Goal: Task Accomplishment & Management: Use online tool/utility

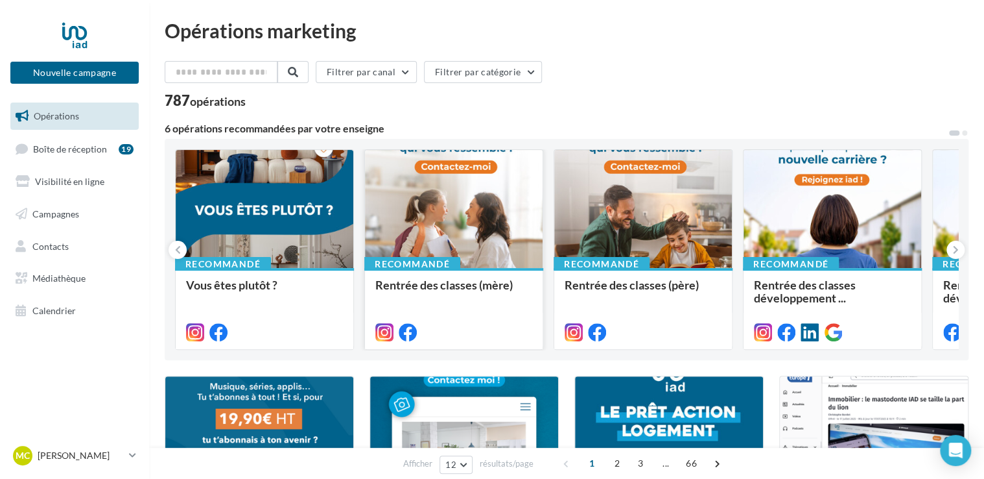
click at [483, 240] on div at bounding box center [454, 209] width 178 height 119
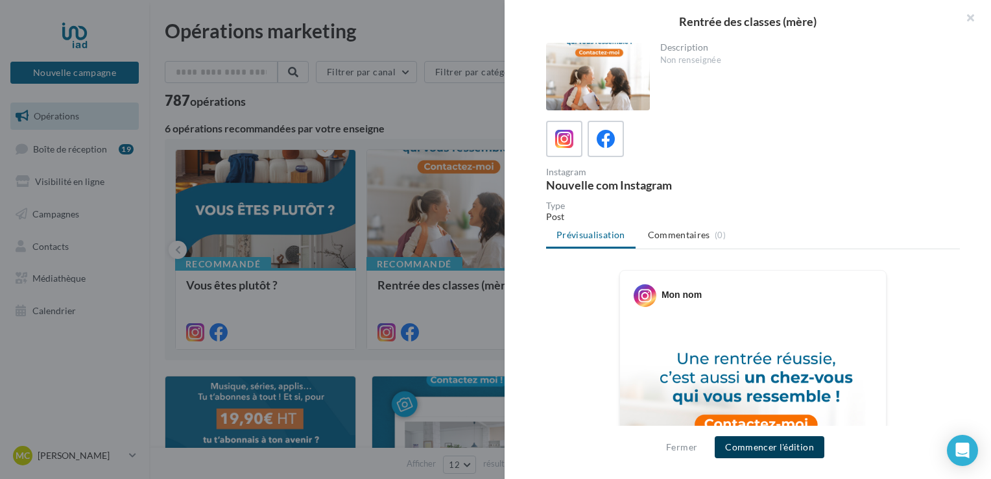
click at [790, 450] on button "Commencer l'édition" at bounding box center [770, 447] width 110 height 22
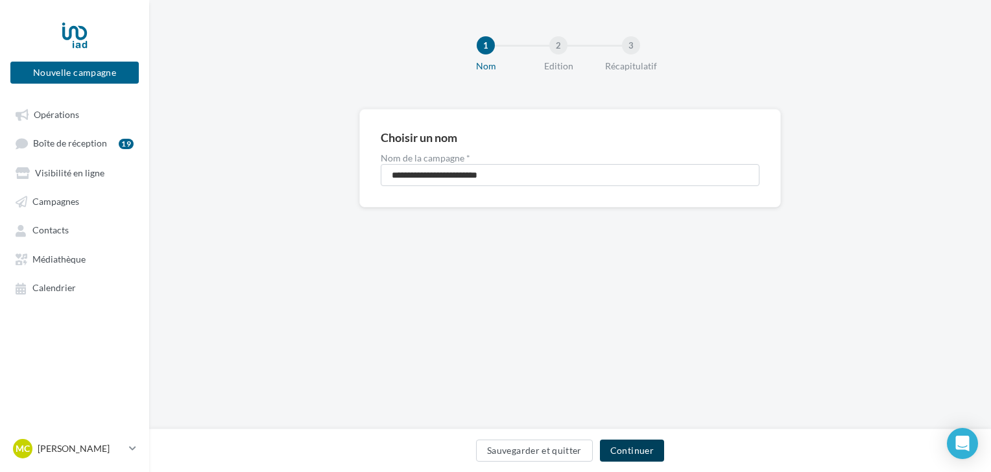
click at [615, 451] on button "Continuer" at bounding box center [632, 451] width 64 height 22
click at [627, 449] on button "Continuer" at bounding box center [632, 451] width 64 height 22
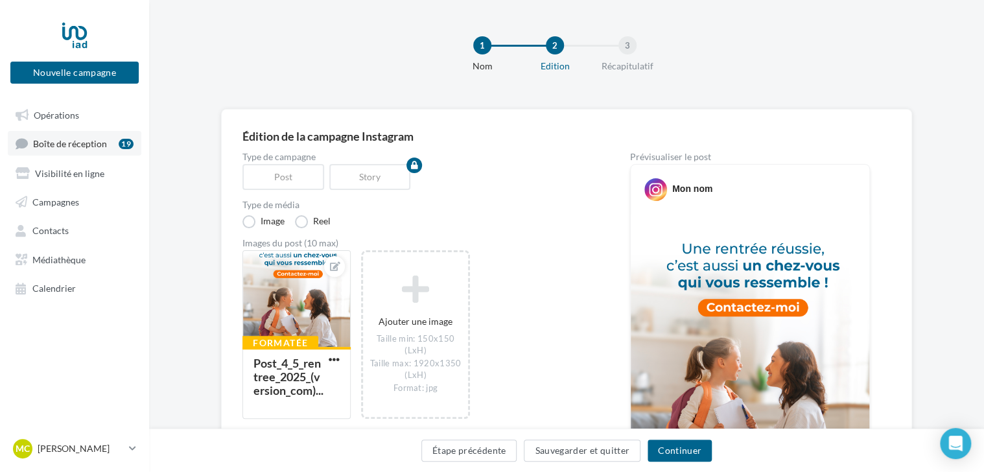
click at [57, 149] on span "Boîte de réception" at bounding box center [70, 143] width 74 height 11
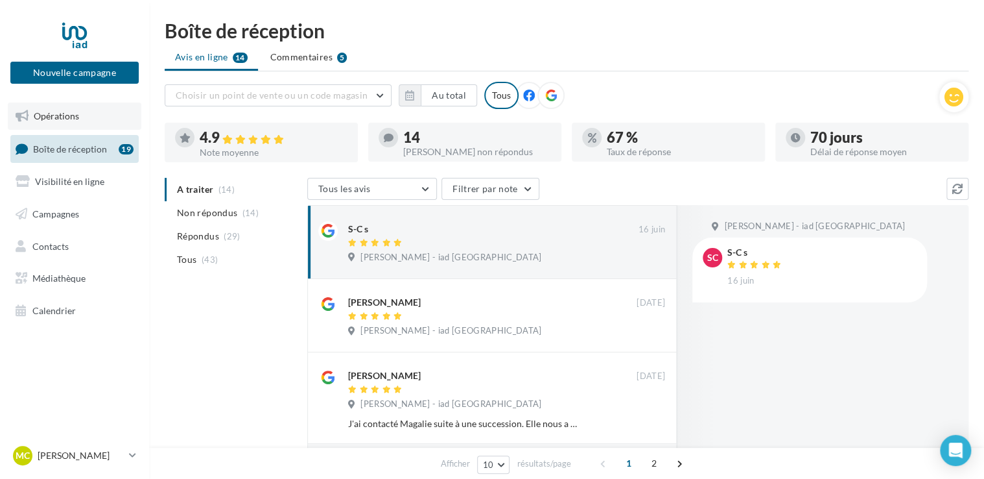
click at [65, 115] on span "Opérations" at bounding box center [56, 115] width 45 height 11
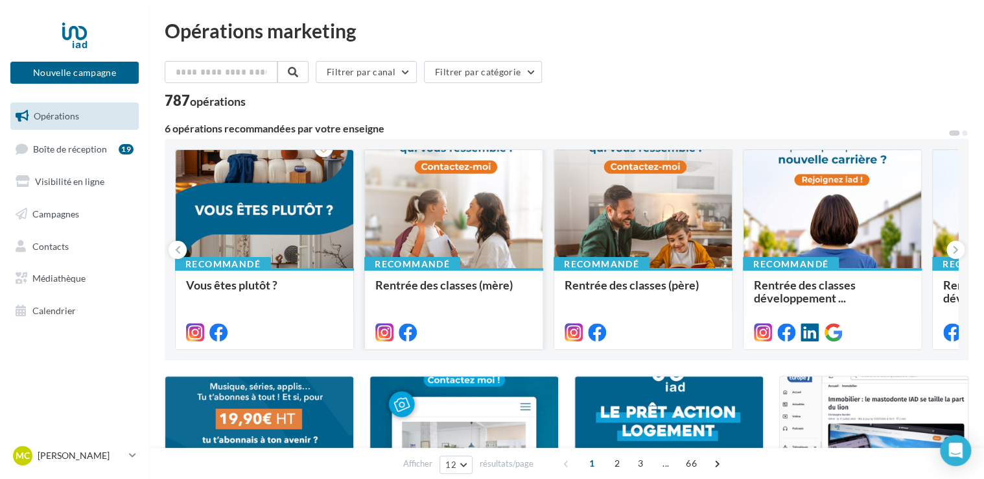
click at [468, 237] on div at bounding box center [454, 209] width 178 height 119
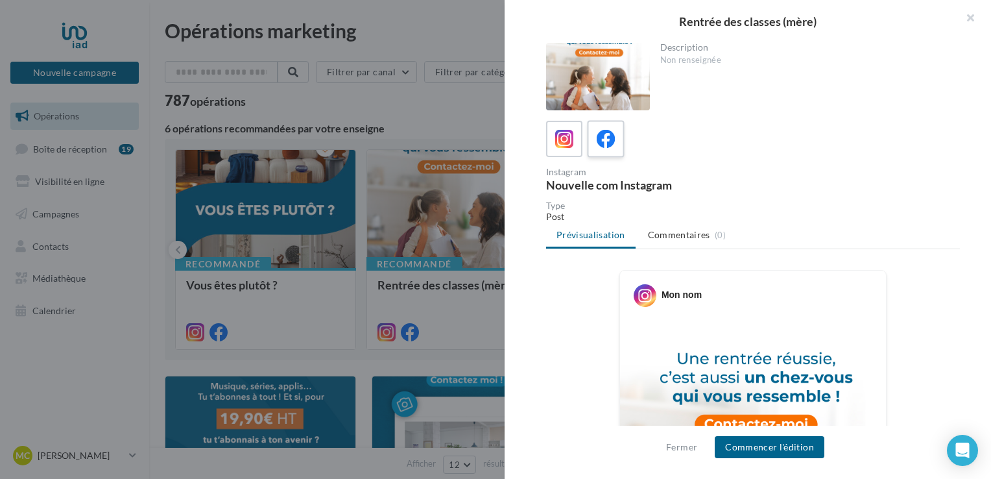
click at [606, 139] on icon at bounding box center [606, 139] width 19 height 19
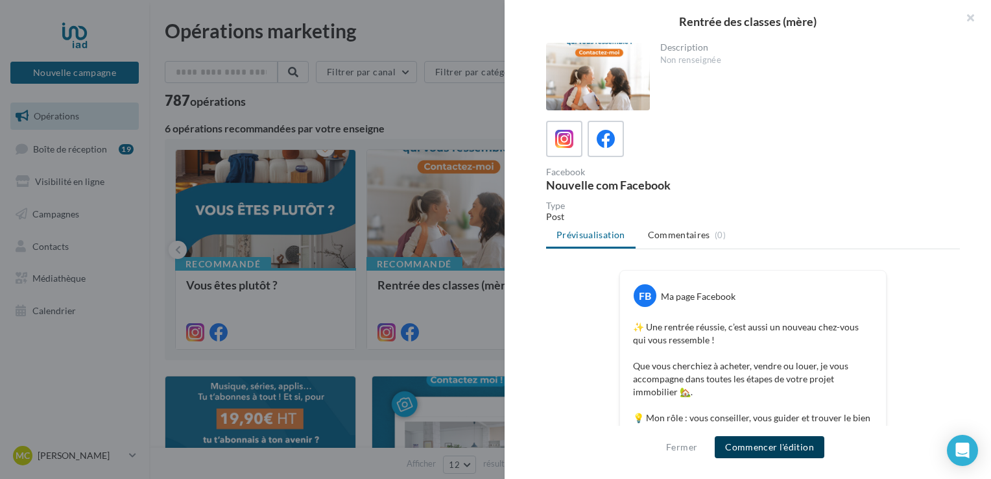
click at [766, 451] on button "Commencer l'édition" at bounding box center [770, 447] width 110 height 22
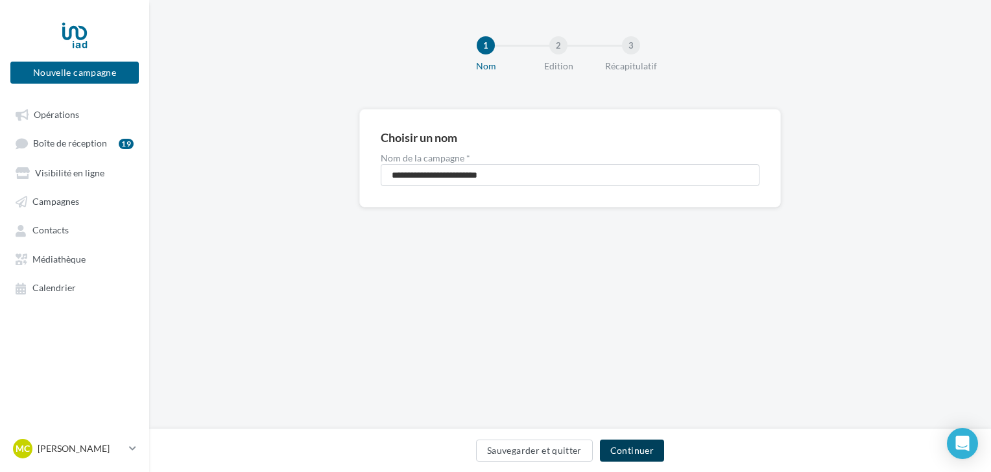
click at [630, 447] on button "Continuer" at bounding box center [632, 451] width 64 height 22
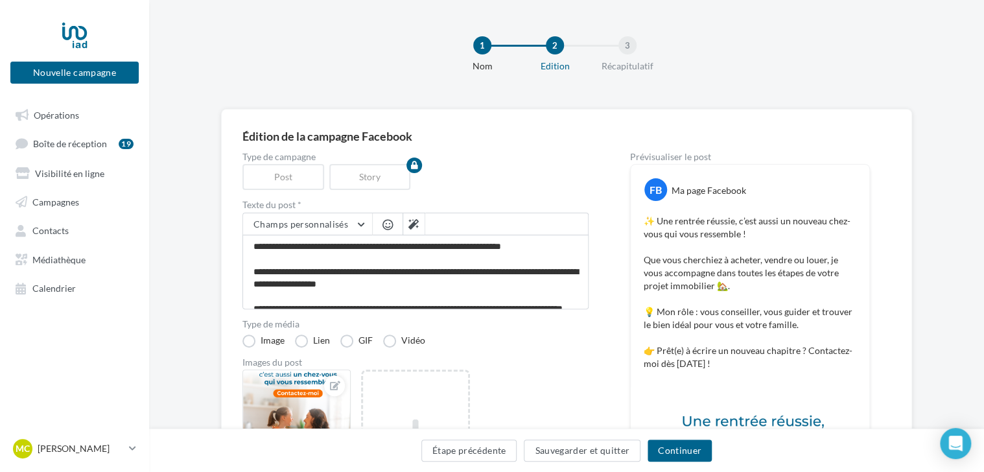
click at [620, 370] on div "Type de campagne Post Story Texte du post * Champs personnalisés Site internet …" at bounding box center [567, 433] width 648 height 563
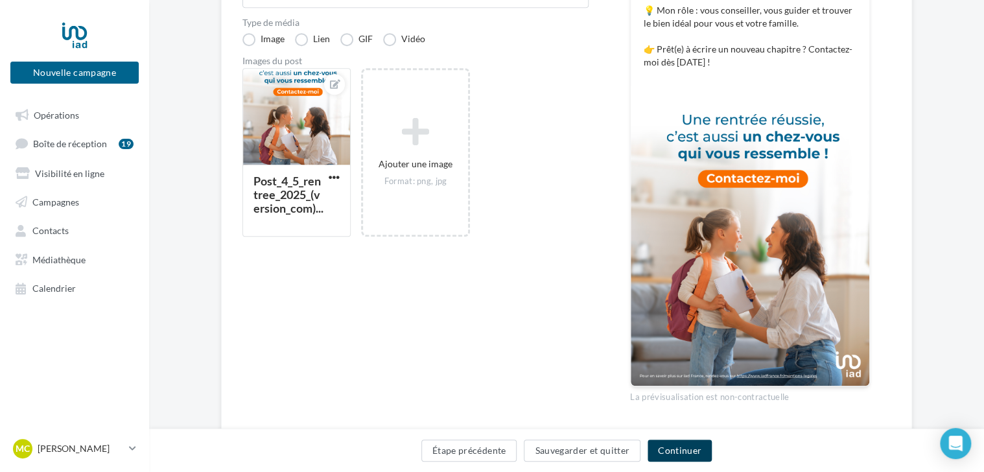
scroll to position [49, 0]
click at [688, 452] on button "Continuer" at bounding box center [680, 451] width 64 height 22
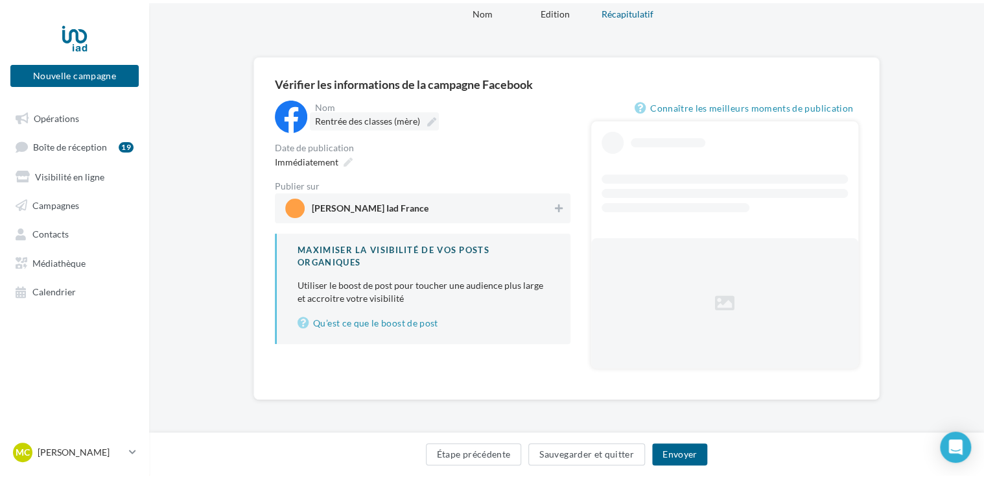
scroll to position [21, 0]
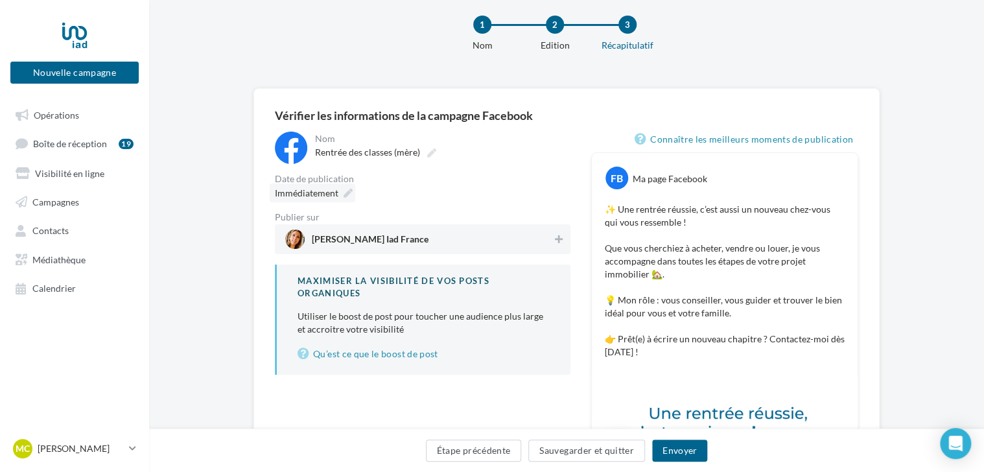
click at [344, 189] on icon at bounding box center [348, 193] width 9 height 9
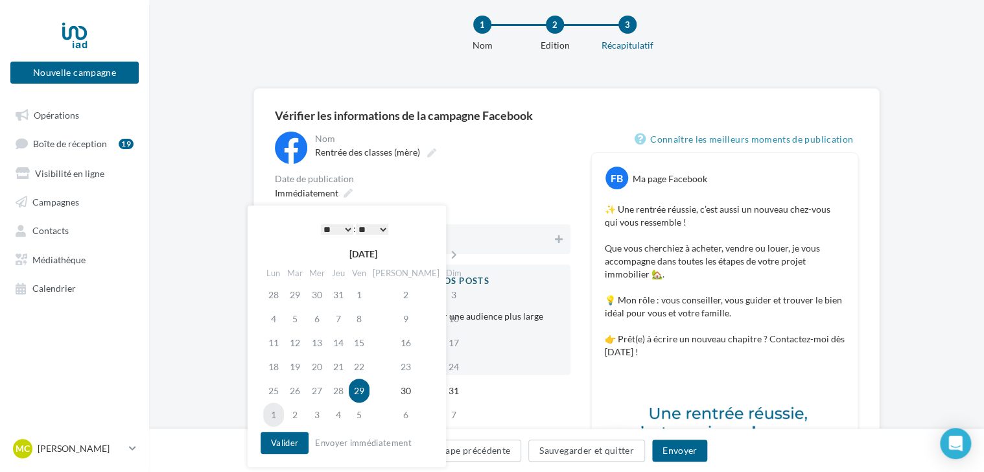
click at [279, 417] on td "1" at bounding box center [273, 415] width 21 height 24
click at [291, 440] on button "Valider" at bounding box center [285, 443] width 48 height 22
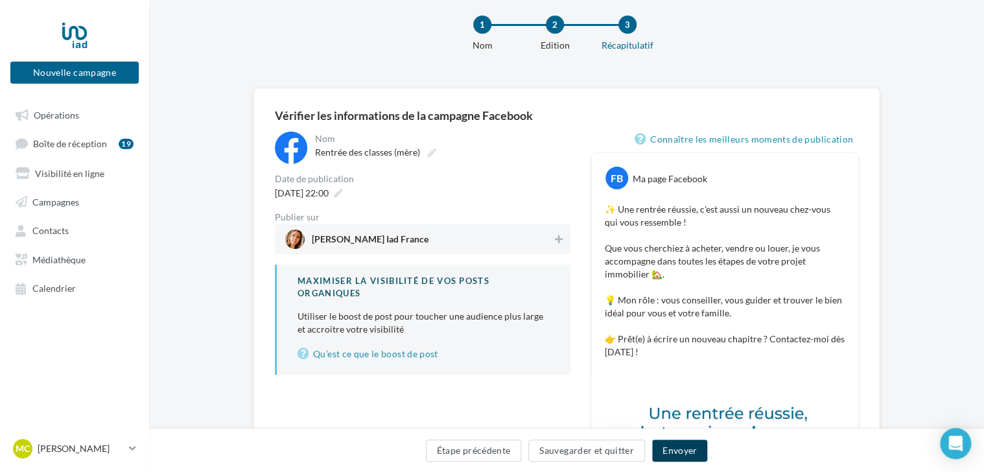
click at [689, 444] on button "Envoyer" at bounding box center [679, 451] width 55 height 22
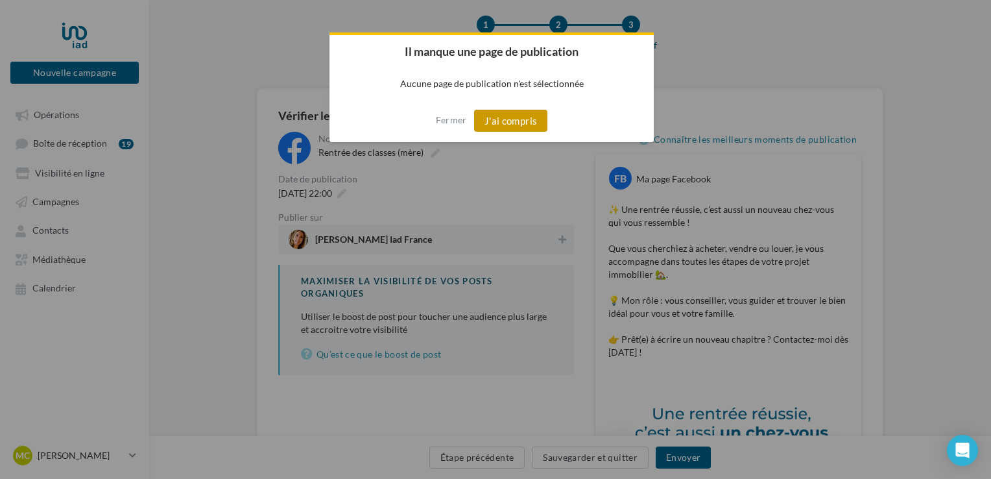
click at [525, 126] on button "J'ai compris" at bounding box center [511, 121] width 74 height 22
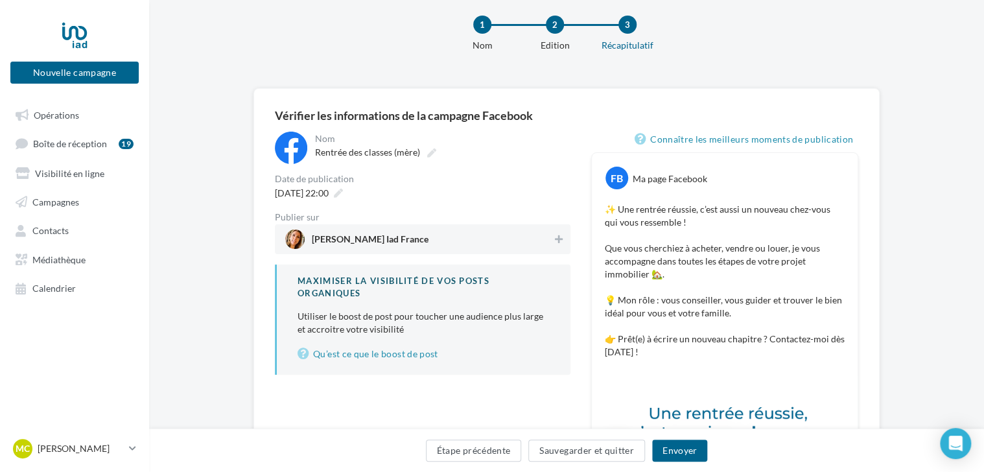
click at [406, 235] on span "Magali Carle Iad France" at bounding box center [370, 242] width 117 height 14
click at [665, 444] on button "Envoyer" at bounding box center [679, 451] width 55 height 22
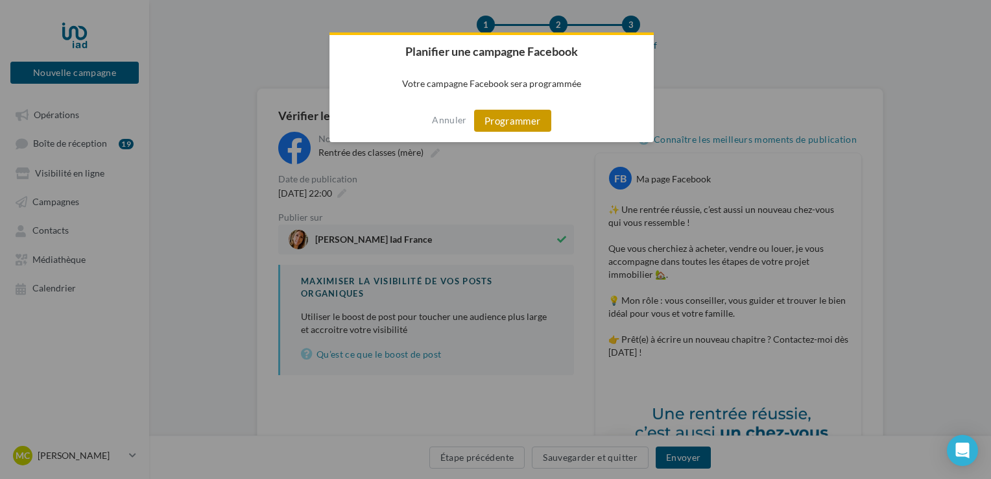
click at [514, 115] on button "Programmer" at bounding box center [512, 121] width 77 height 22
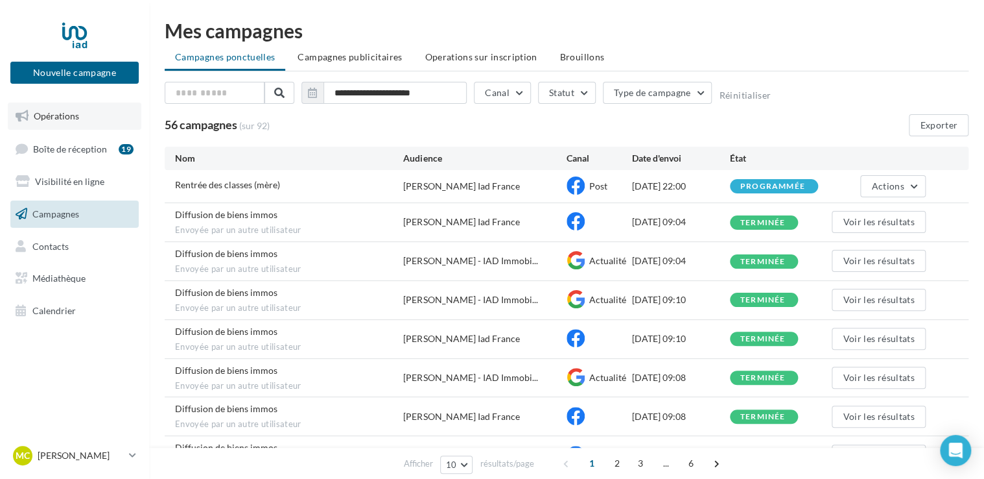
click at [56, 121] on span "Opérations" at bounding box center [56, 115] width 45 height 11
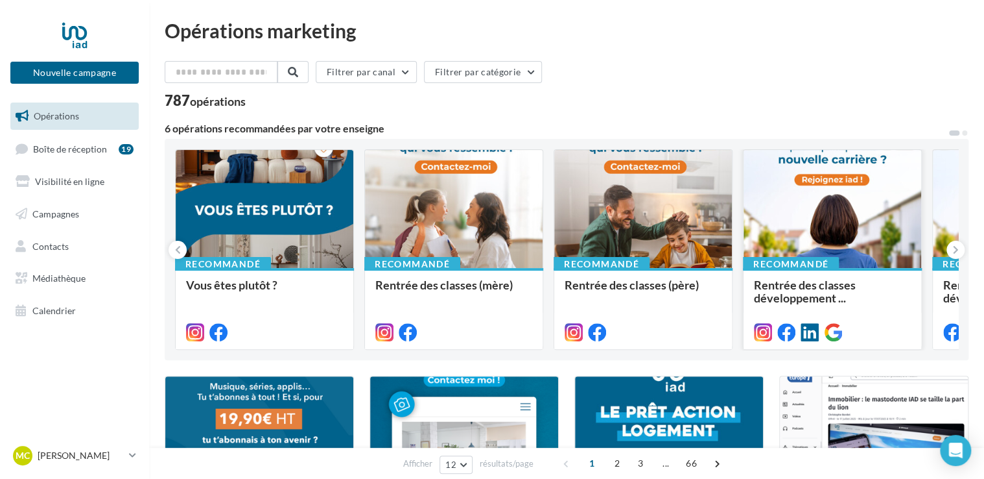
click at [836, 209] on div at bounding box center [833, 209] width 178 height 119
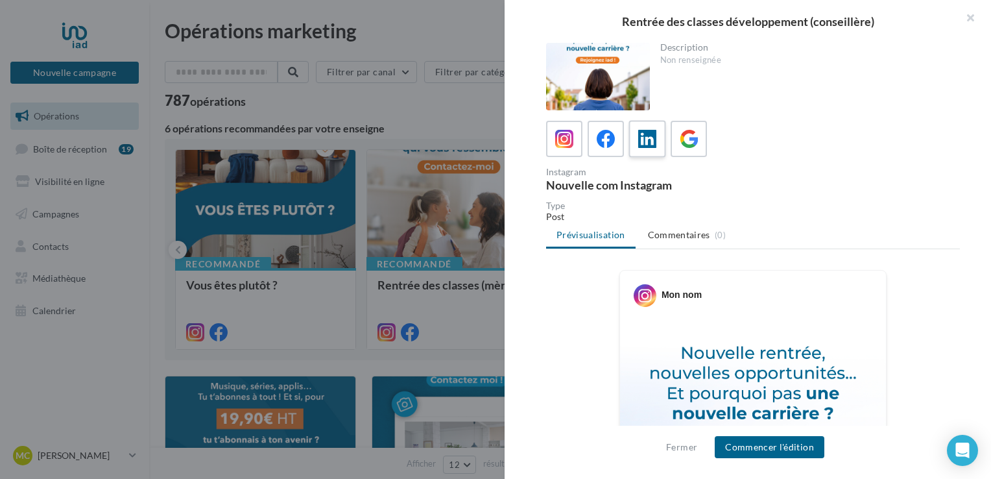
click at [651, 148] on span at bounding box center [647, 140] width 19 height 20
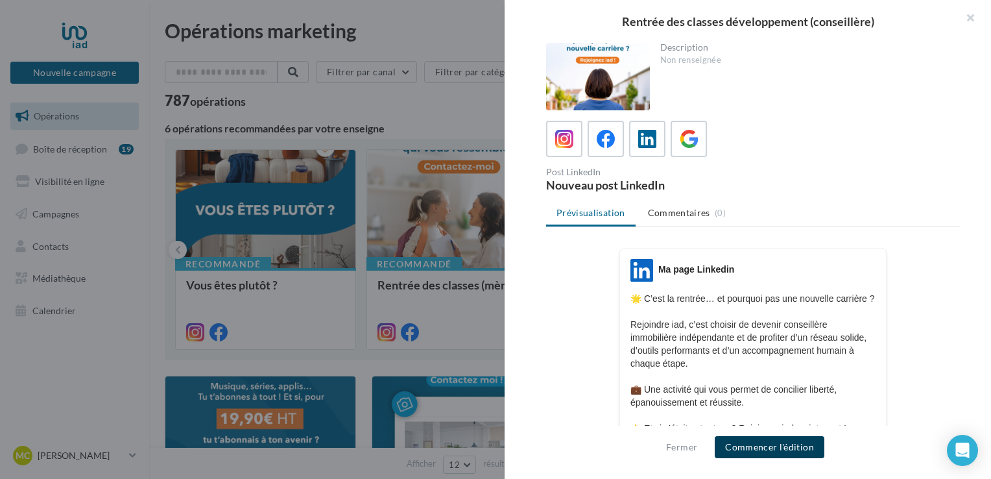
drag, startPoint x: 787, startPoint y: 465, endPoint x: 722, endPoint y: 445, distance: 67.9
click at [722, 445] on button "Commencer l'édition" at bounding box center [770, 447] width 110 height 22
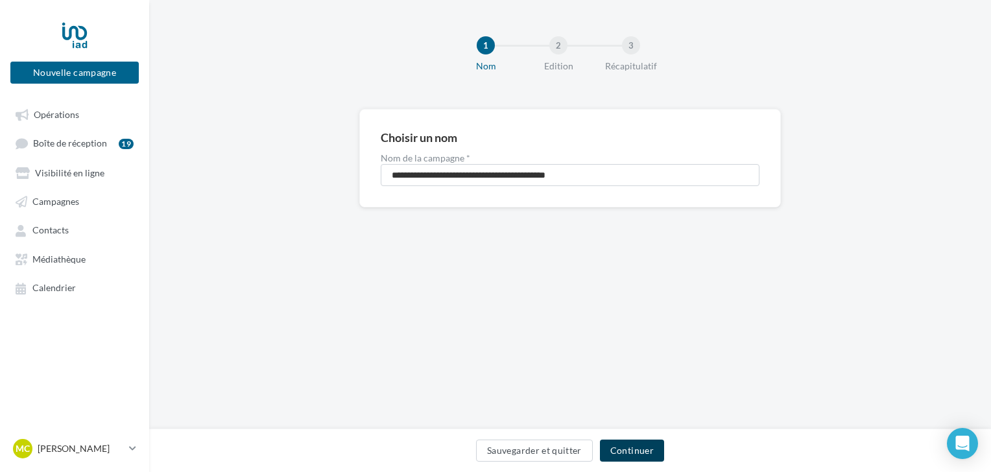
click at [639, 447] on button "Continuer" at bounding box center [632, 451] width 64 height 22
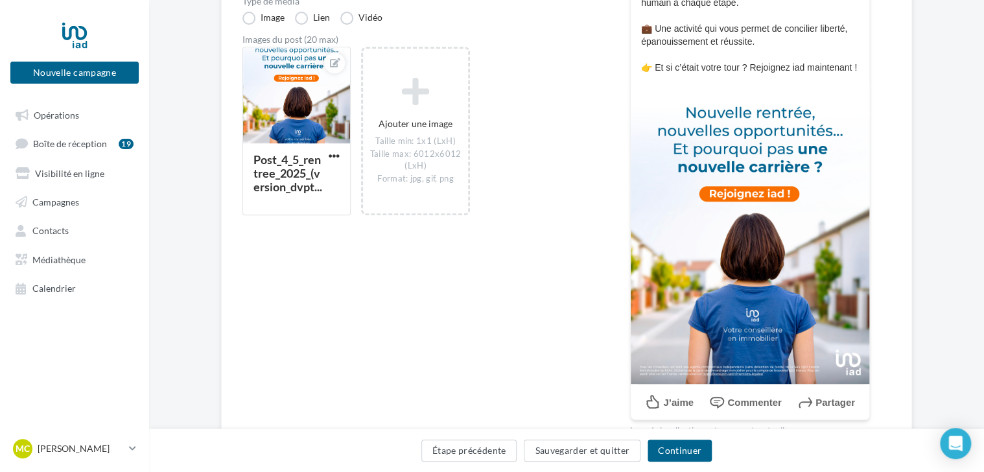
scroll to position [324, 0]
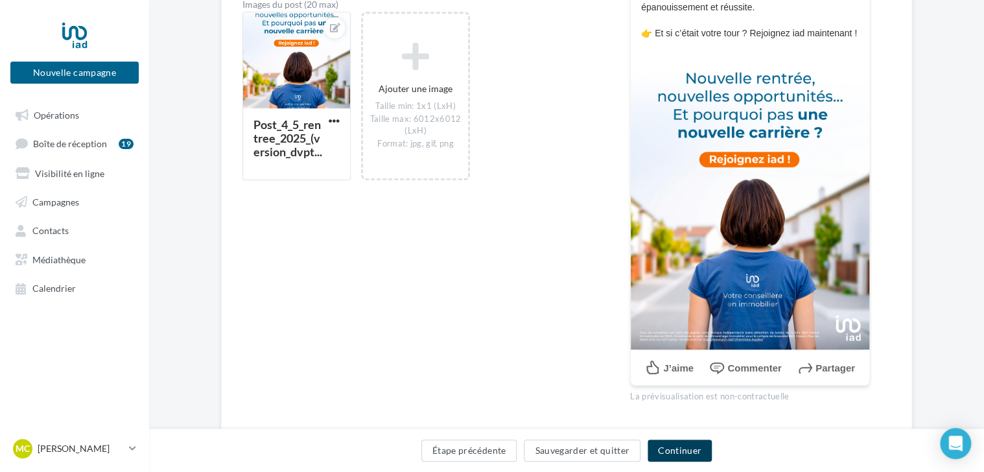
click at [682, 456] on button "Continuer" at bounding box center [680, 451] width 64 height 22
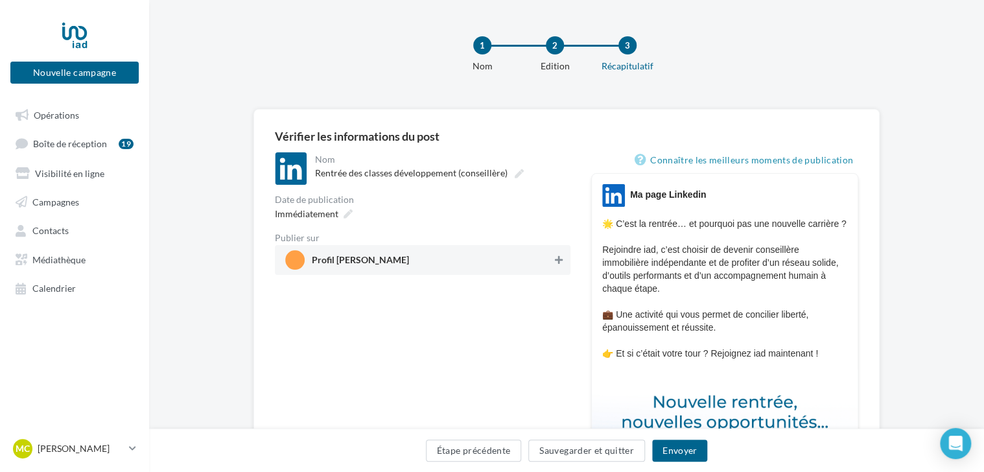
click at [556, 255] on icon at bounding box center [559, 259] width 8 height 9
click at [673, 451] on button "Envoyer" at bounding box center [679, 451] width 55 height 22
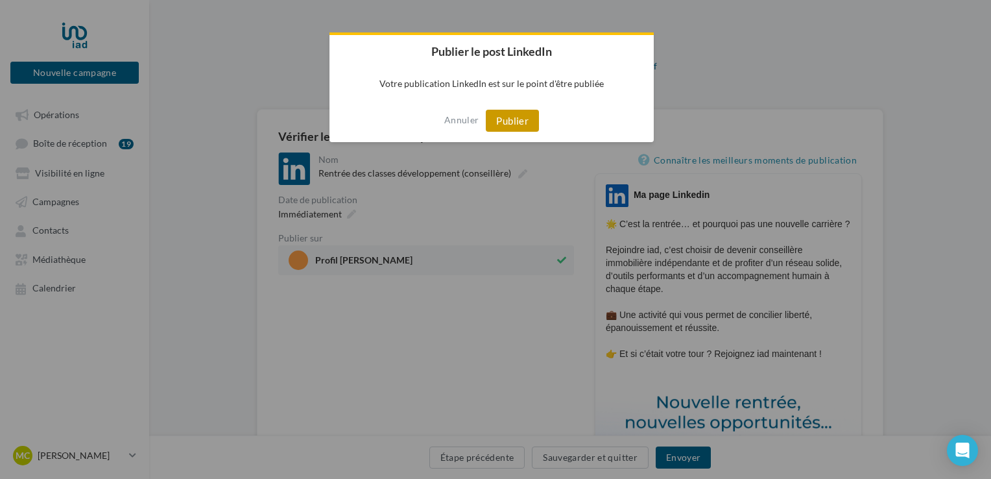
click at [513, 122] on button "Publier" at bounding box center [512, 121] width 53 height 22
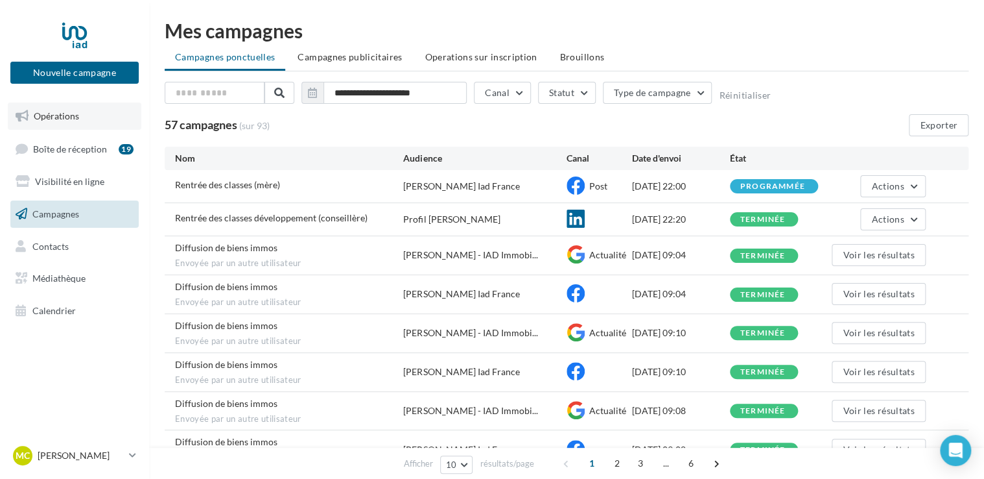
click at [77, 108] on link "Opérations" at bounding box center [75, 115] width 134 height 27
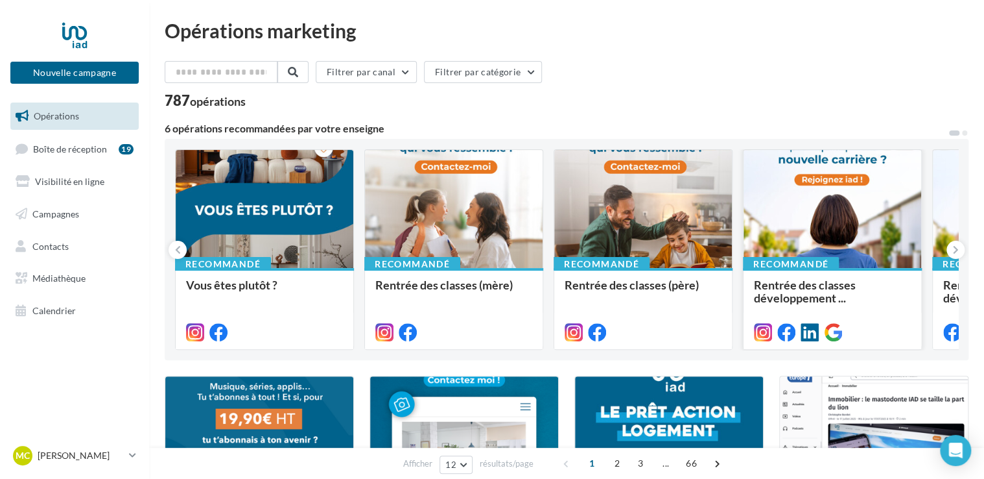
click at [859, 224] on div at bounding box center [833, 209] width 178 height 119
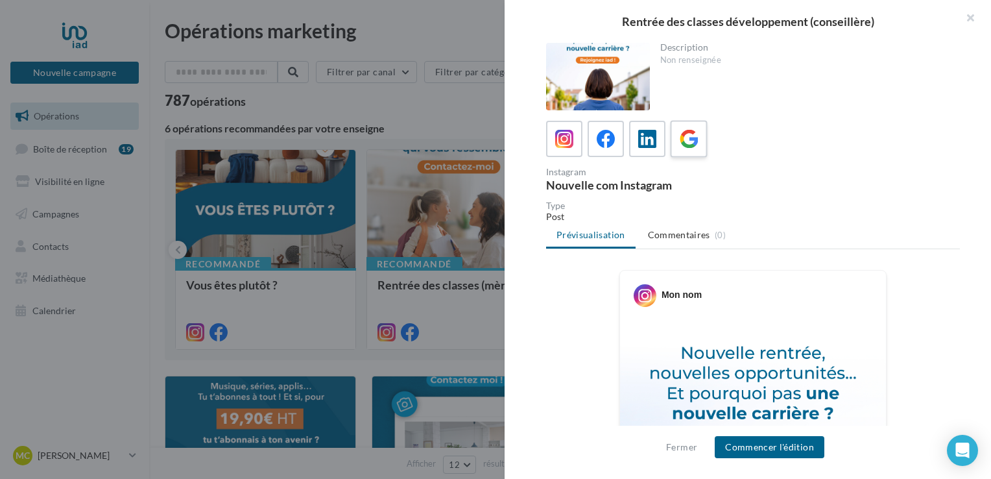
click at [680, 143] on icon at bounding box center [689, 139] width 19 height 19
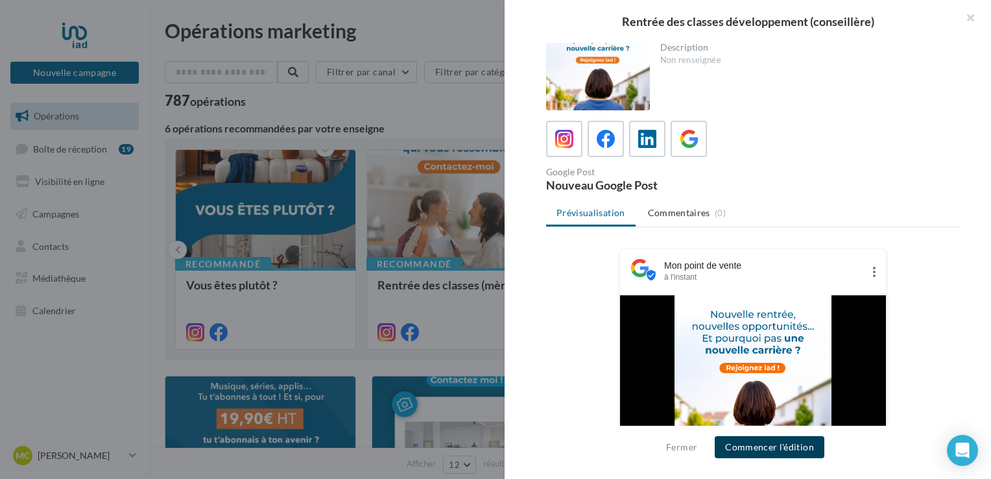
click at [804, 449] on button "Commencer l'édition" at bounding box center [770, 447] width 110 height 22
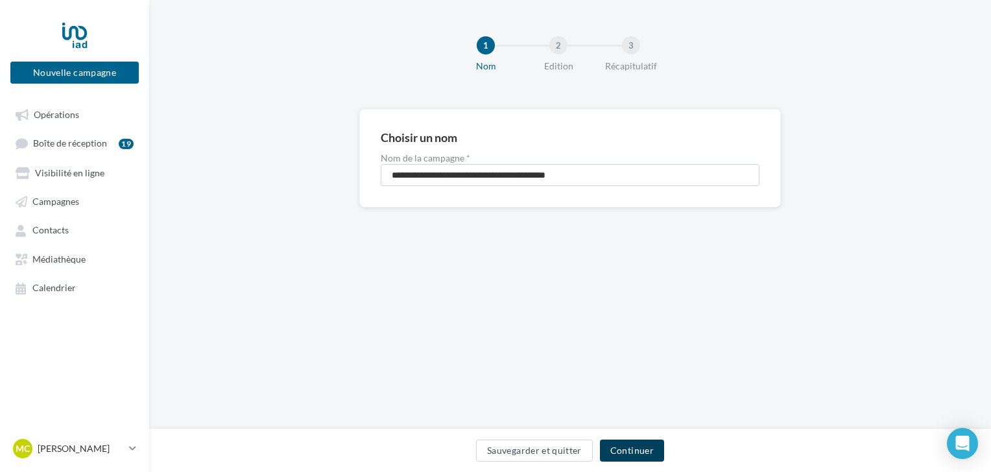
click at [655, 449] on button "Continuer" at bounding box center [632, 451] width 64 height 22
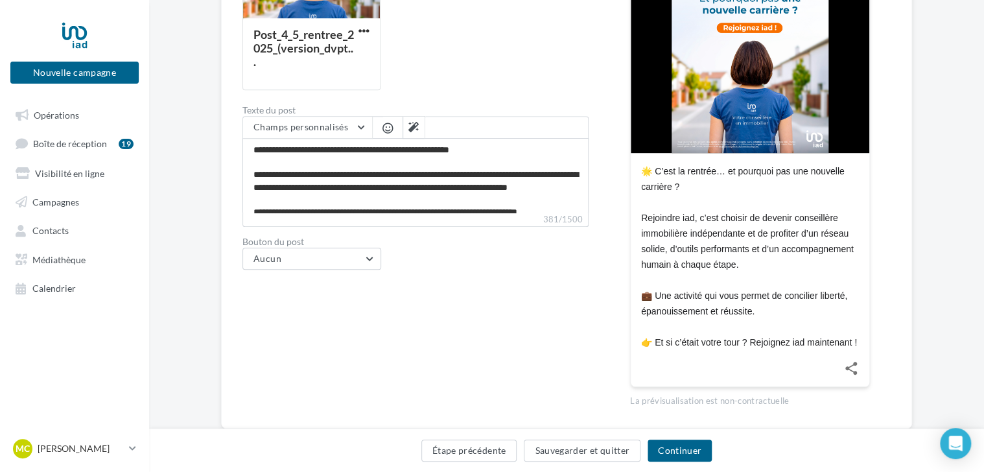
scroll to position [322, 0]
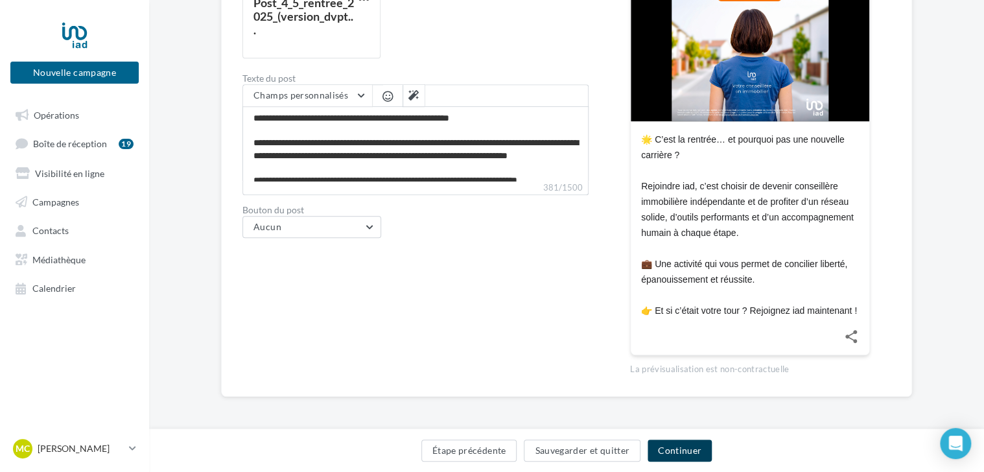
click at [689, 447] on button "Continuer" at bounding box center [680, 451] width 64 height 22
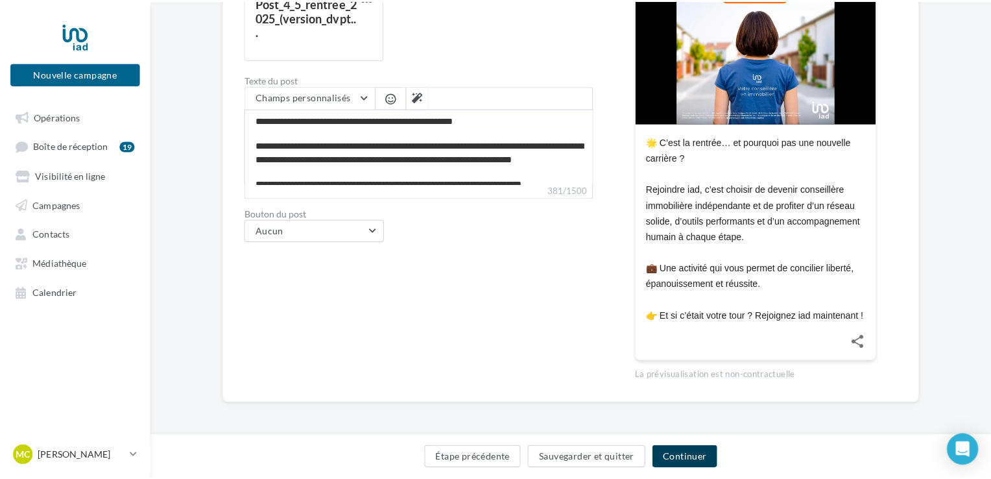
scroll to position [132, 0]
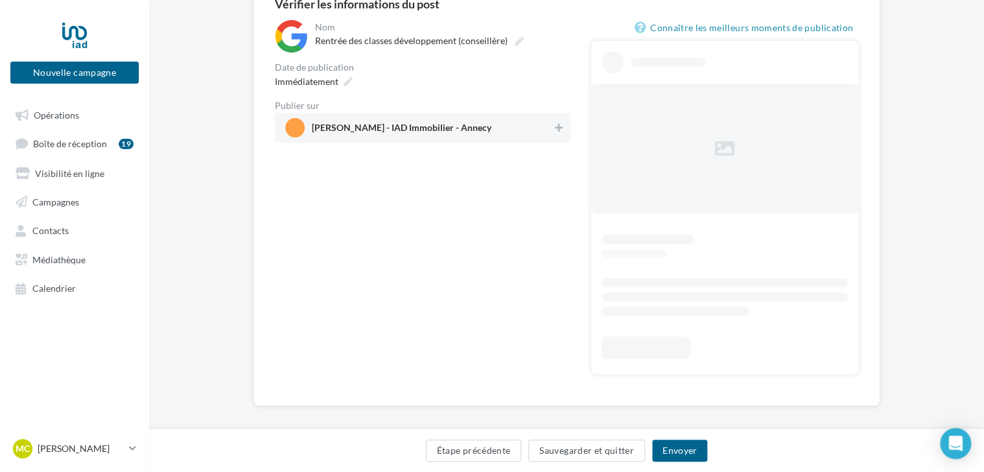
click at [529, 125] on span "[PERSON_NAME] - IAD Immobilier - Annecy" at bounding box center [418, 127] width 267 height 19
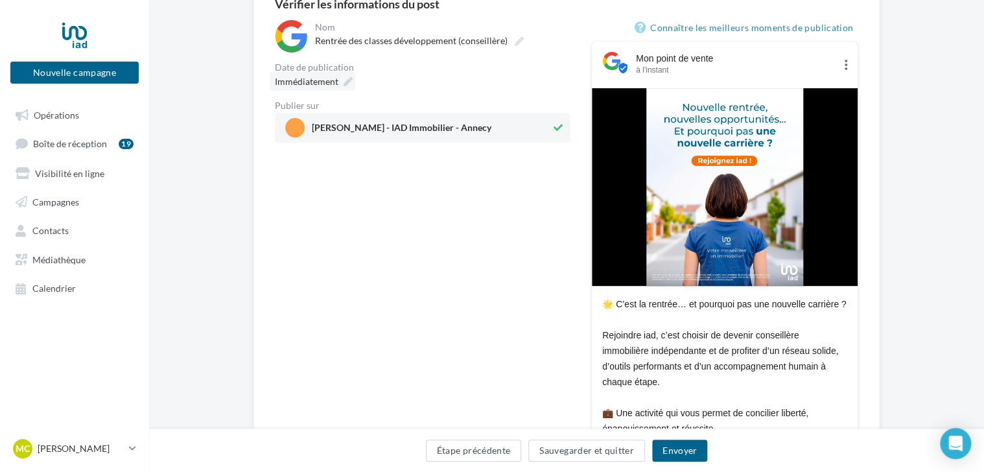
click at [322, 79] on span "Immédiatement" at bounding box center [307, 81] width 64 height 11
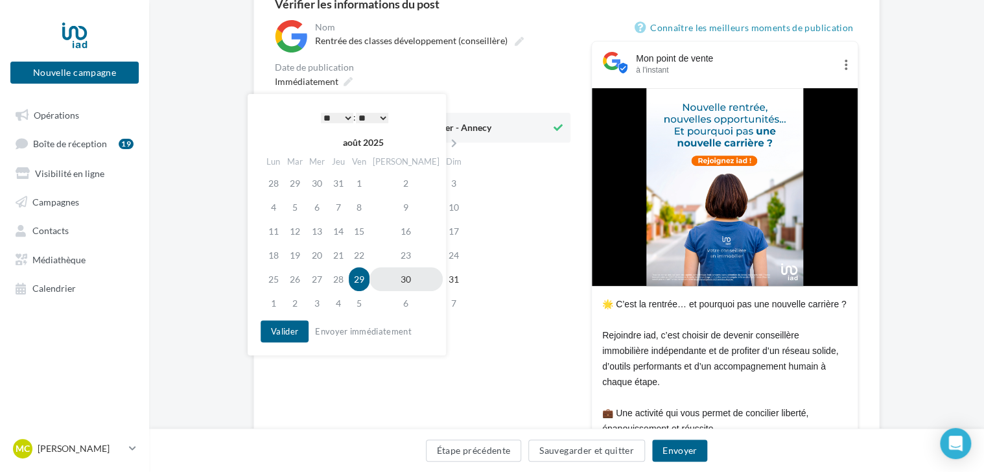
click at [398, 279] on td "30" at bounding box center [406, 279] width 73 height 24
click at [289, 324] on button "Valider" at bounding box center [285, 331] width 48 height 22
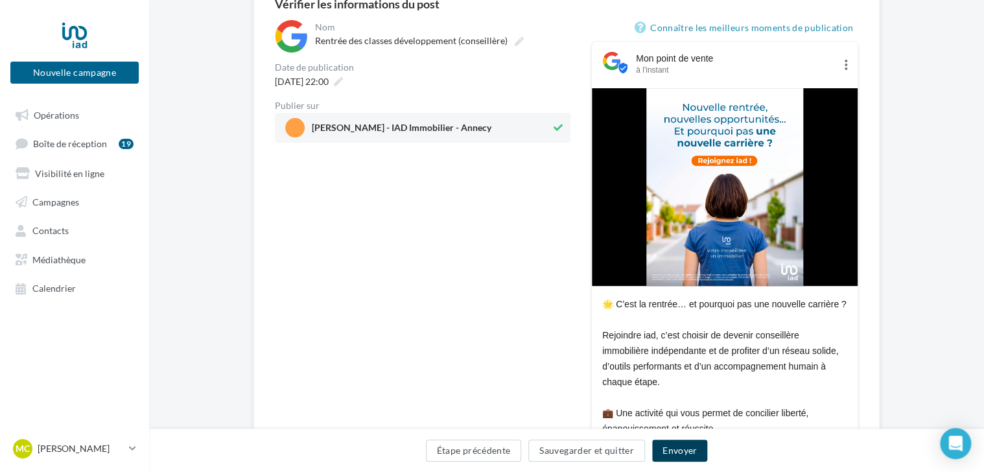
click at [684, 452] on button "Envoyer" at bounding box center [679, 451] width 55 height 22
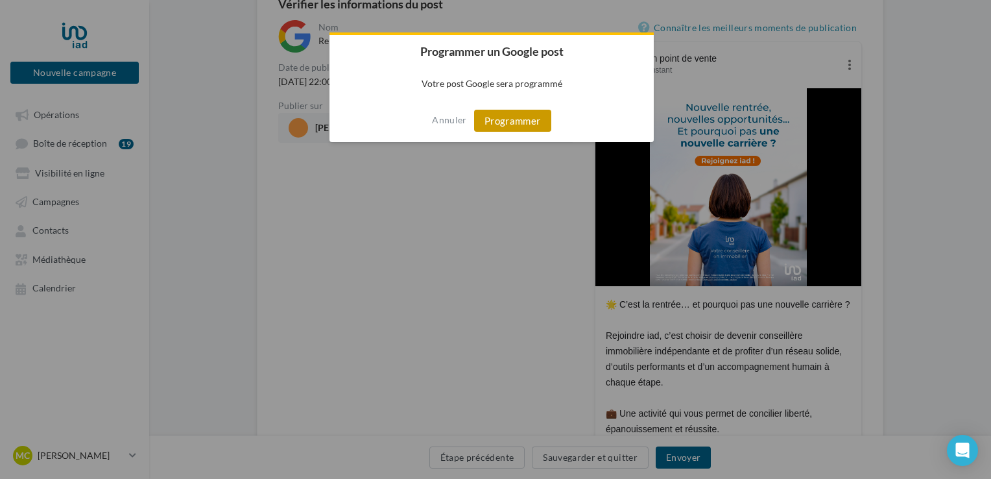
click at [497, 115] on button "Programmer" at bounding box center [512, 121] width 77 height 22
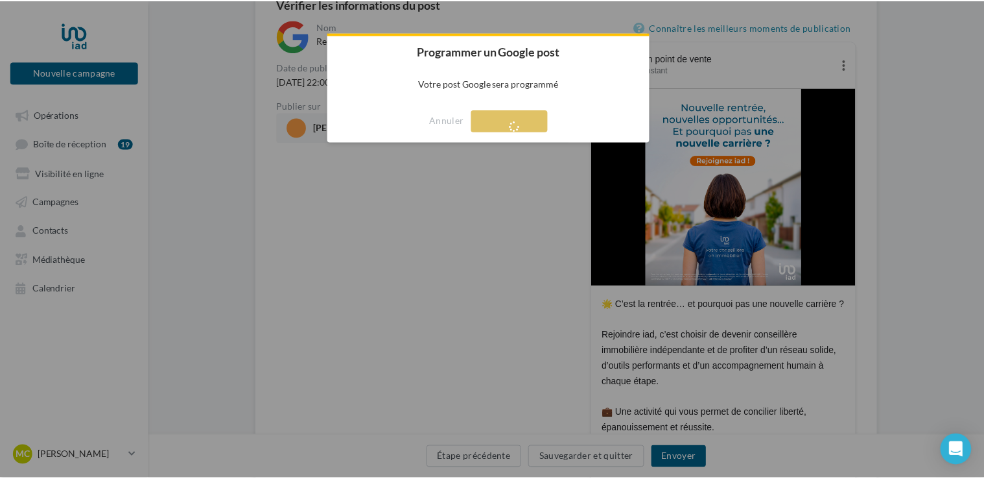
scroll to position [21, 0]
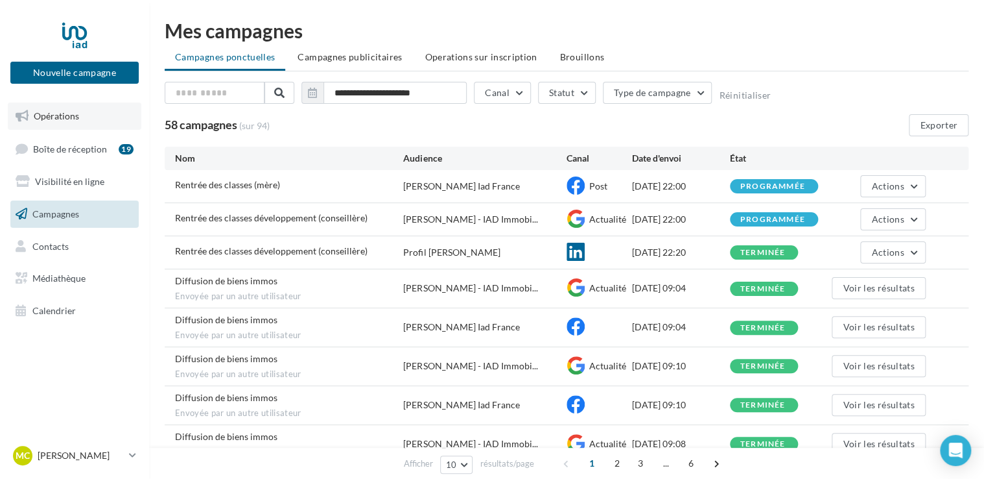
click at [53, 110] on span "Opérations" at bounding box center [56, 115] width 45 height 11
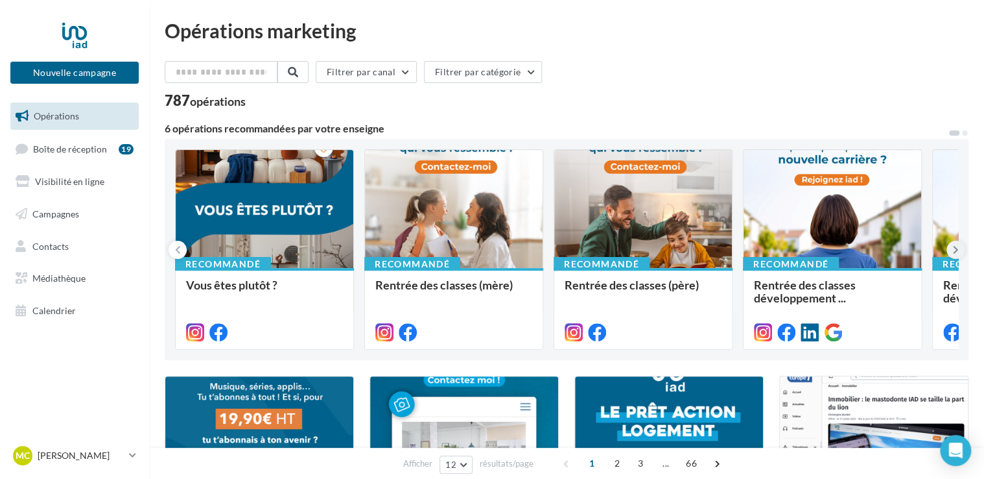
click at [953, 248] on icon at bounding box center [956, 249] width 6 height 13
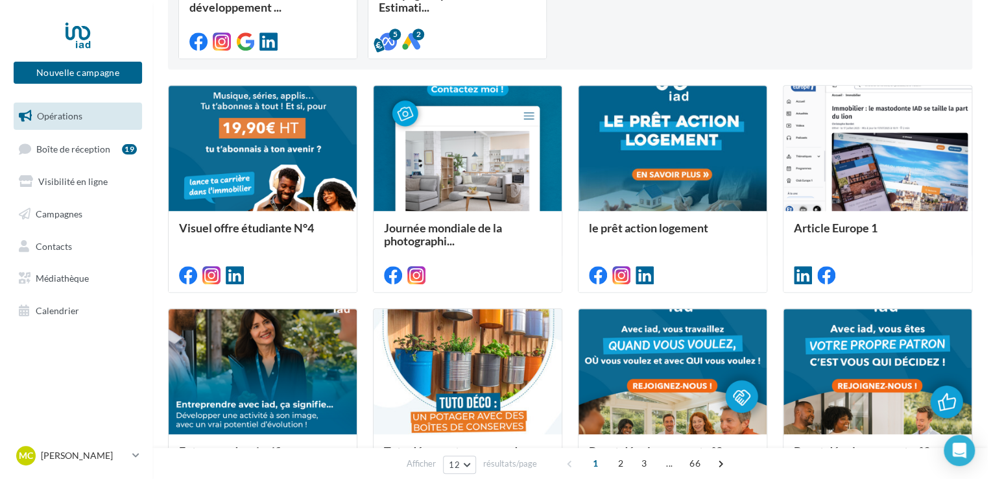
scroll to position [301, 0]
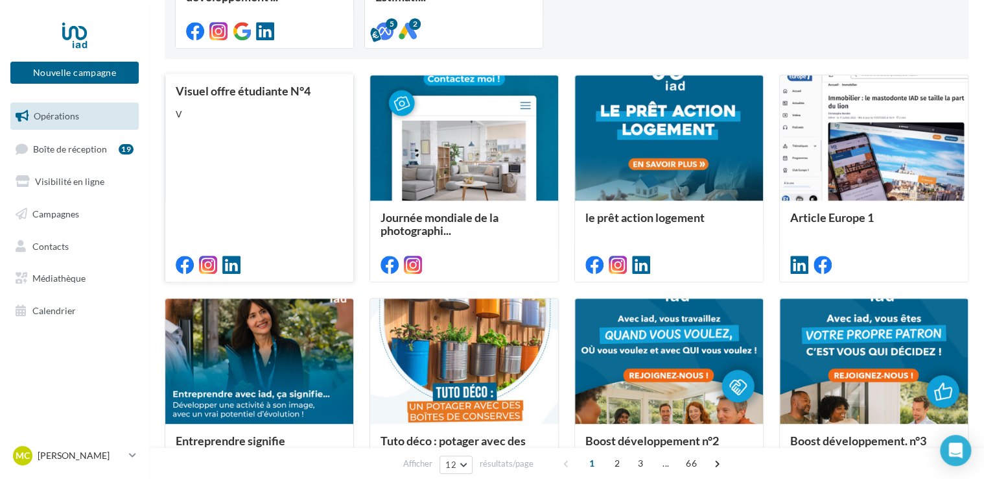
click at [233, 198] on div "Visuel offre étudiante N°4 V" at bounding box center [259, 176] width 167 height 185
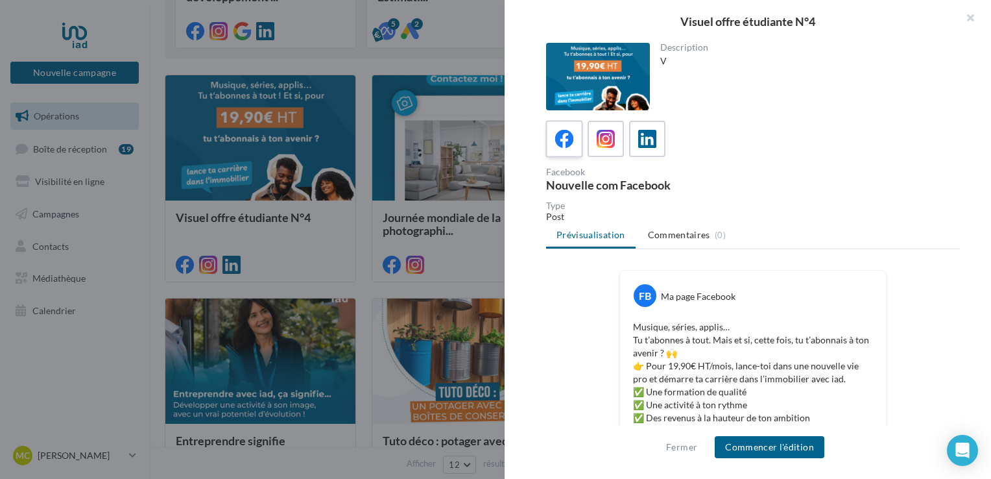
click at [563, 147] on icon at bounding box center [564, 139] width 19 height 19
click at [648, 139] on icon at bounding box center [647, 139] width 19 height 19
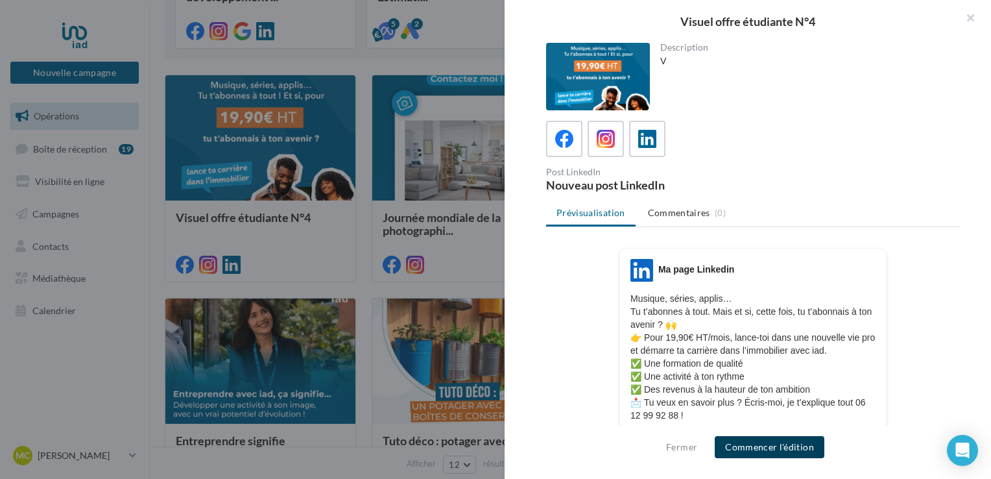
click at [781, 447] on button "Commencer l'édition" at bounding box center [770, 447] width 110 height 22
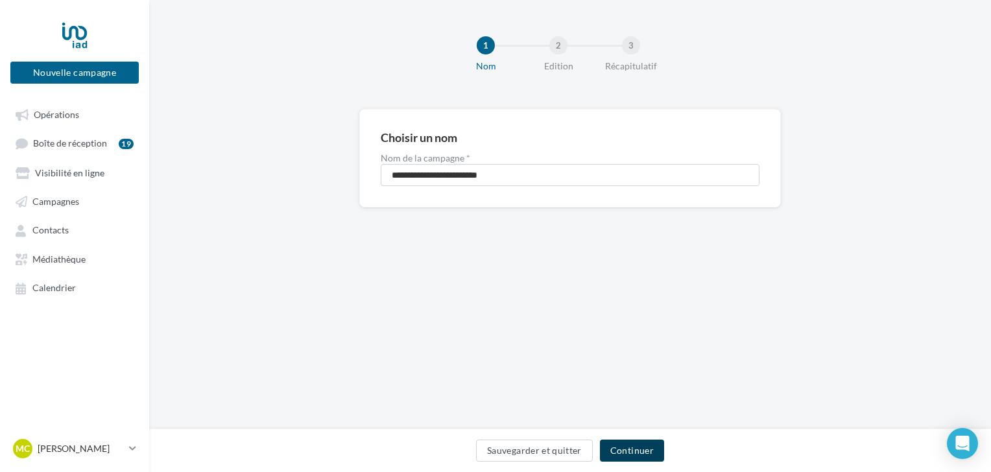
click at [651, 449] on button "Continuer" at bounding box center [632, 451] width 64 height 22
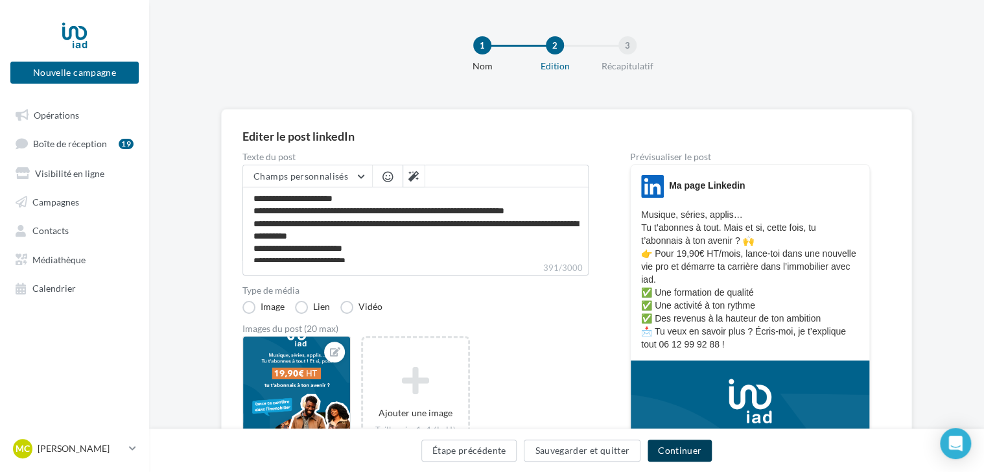
click at [702, 445] on button "Continuer" at bounding box center [680, 451] width 64 height 22
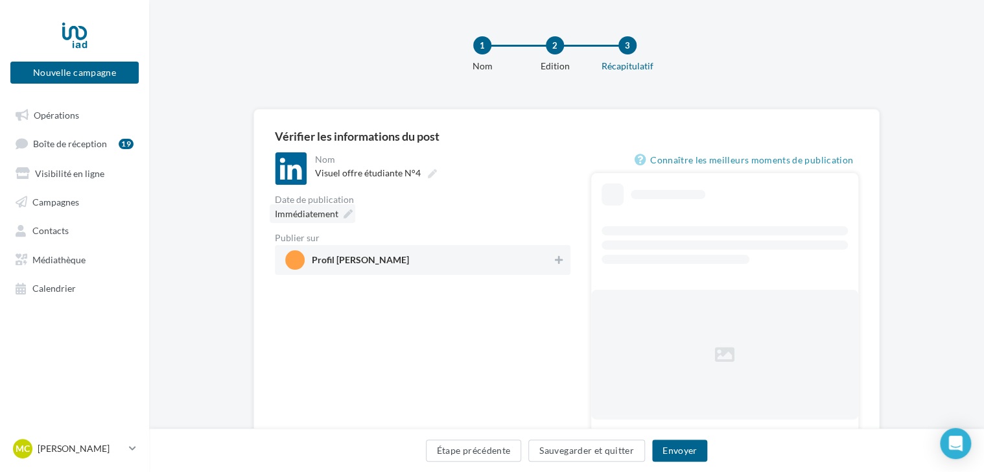
click at [348, 214] on icon at bounding box center [348, 213] width 9 height 9
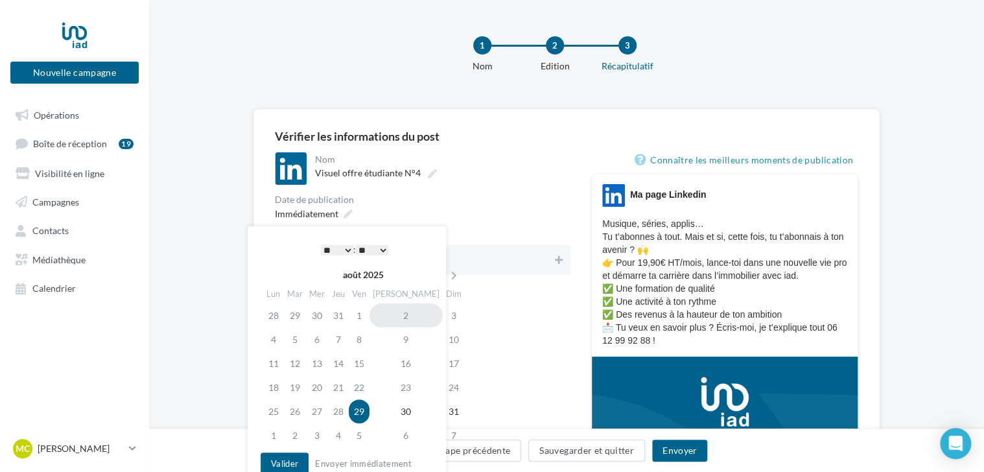
click at [392, 316] on td "2" at bounding box center [406, 315] width 73 height 24
click at [302, 434] on td "2" at bounding box center [295, 435] width 22 height 24
click at [327, 254] on select "* * * * * * * * * * ** ** ** ** ** ** ** ** ** ** ** ** ** **" at bounding box center [337, 250] width 32 height 10
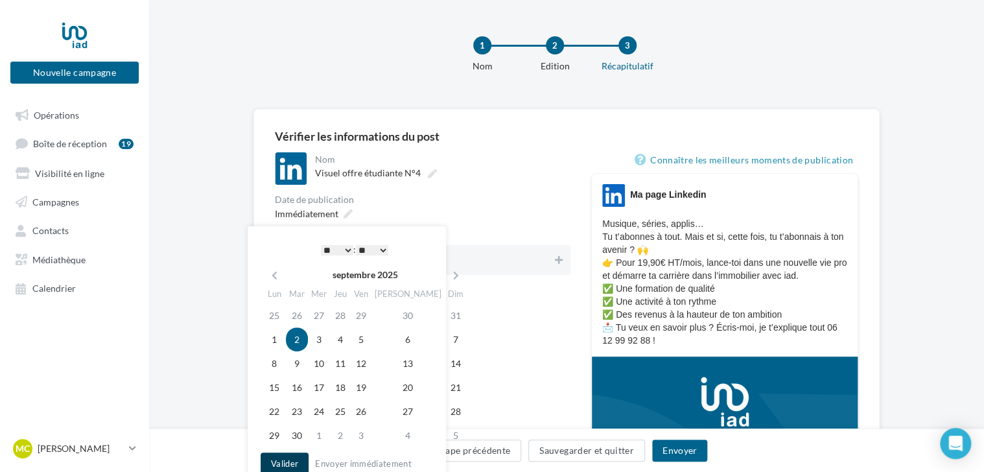
click at [308, 454] on button "Valider" at bounding box center [285, 464] width 48 height 22
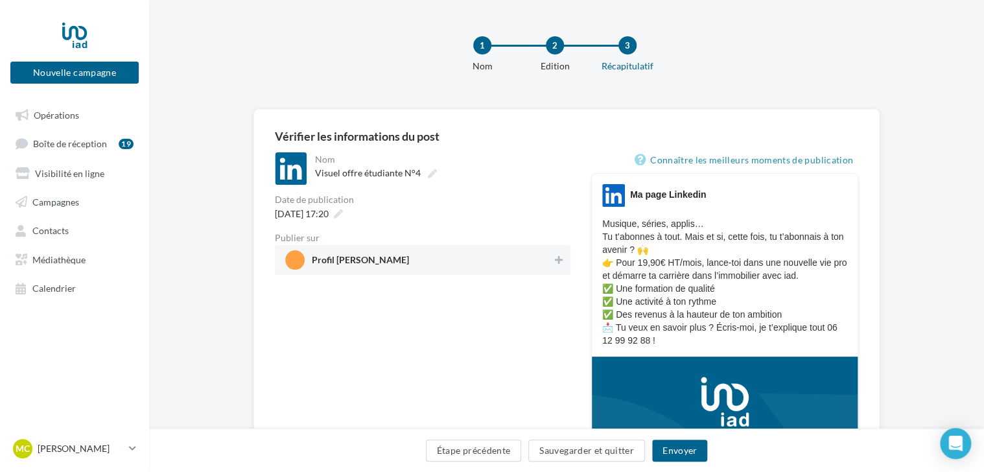
click at [565, 268] on div "Profil magali CARLE" at bounding box center [423, 260] width 296 height 30
click at [687, 455] on button "Envoyer" at bounding box center [679, 451] width 55 height 22
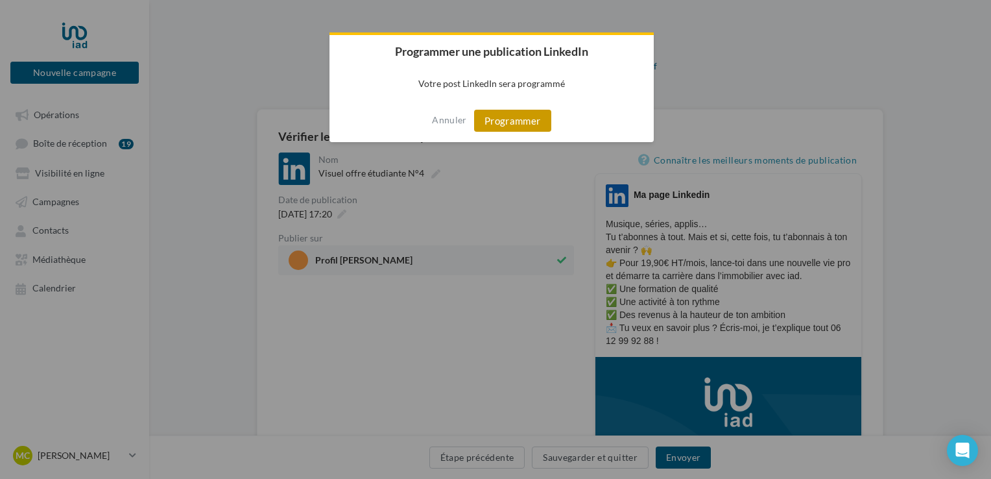
click at [497, 117] on button "Programmer" at bounding box center [512, 121] width 77 height 22
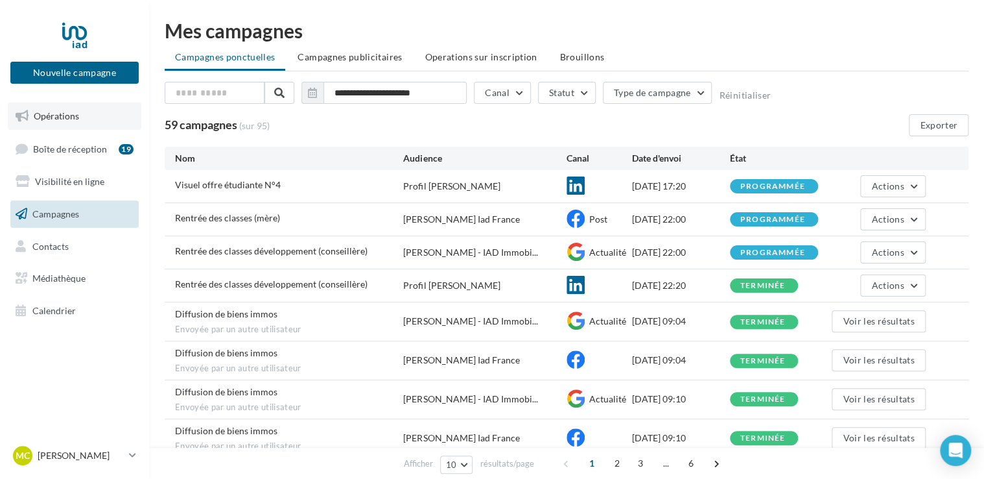
click at [88, 107] on link "Opérations" at bounding box center [75, 115] width 134 height 27
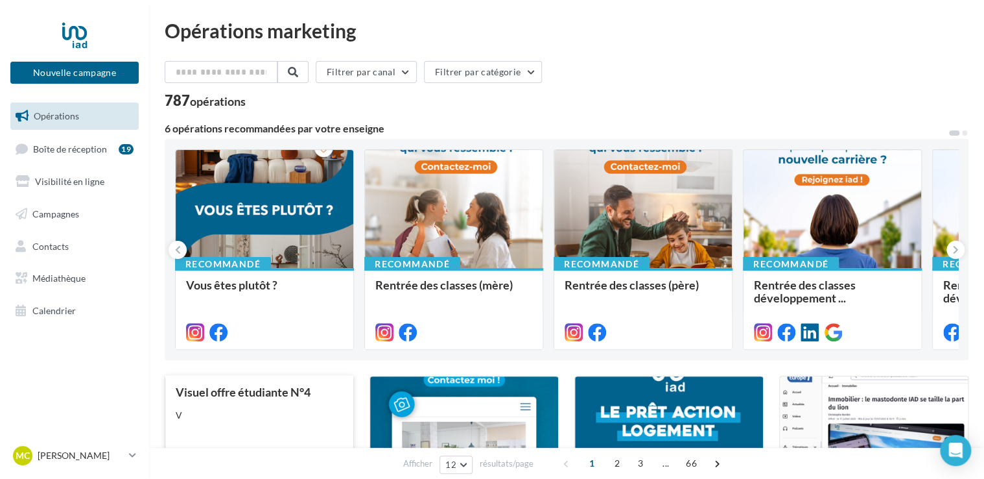
click at [213, 392] on span "Visuel offre étudiante N°4" at bounding box center [243, 392] width 135 height 14
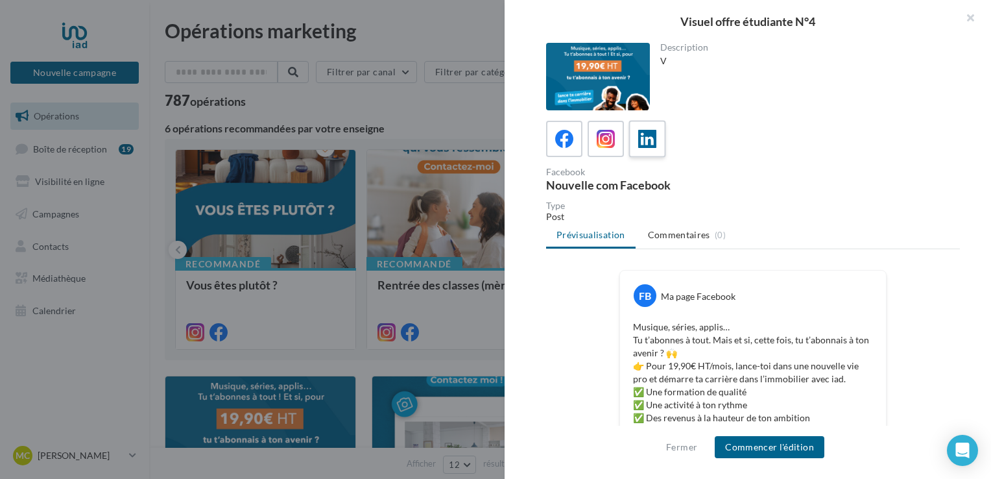
click at [651, 137] on icon at bounding box center [647, 139] width 19 height 19
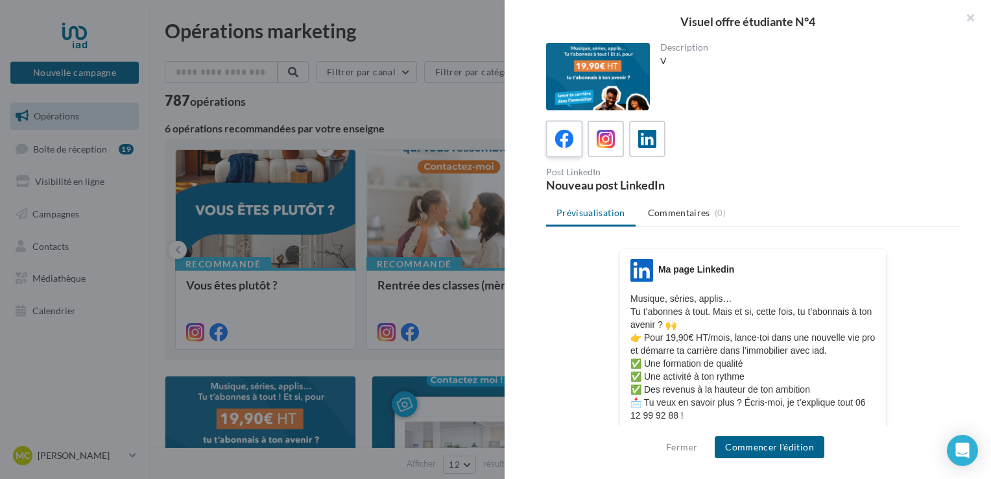
click at [575, 149] on div at bounding box center [564, 139] width 24 height 24
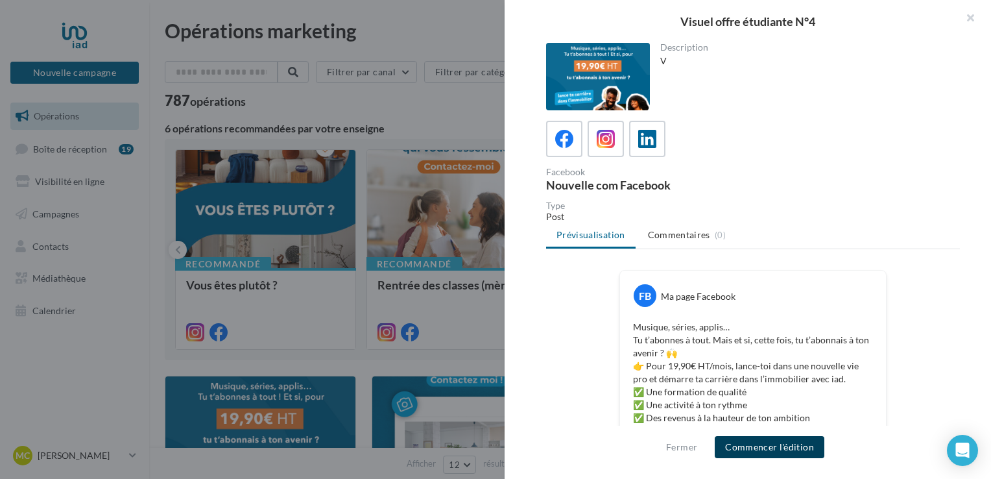
click at [790, 445] on button "Commencer l'édition" at bounding box center [770, 447] width 110 height 22
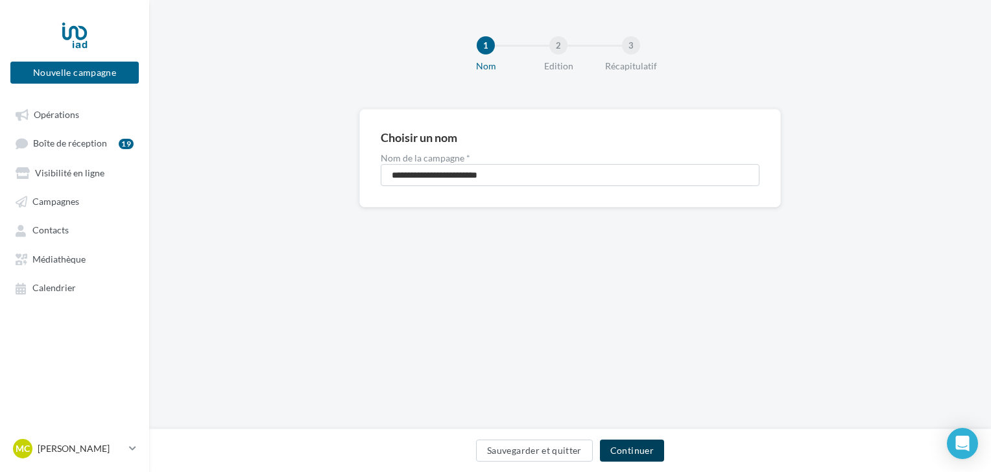
click at [642, 458] on button "Continuer" at bounding box center [632, 451] width 64 height 22
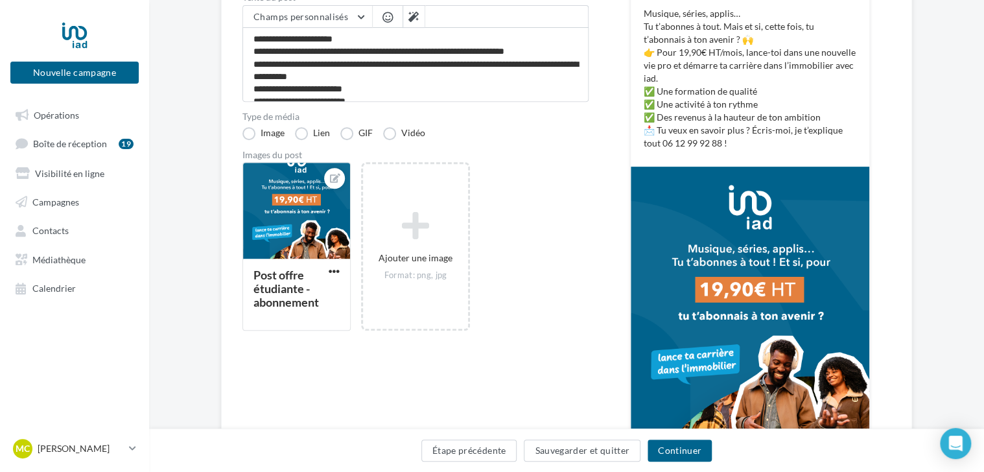
scroll to position [220, 0]
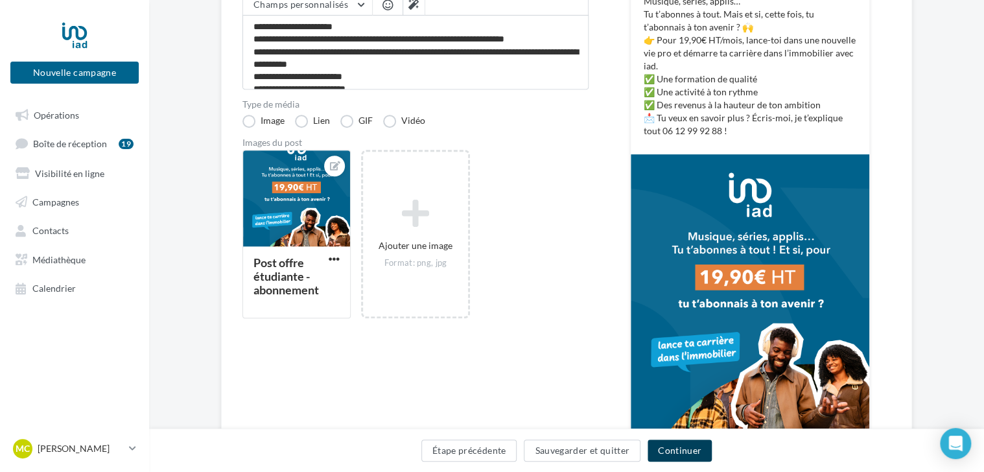
click at [697, 446] on button "Continuer" at bounding box center [680, 451] width 64 height 22
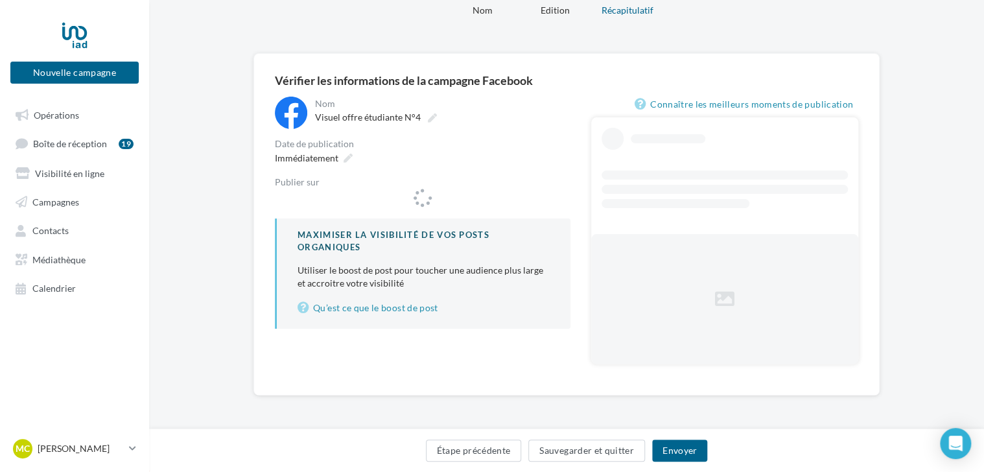
scroll to position [55, 0]
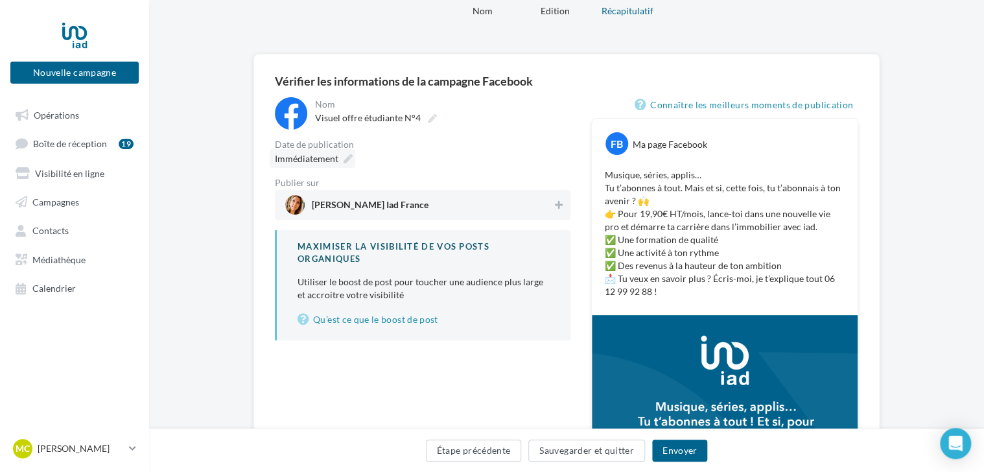
click at [322, 152] on span "Immédiatement" at bounding box center [307, 158] width 64 height 13
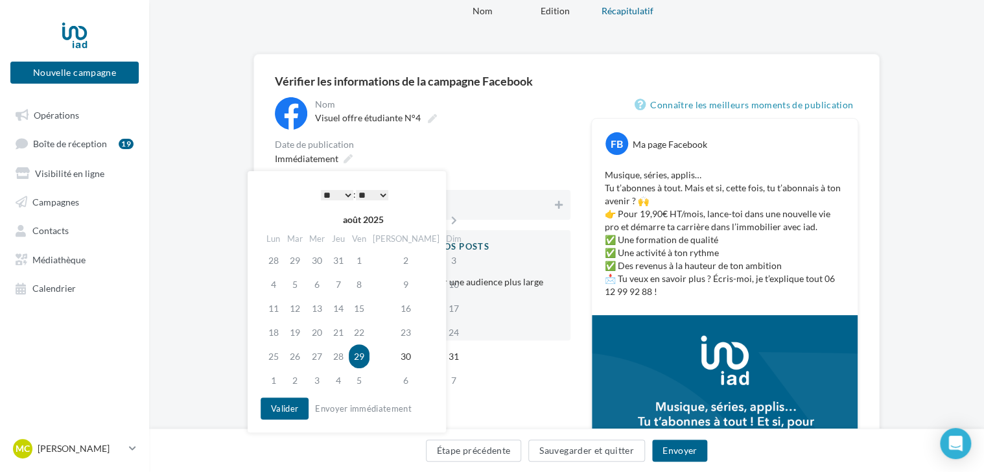
click at [339, 198] on select "* * * * * * * * * * ** ** ** ** ** ** ** ** ** ** ** ** ** **" at bounding box center [337, 195] width 32 height 10
click at [328, 376] on td "3" at bounding box center [317, 380] width 22 height 24
click at [292, 418] on button "Valider" at bounding box center [285, 408] width 48 height 22
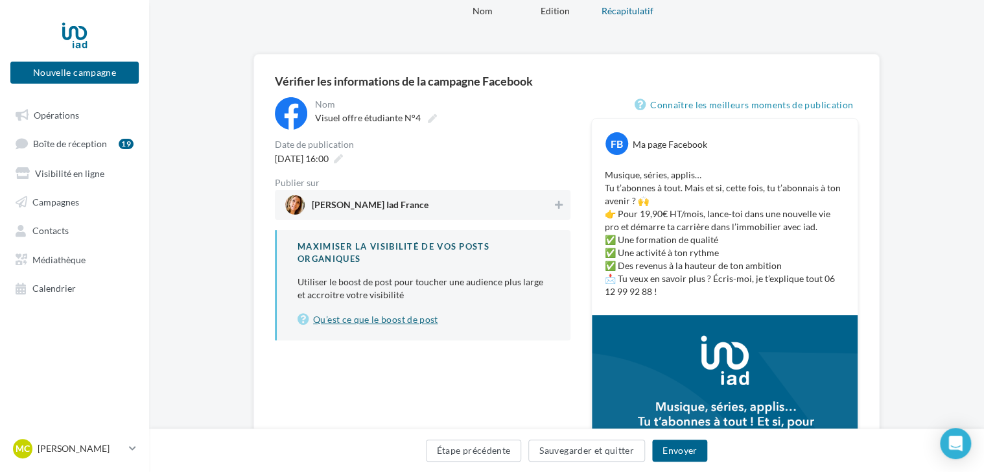
click at [419, 320] on link "Qu’est ce que le boost de post" at bounding box center [424, 320] width 252 height 16
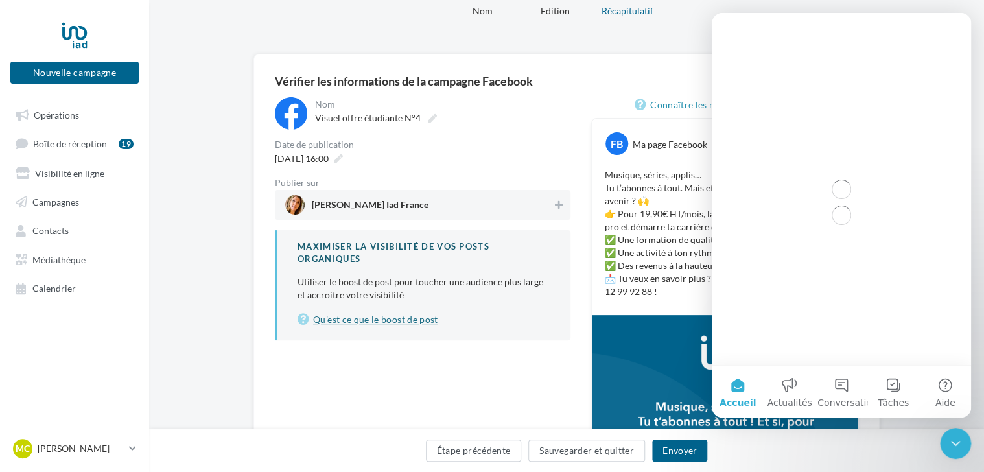
scroll to position [0, 0]
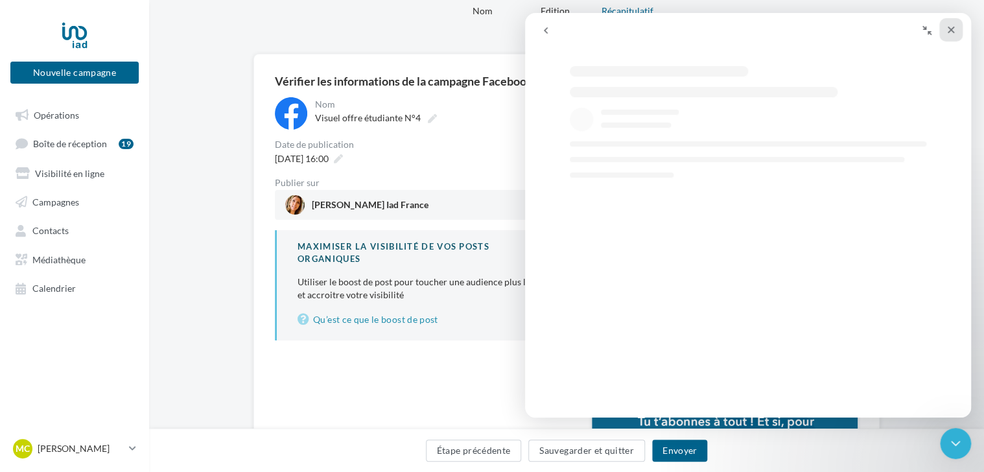
click at [948, 25] on icon "Fermer" at bounding box center [951, 30] width 10 height 10
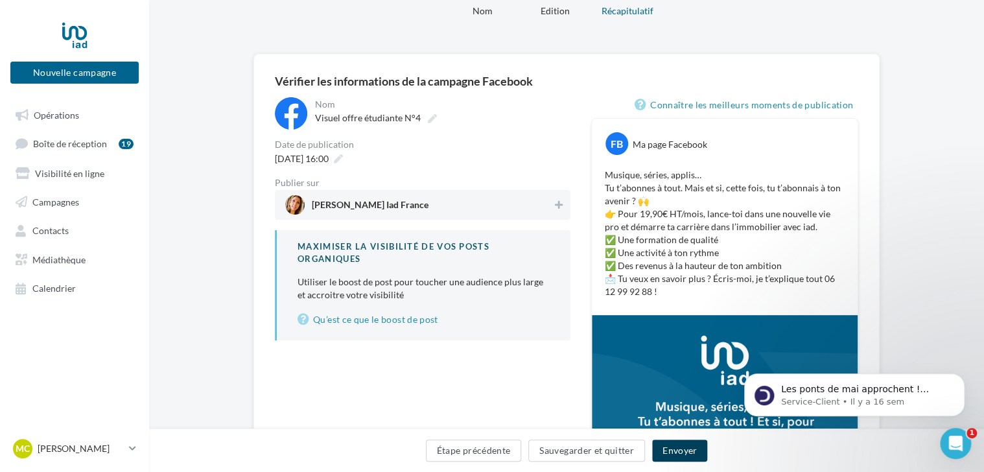
click at [680, 453] on button "Envoyer" at bounding box center [679, 451] width 55 height 22
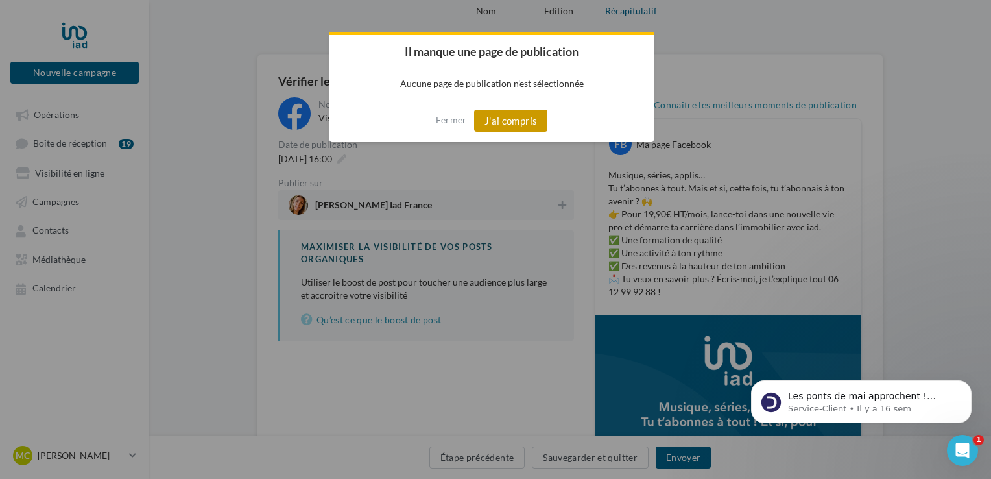
click at [514, 123] on button "J'ai compris" at bounding box center [511, 121] width 74 height 22
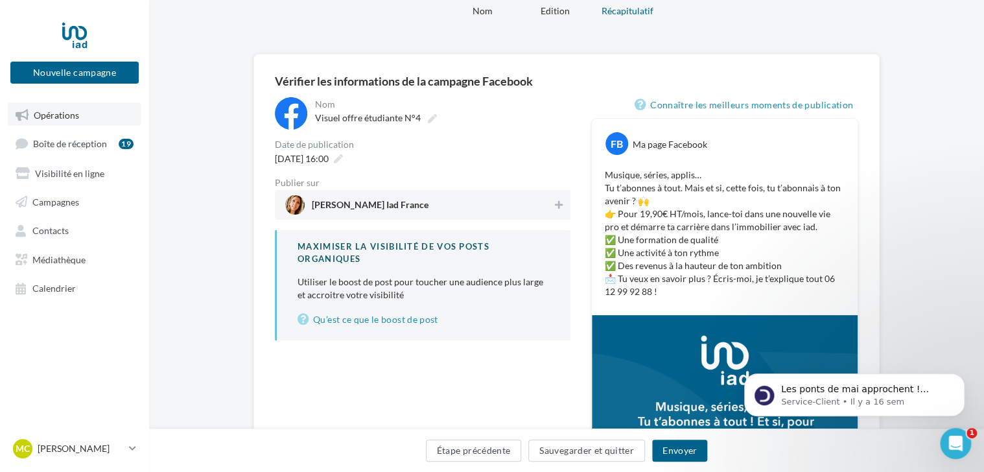
click at [82, 113] on link "Opérations" at bounding box center [75, 113] width 134 height 23
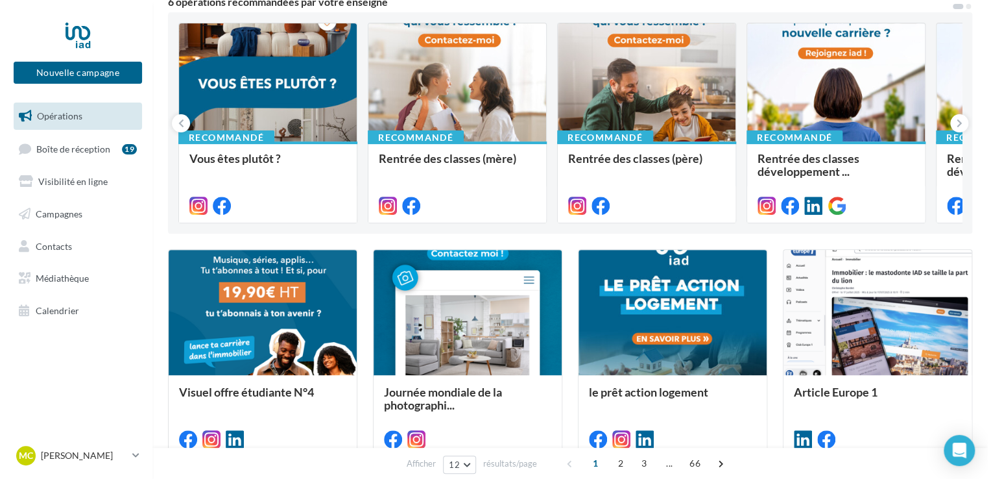
scroll to position [137, 0]
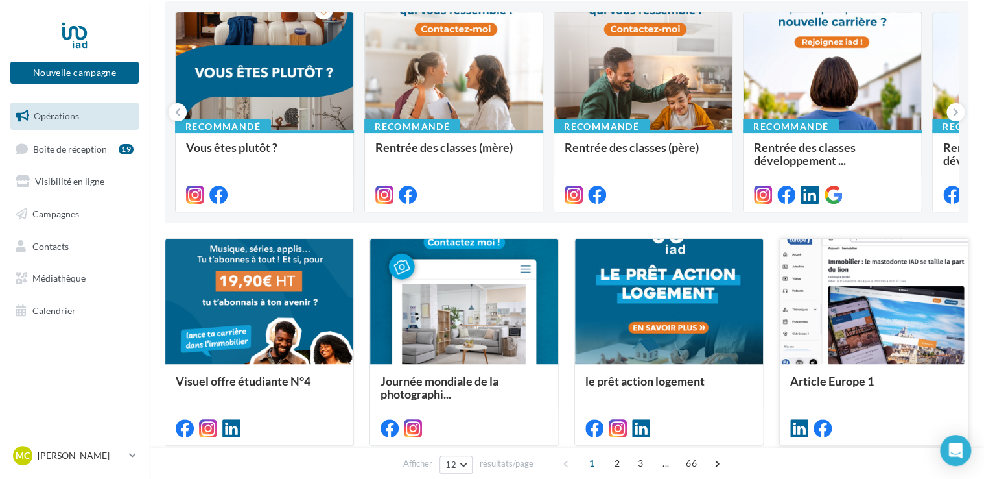
click at [895, 320] on div at bounding box center [874, 302] width 188 height 126
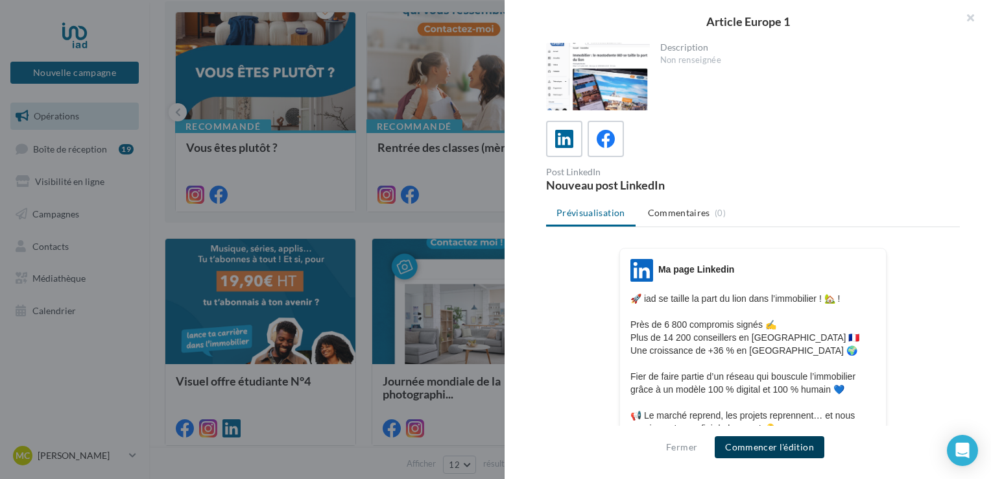
click at [744, 455] on button "Commencer l'édition" at bounding box center [770, 447] width 110 height 22
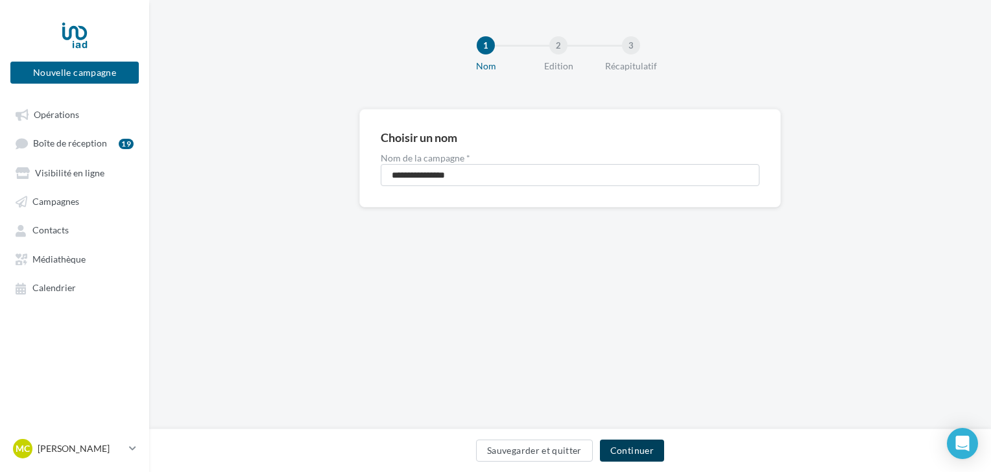
click at [646, 451] on button "Continuer" at bounding box center [632, 451] width 64 height 22
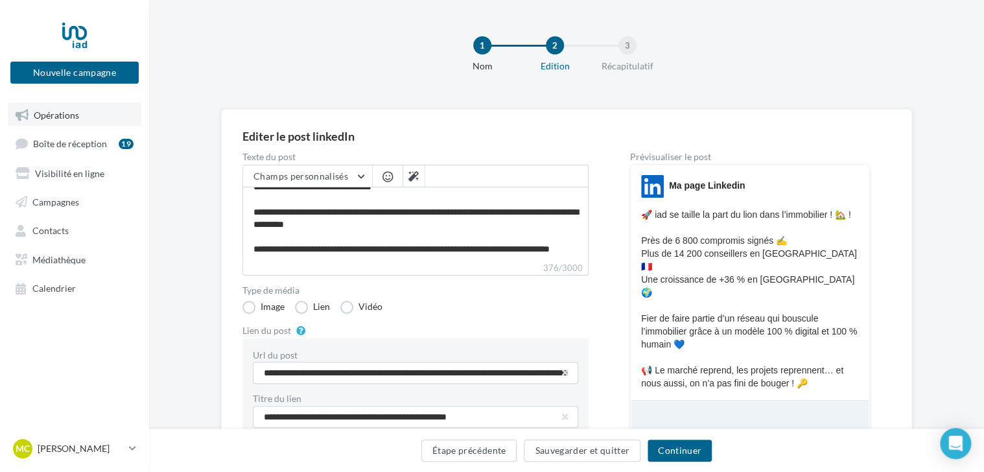
scroll to position [73, 0]
click at [86, 115] on link "Opérations" at bounding box center [75, 113] width 134 height 23
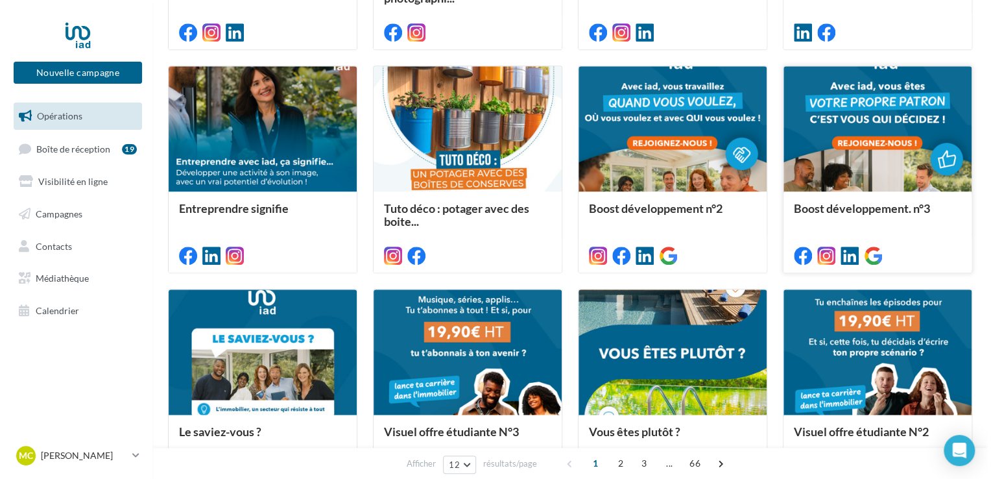
scroll to position [542, 0]
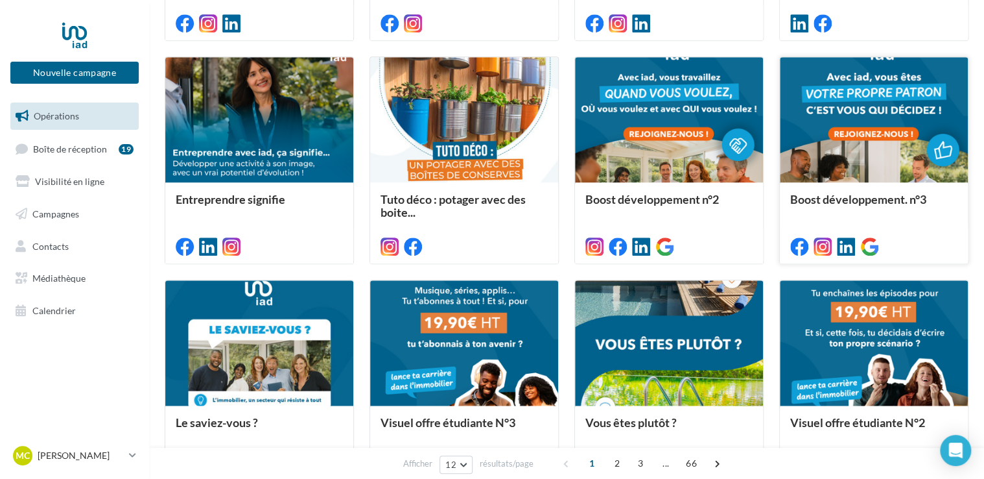
click at [869, 129] on div at bounding box center [874, 120] width 188 height 126
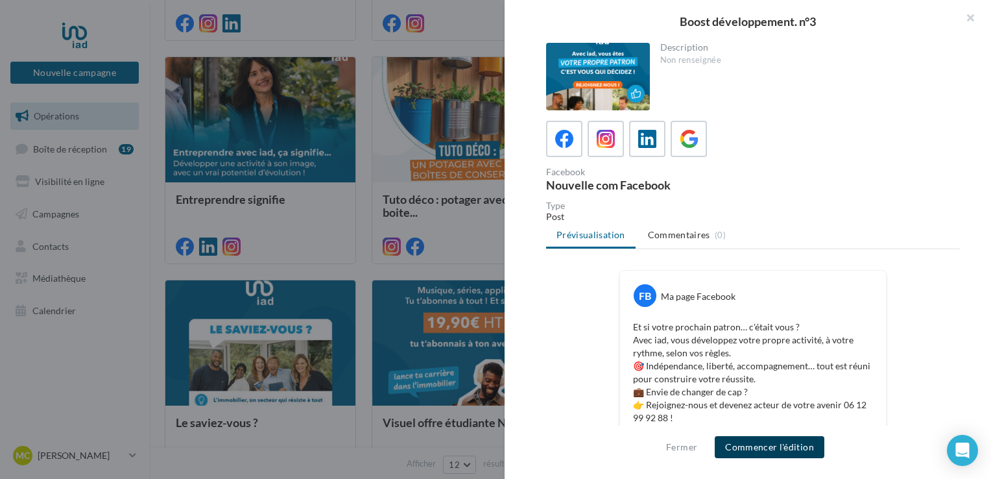
click at [776, 455] on button "Commencer l'édition" at bounding box center [770, 447] width 110 height 22
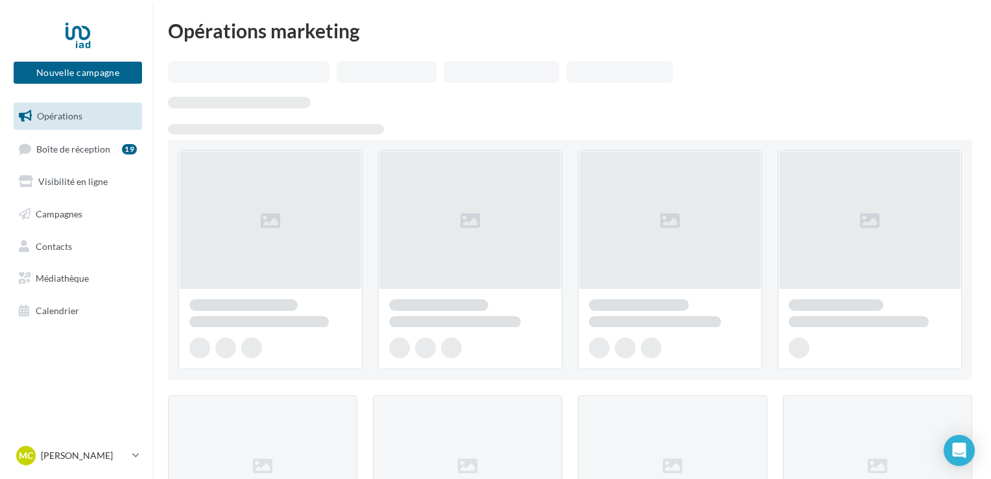
scroll to position [542, 0]
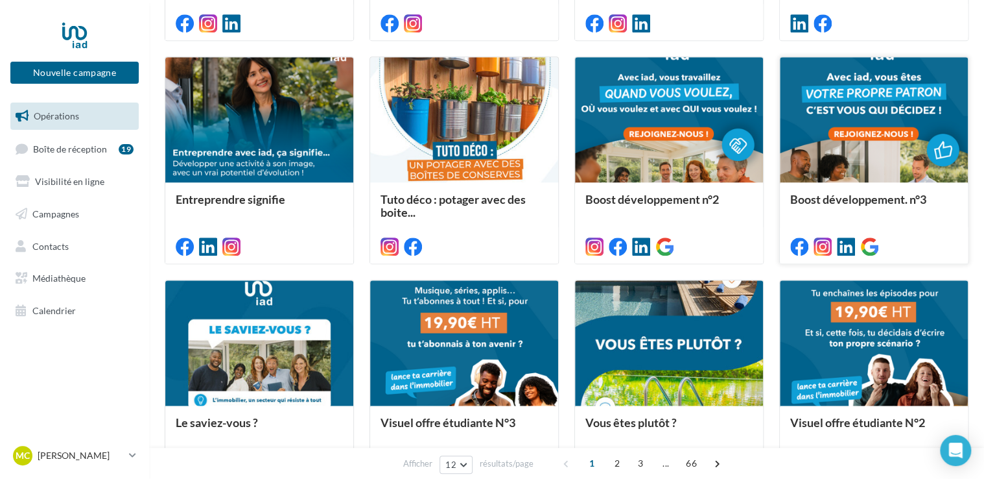
click at [849, 75] on div at bounding box center [874, 120] width 188 height 126
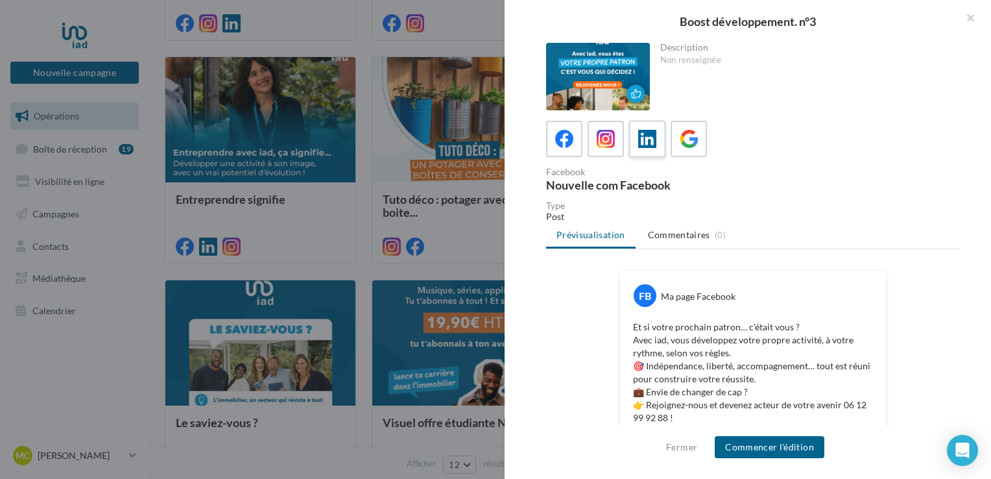
click at [646, 150] on div at bounding box center [647, 139] width 24 height 24
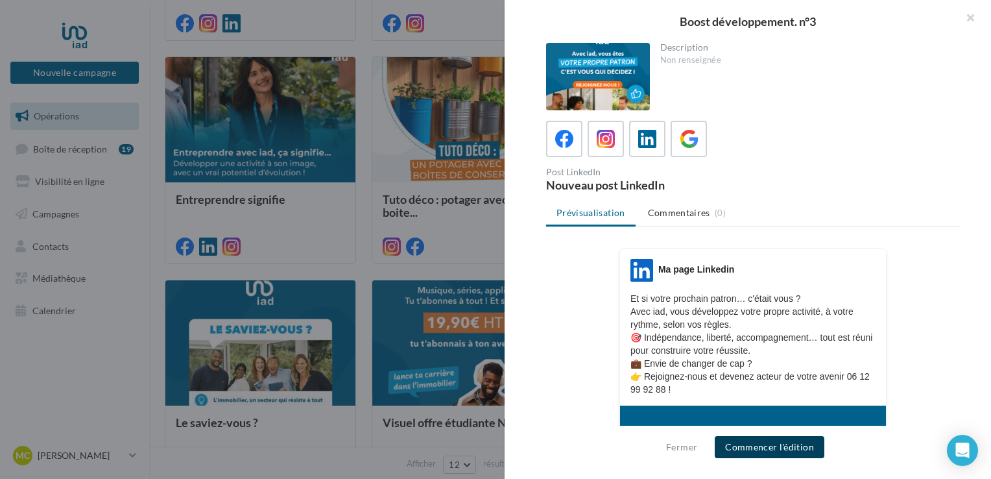
click at [807, 451] on button "Commencer l'édition" at bounding box center [770, 447] width 110 height 22
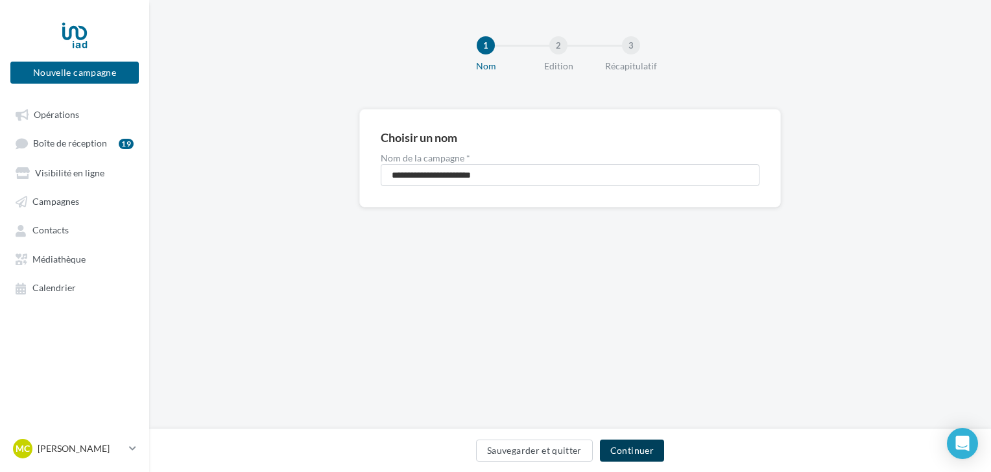
click at [638, 449] on button "Continuer" at bounding box center [632, 451] width 64 height 22
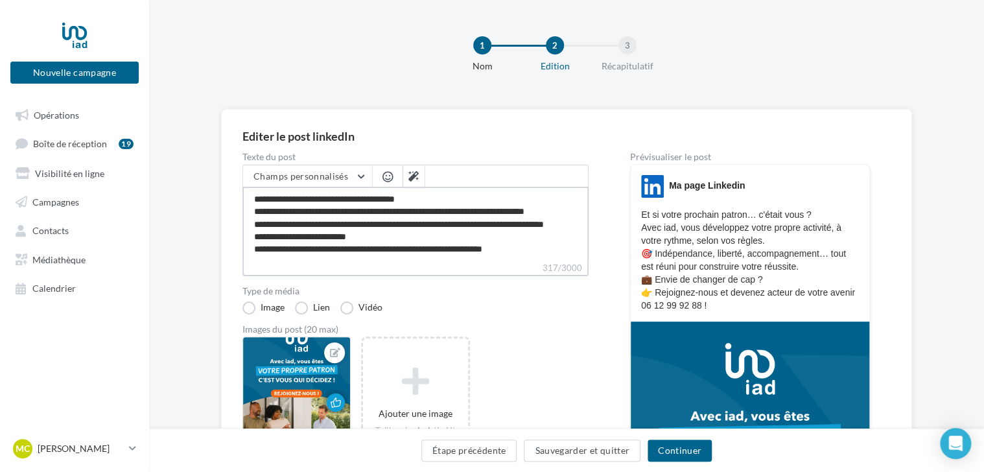
scroll to position [23, 0]
click at [676, 451] on button "Continuer" at bounding box center [680, 451] width 64 height 22
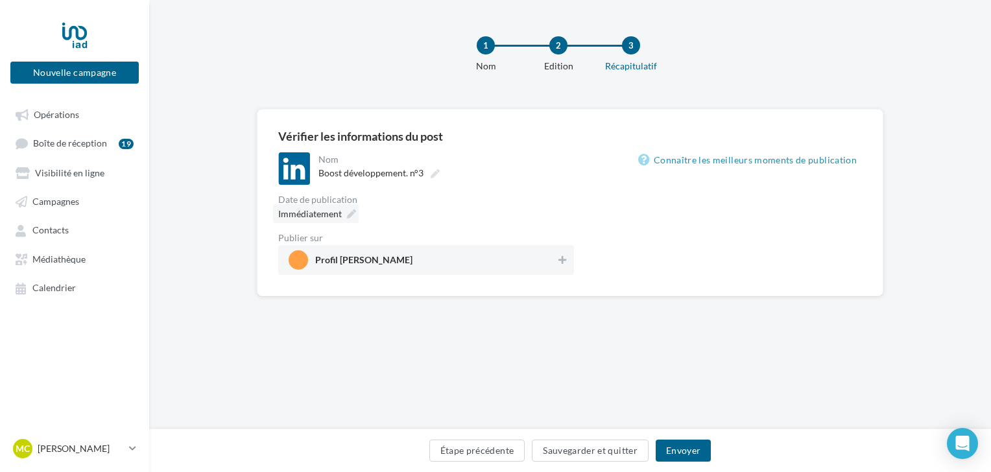
click at [348, 217] on icon at bounding box center [351, 213] width 9 height 9
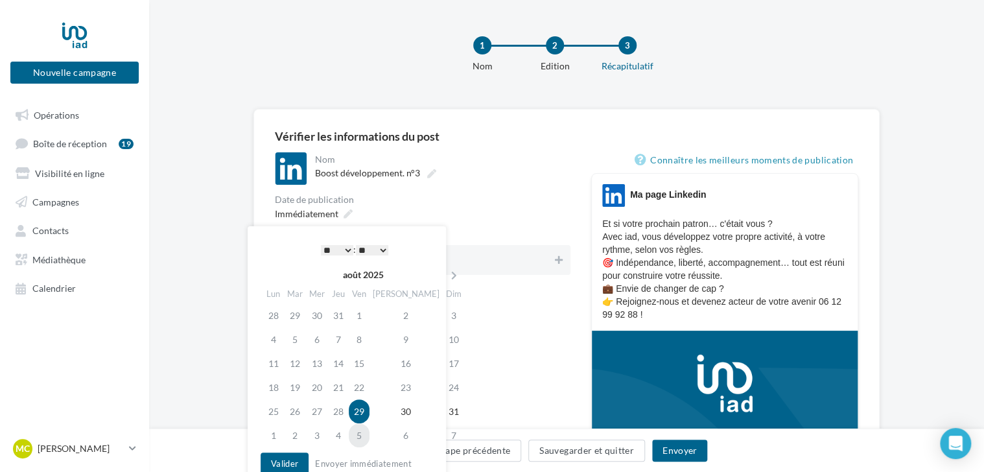
click at [370, 437] on td "5" at bounding box center [359, 435] width 21 height 24
click at [326, 243] on div "* * * * * * * * * * ** ** ** ** ** ** ** ** ** ** ** ** ** ** : ** ** ** ** ** …" at bounding box center [354, 249] width 131 height 19
click at [329, 252] on select "* * * * * * * * * * ** ** ** ** ** ** ** ** ** ** ** ** ** **" at bounding box center [337, 250] width 32 height 10
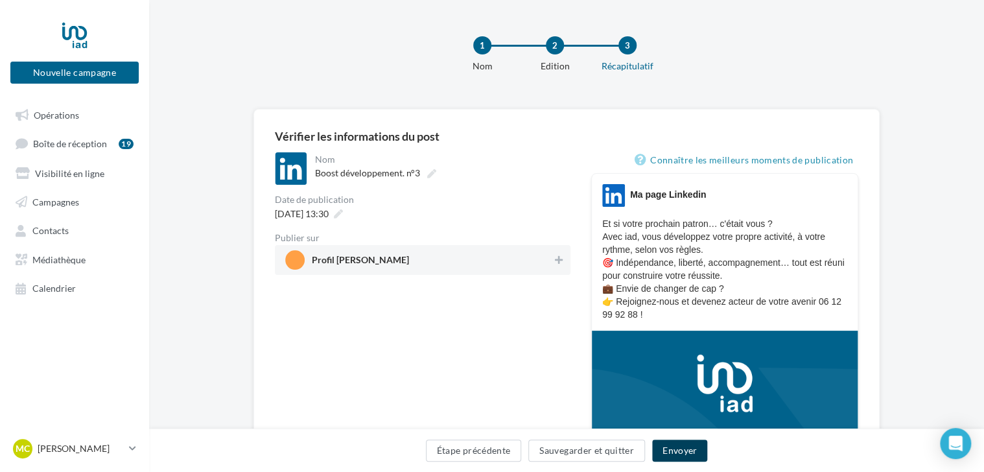
click at [681, 455] on button "Envoyer" at bounding box center [679, 451] width 55 height 22
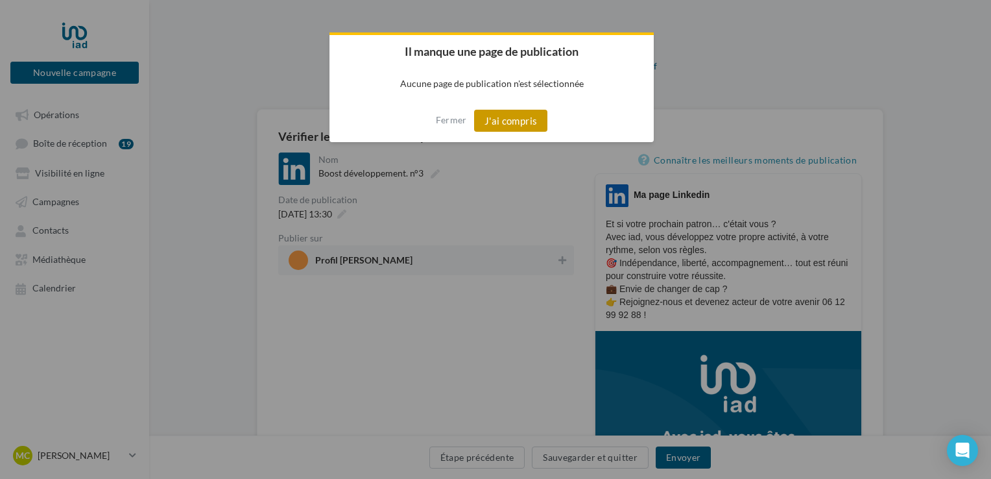
click at [513, 121] on button "J'ai compris" at bounding box center [511, 121] width 74 height 22
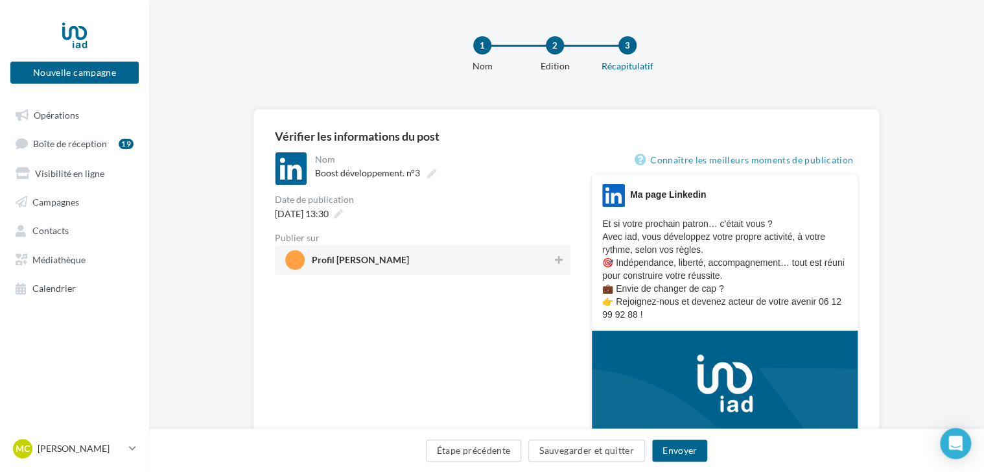
click at [426, 259] on span "Profil magali CARLE" at bounding box center [418, 259] width 267 height 19
click at [680, 455] on button "Envoyer" at bounding box center [679, 451] width 55 height 22
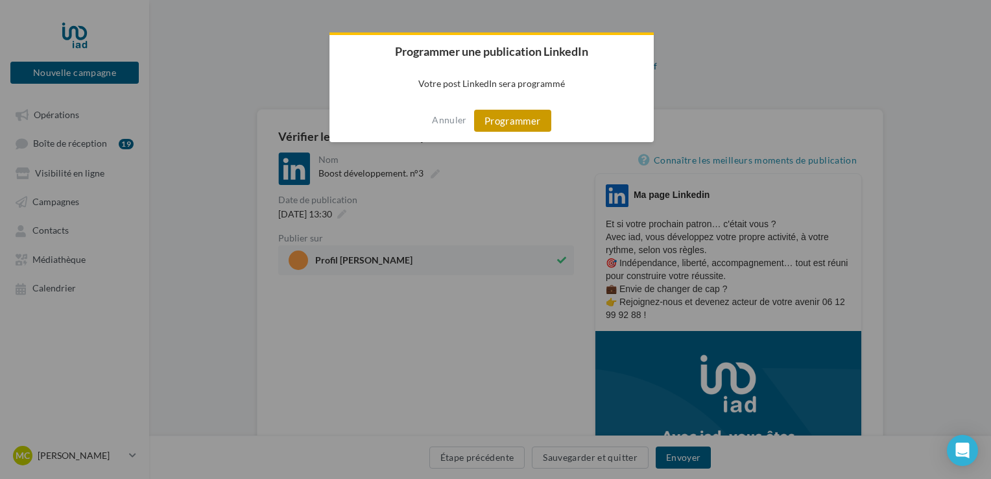
click at [509, 123] on button "Programmer" at bounding box center [512, 121] width 77 height 22
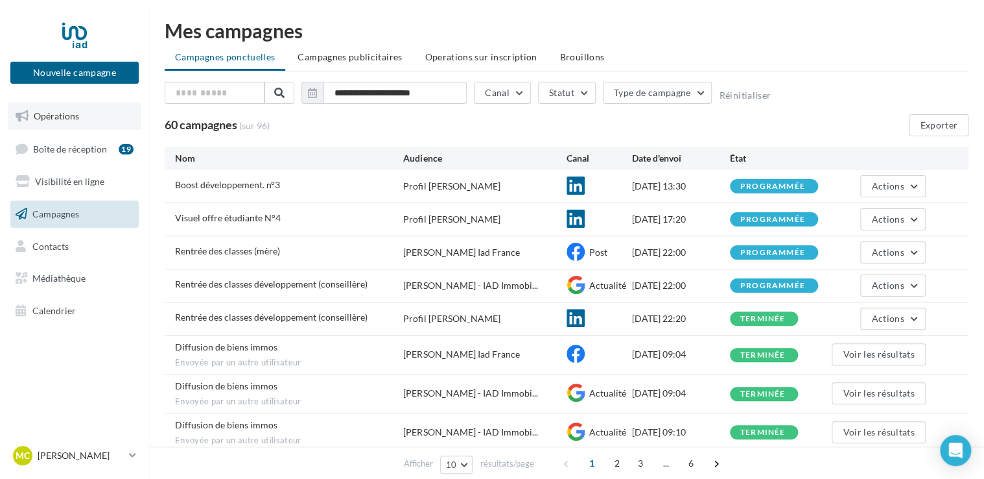
click at [51, 107] on link "Opérations" at bounding box center [75, 115] width 134 height 27
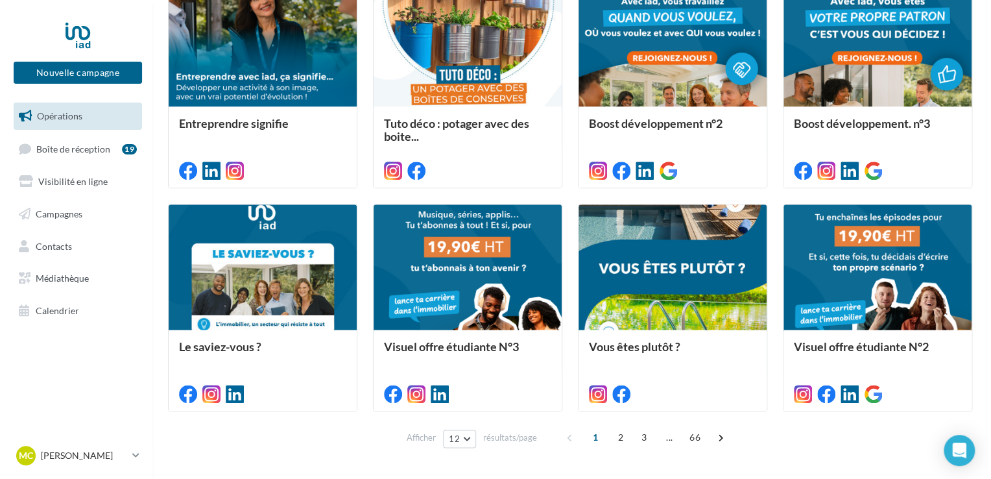
scroll to position [658, 0]
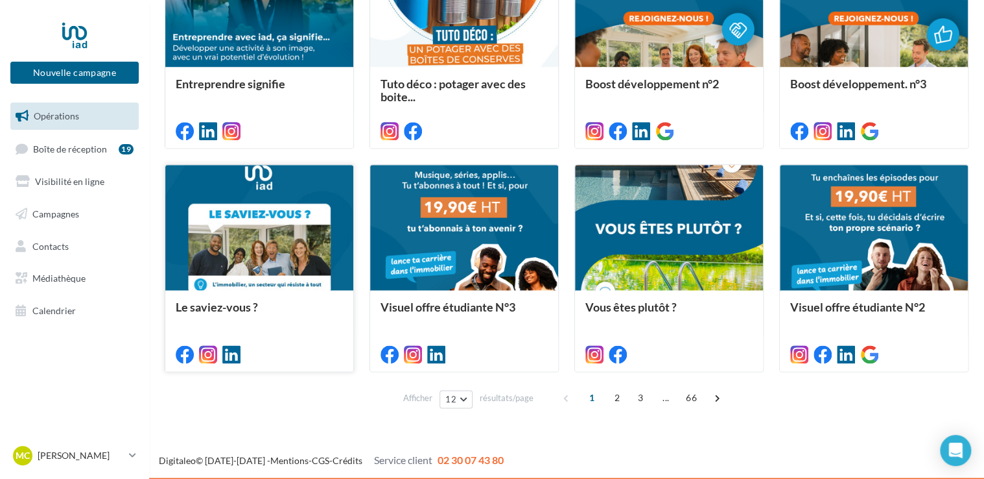
click at [311, 266] on div at bounding box center [259, 228] width 188 height 126
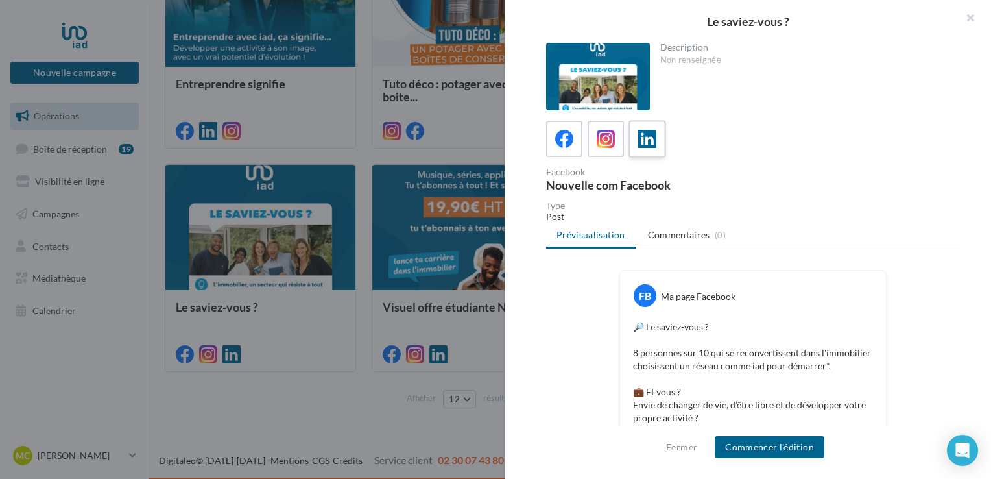
click at [652, 145] on icon at bounding box center [647, 139] width 19 height 19
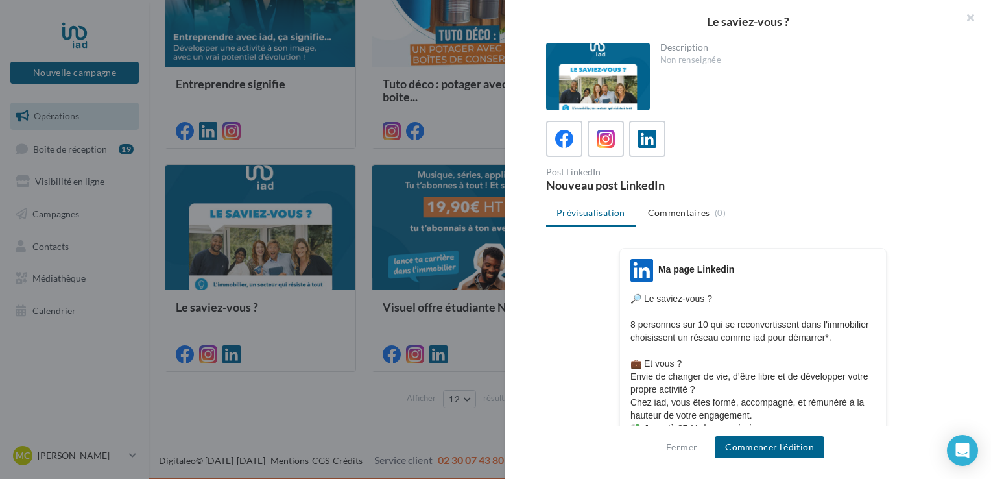
click at [754, 440] on button "Commencer l'édition" at bounding box center [770, 447] width 110 height 22
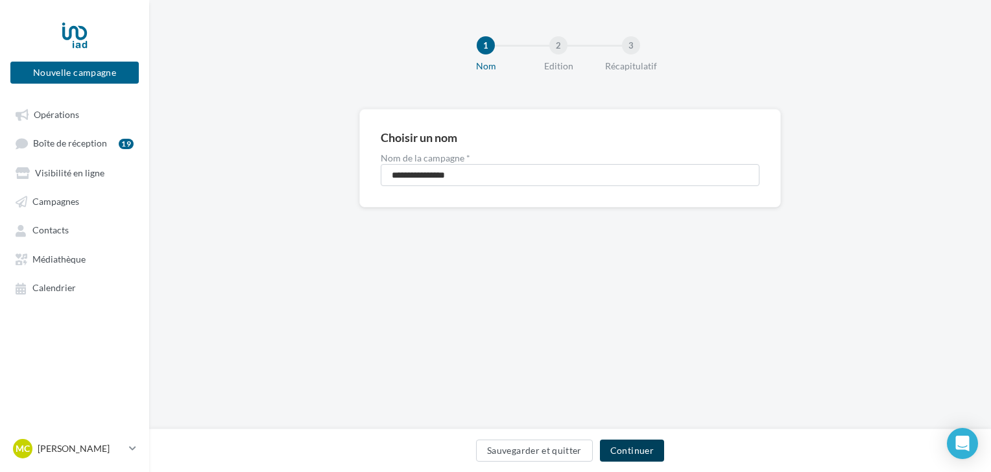
click at [632, 447] on button "Continuer" at bounding box center [632, 451] width 64 height 22
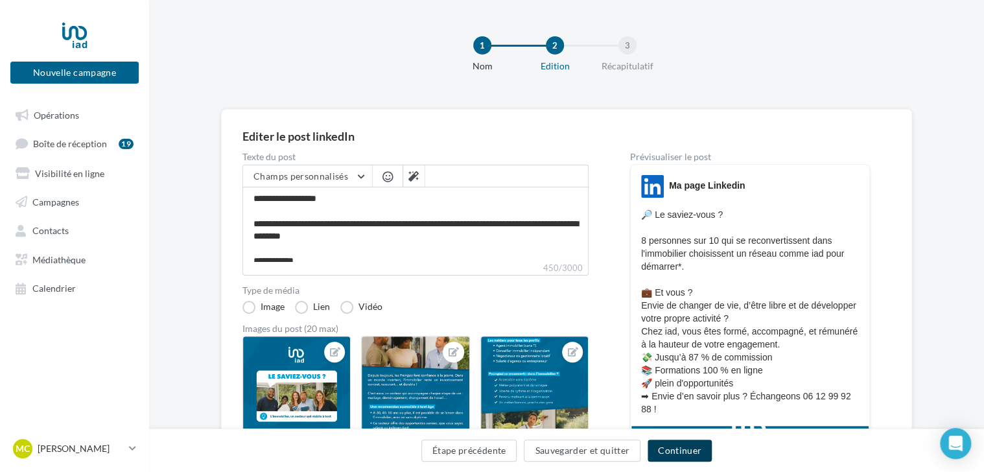
click at [674, 457] on button "Continuer" at bounding box center [680, 451] width 64 height 22
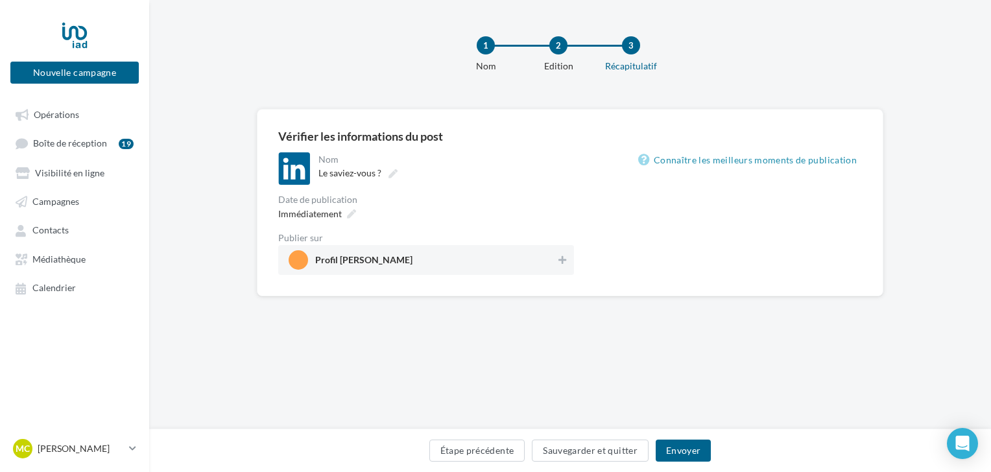
click at [361, 255] on span "Profil magali CARLE" at bounding box center [363, 262] width 97 height 14
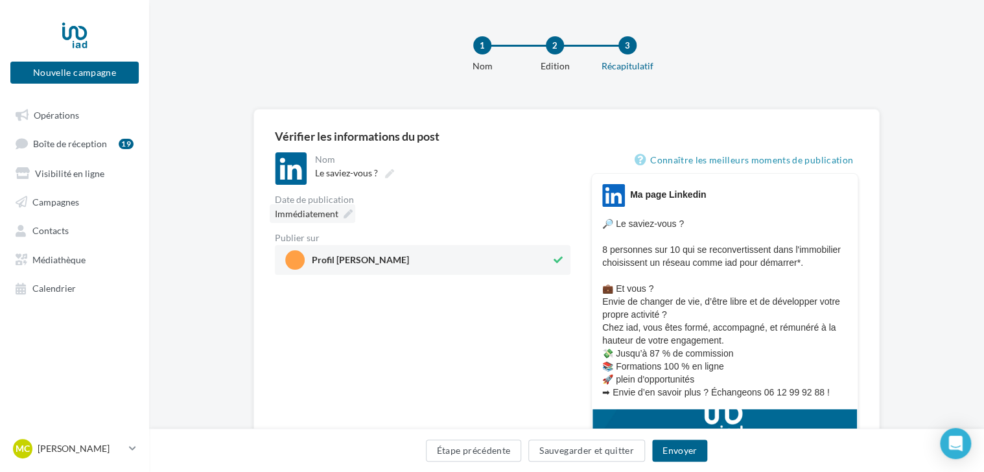
click at [346, 214] on icon at bounding box center [348, 213] width 9 height 9
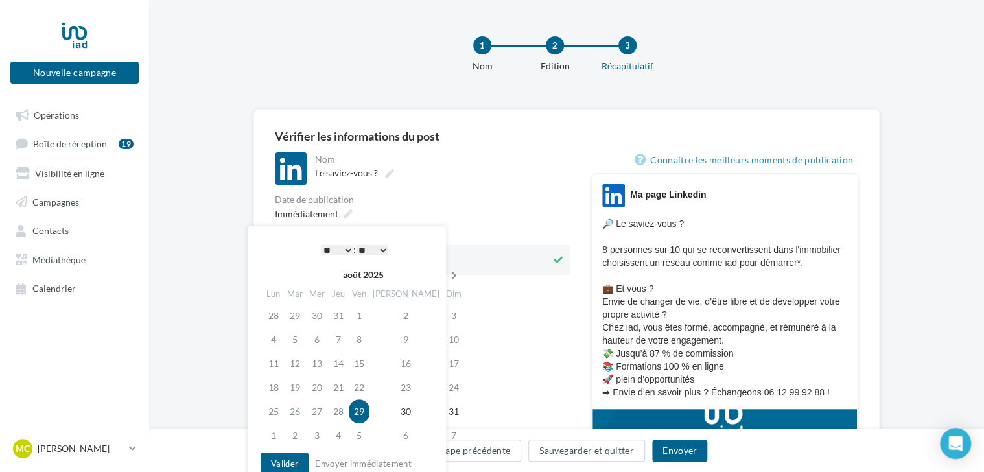
click at [446, 278] on icon at bounding box center [454, 275] width 16 height 9
click at [322, 387] on td "17" at bounding box center [319, 387] width 22 height 24
click at [329, 248] on select "* * * * * * * * * * ** ** ** ** ** ** ** ** ** ** ** ** ** **" at bounding box center [337, 250] width 32 height 10
click at [289, 462] on button "Valider" at bounding box center [285, 464] width 48 height 22
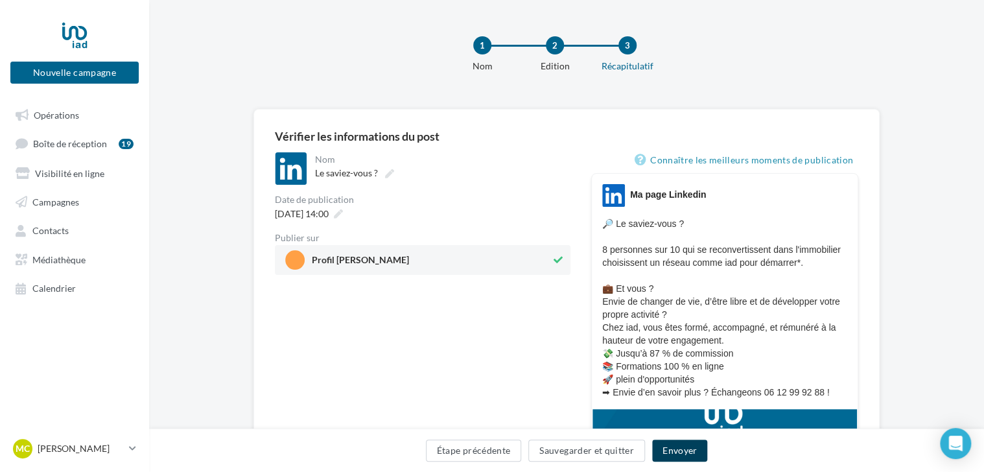
click at [688, 455] on button "Envoyer" at bounding box center [679, 451] width 55 height 22
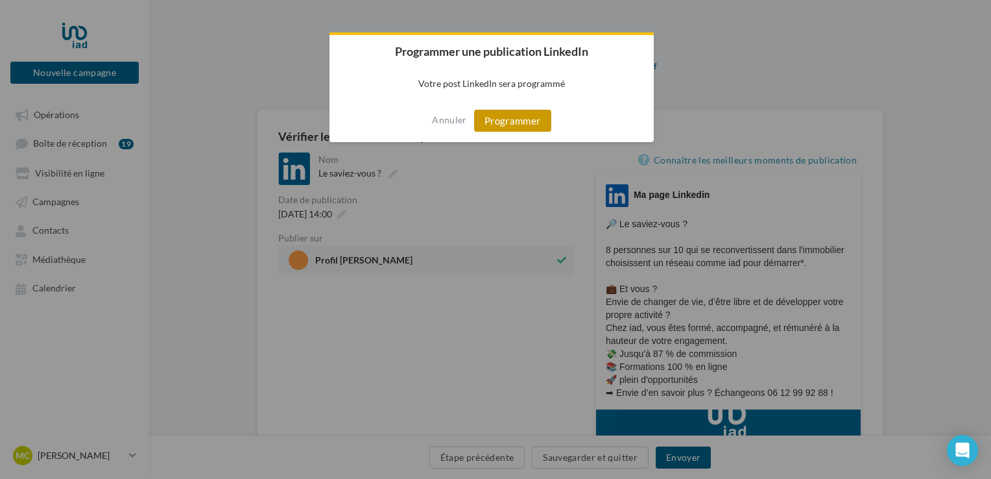
click at [523, 115] on button "Programmer" at bounding box center [512, 121] width 77 height 22
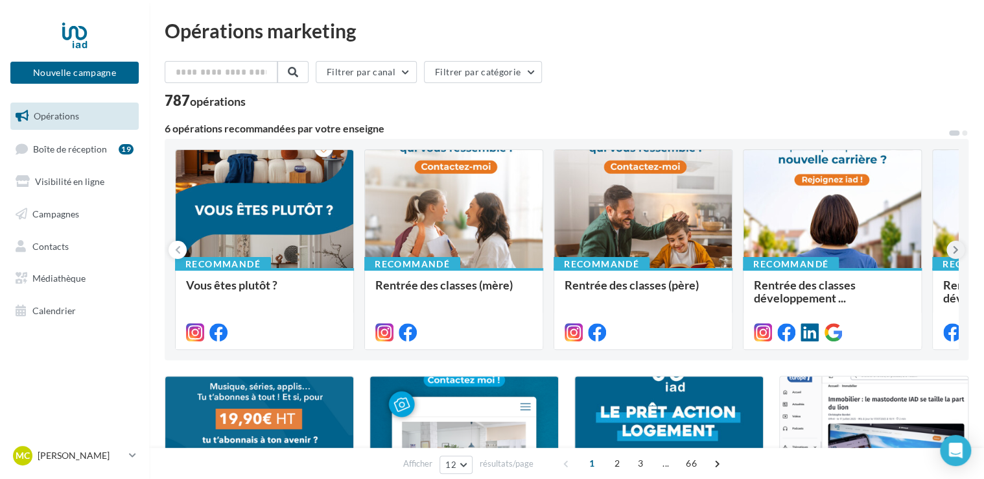
click at [954, 252] on icon at bounding box center [956, 249] width 6 height 13
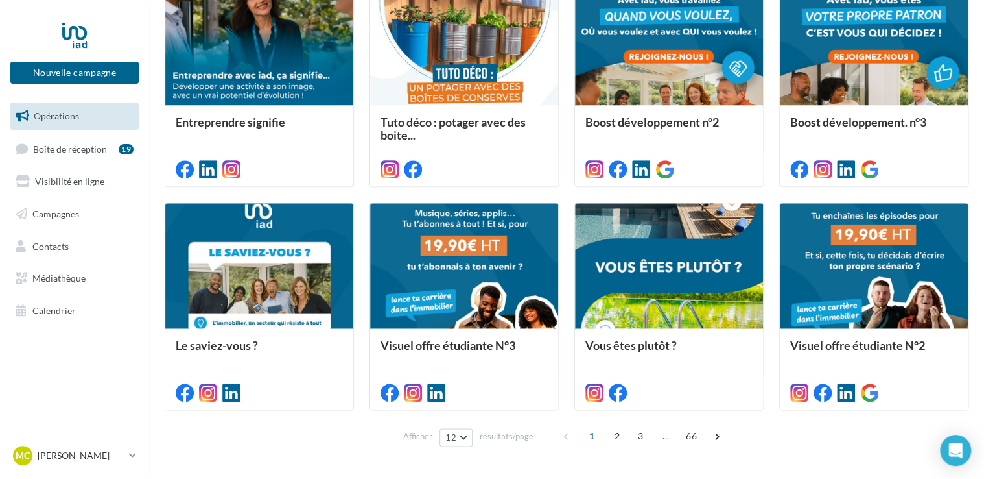
scroll to position [658, 0]
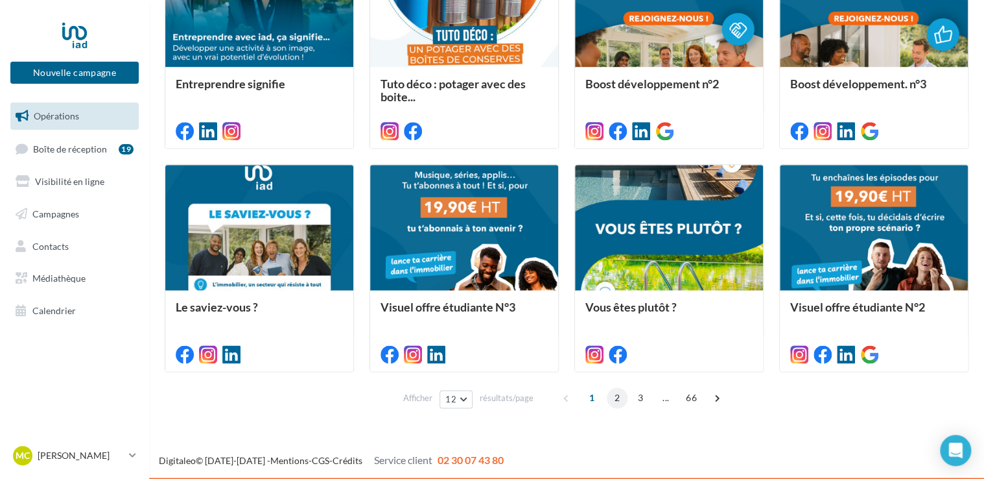
click at [615, 394] on span "2" at bounding box center [617, 397] width 21 height 21
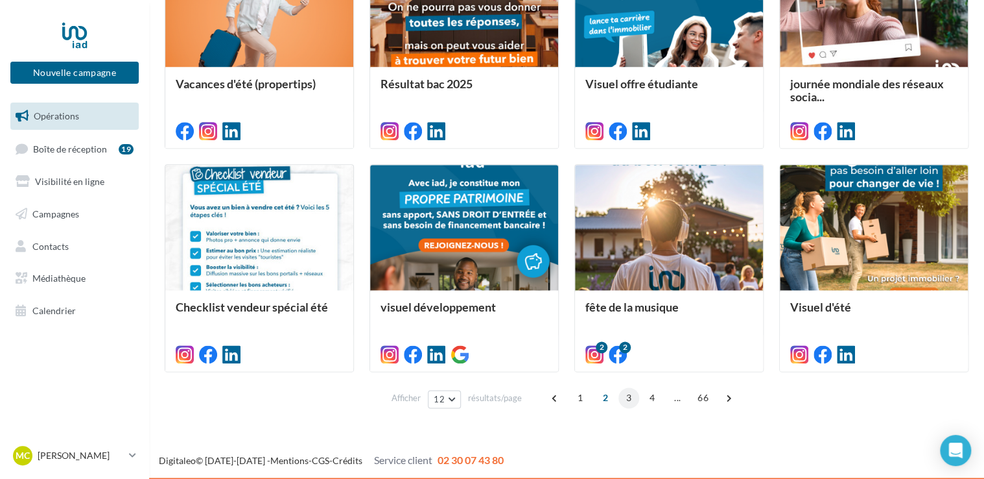
click at [622, 399] on span "3" at bounding box center [629, 397] width 21 height 21
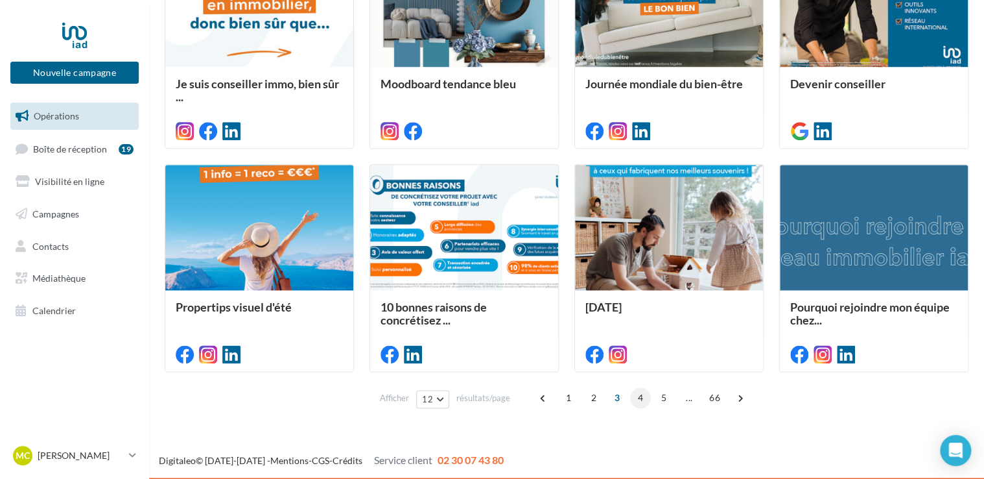
click at [641, 396] on span "4" at bounding box center [640, 397] width 21 height 21
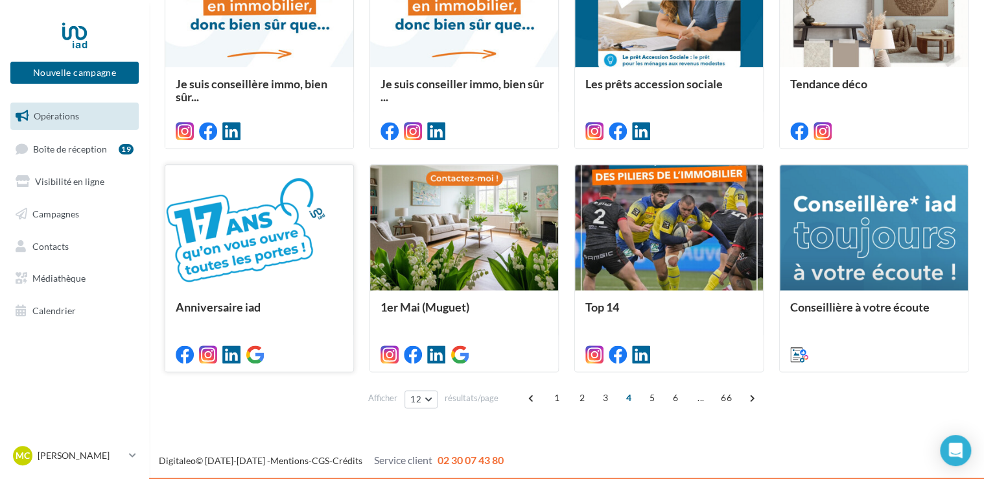
click at [274, 263] on div at bounding box center [259, 228] width 188 height 126
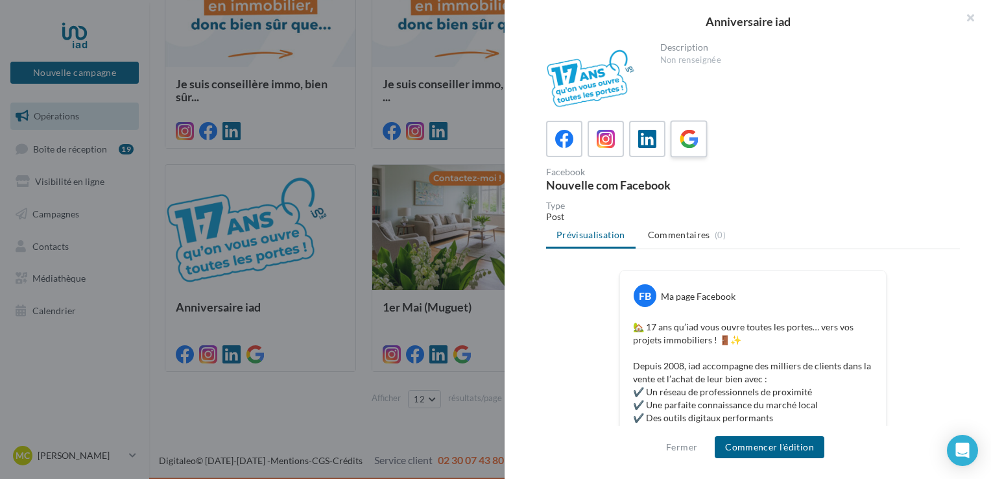
click at [698, 140] on div at bounding box center [689, 139] width 24 height 24
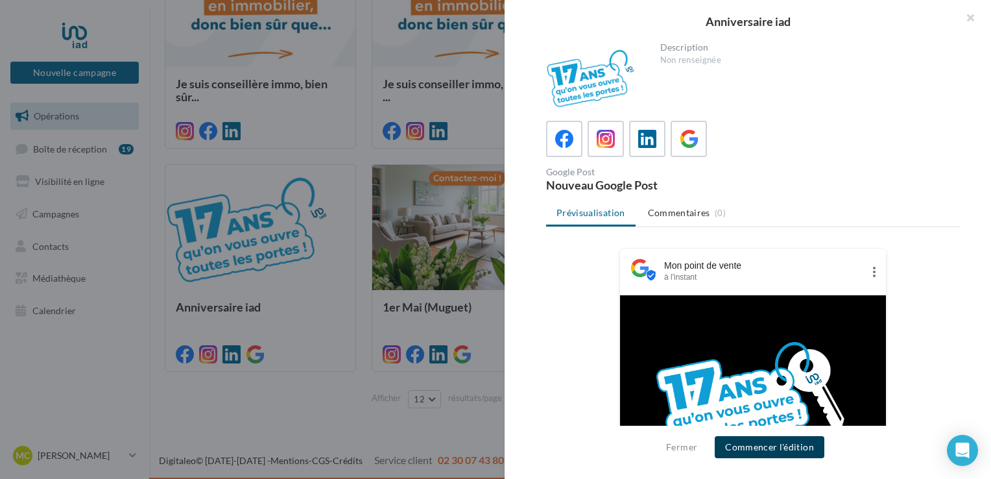
click at [809, 436] on button "Commencer l'édition" at bounding box center [770, 447] width 110 height 22
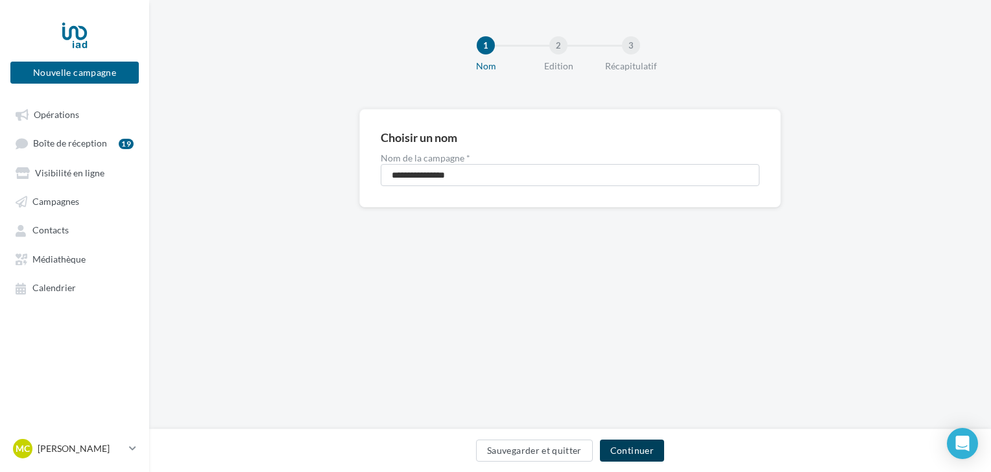
click at [639, 447] on button "Continuer" at bounding box center [632, 451] width 64 height 22
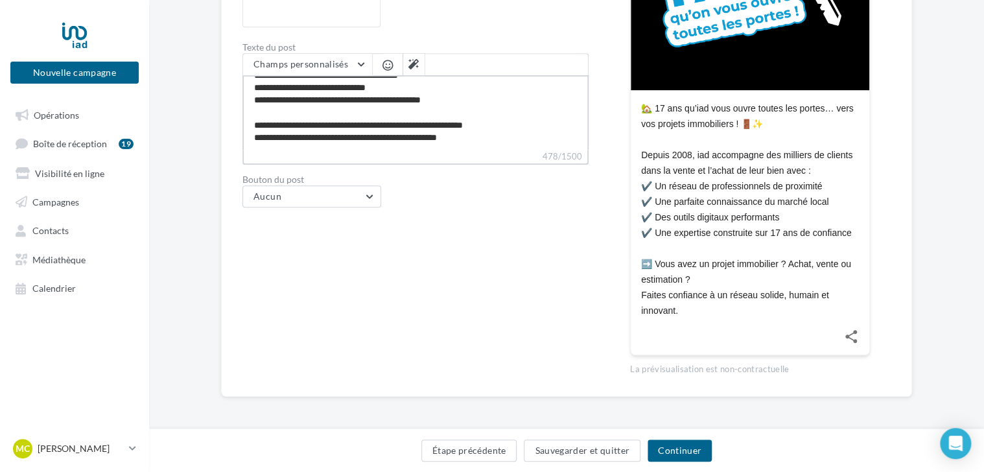
scroll to position [86, 0]
click at [495, 136] on textarea "**********" at bounding box center [416, 112] width 346 height 75
type textarea "**********"
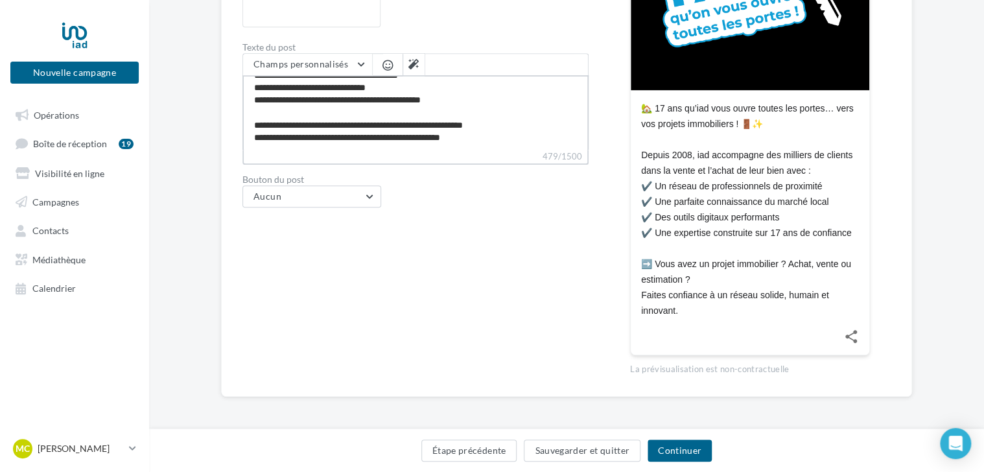
type textarea "**********"
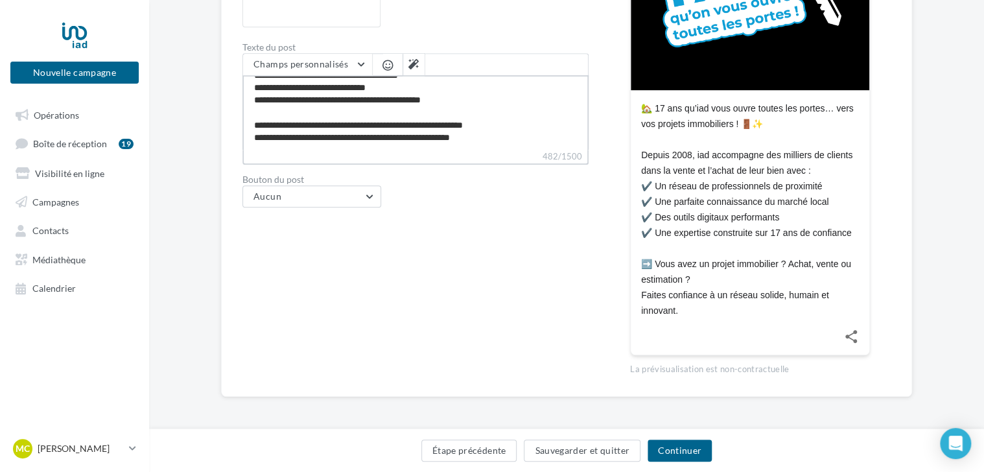
type textarea "**********"
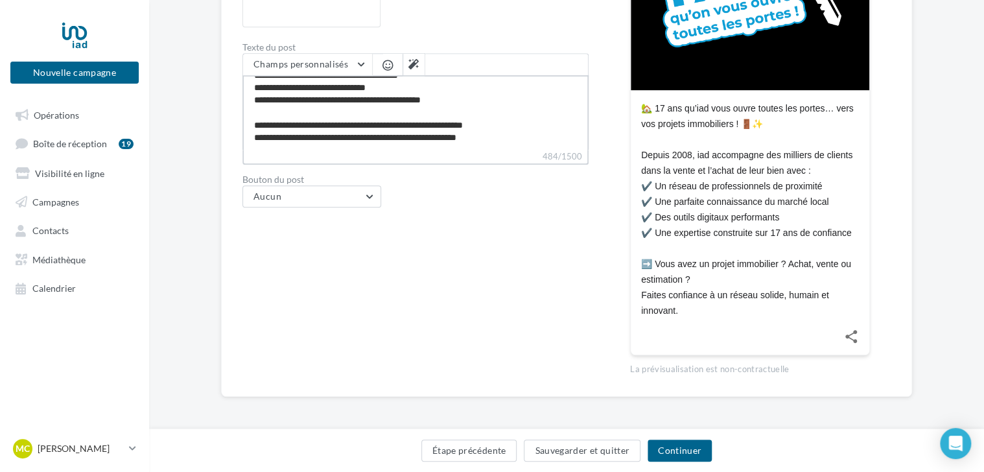
type textarea "**********"
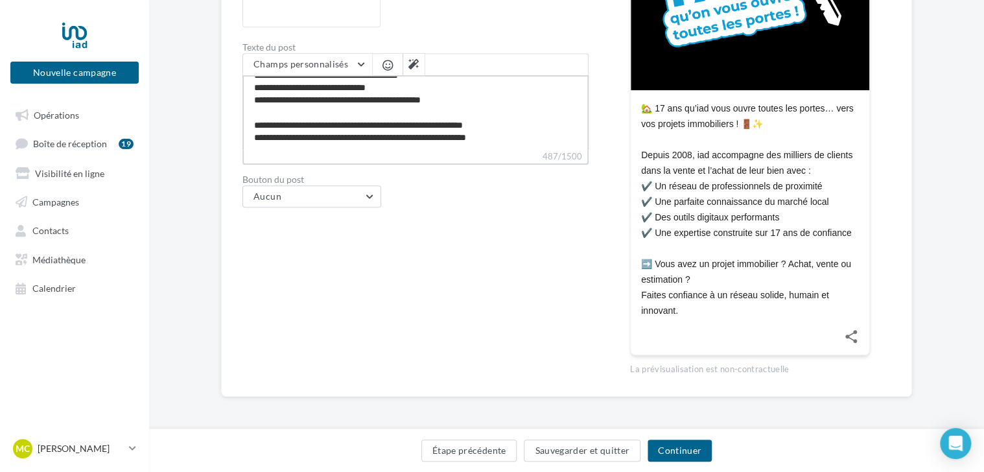
type textarea "**********"
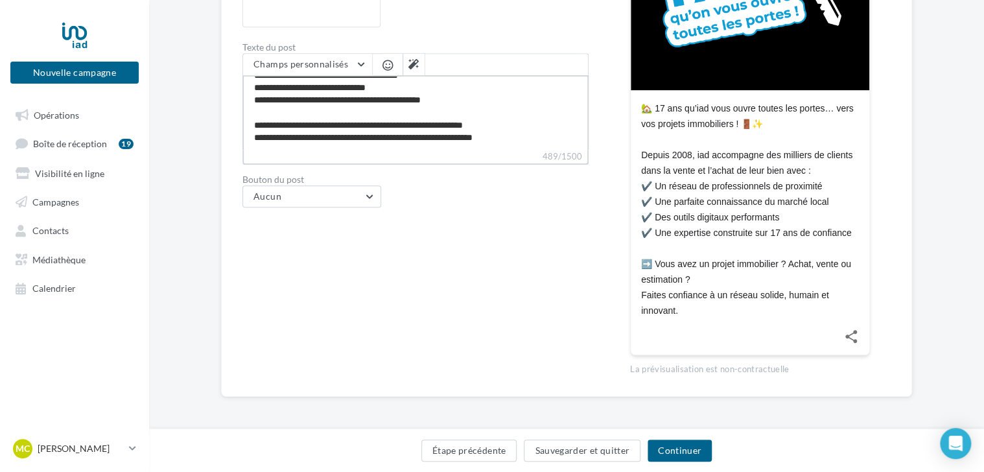
type textarea "**********"
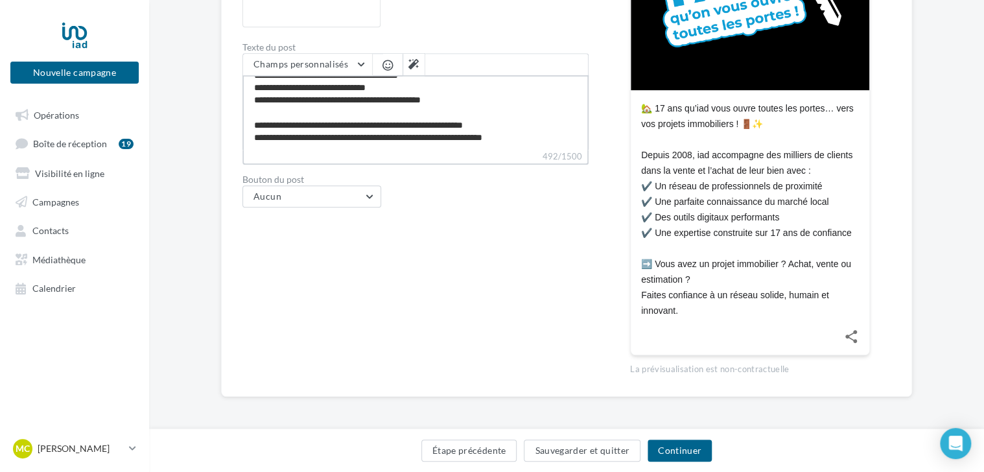
type textarea "**********"
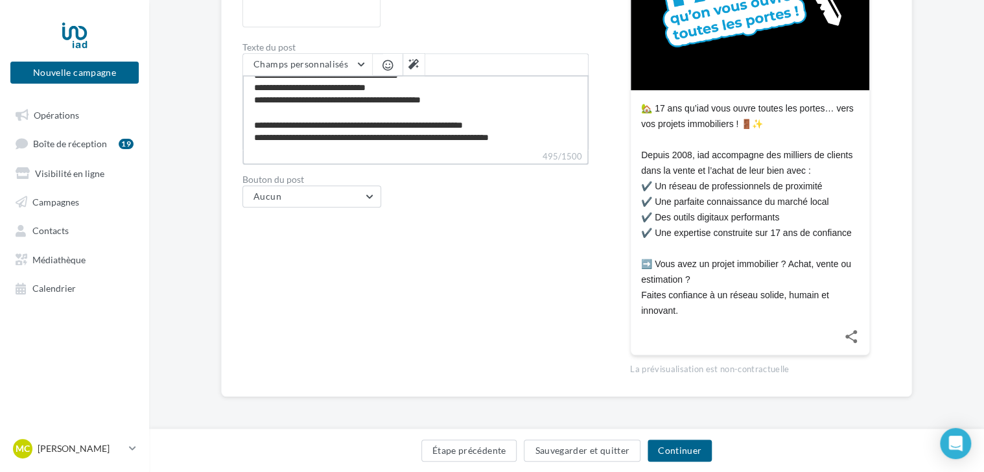
type textarea "**********"
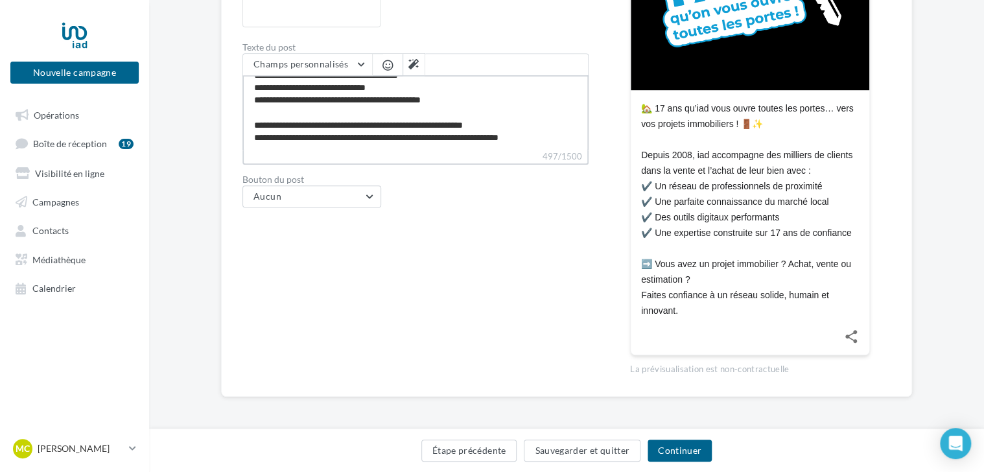
type textarea "**********"
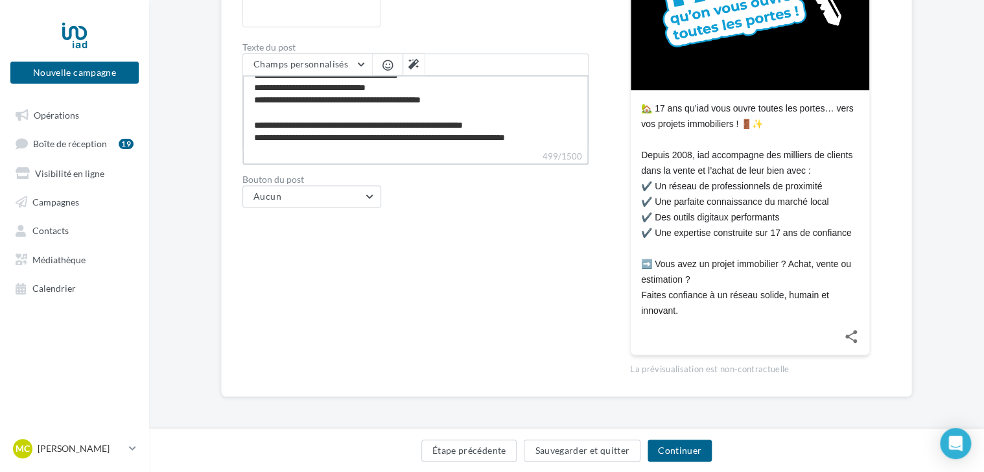
type textarea "**********"
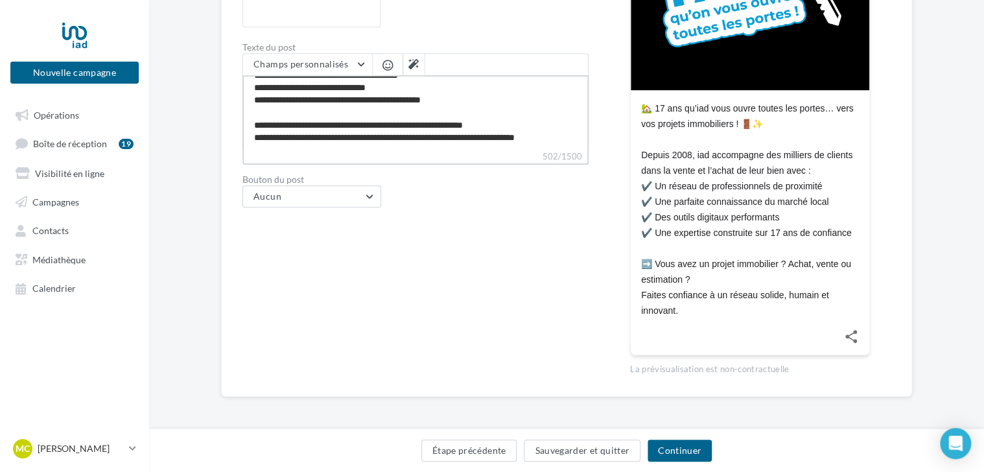
type textarea "**********"
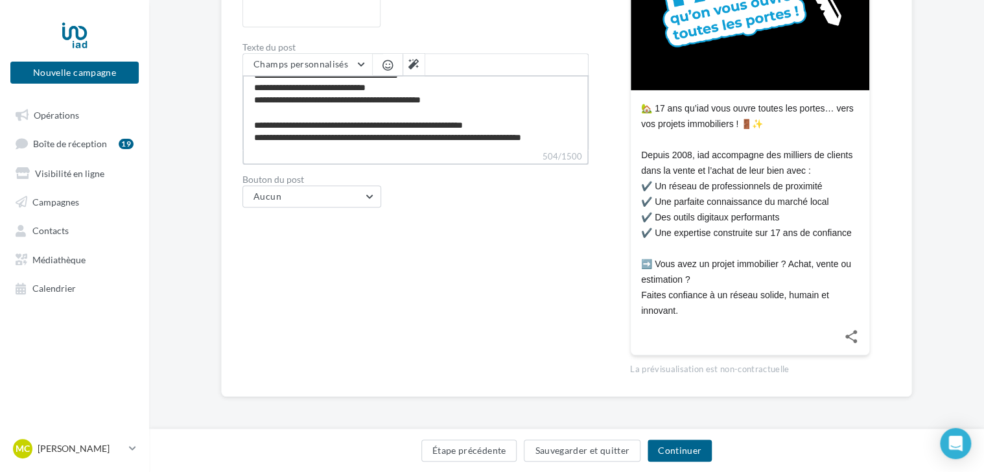
type textarea "**********"
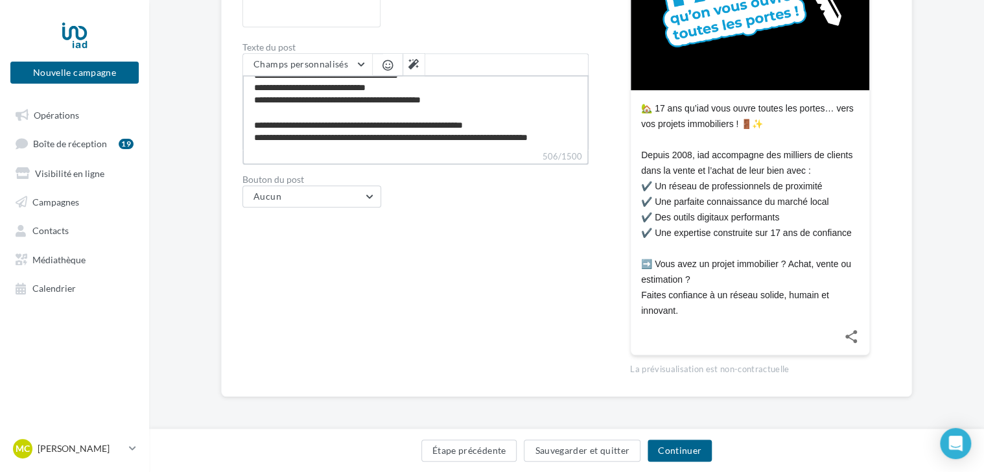
type textarea "**********"
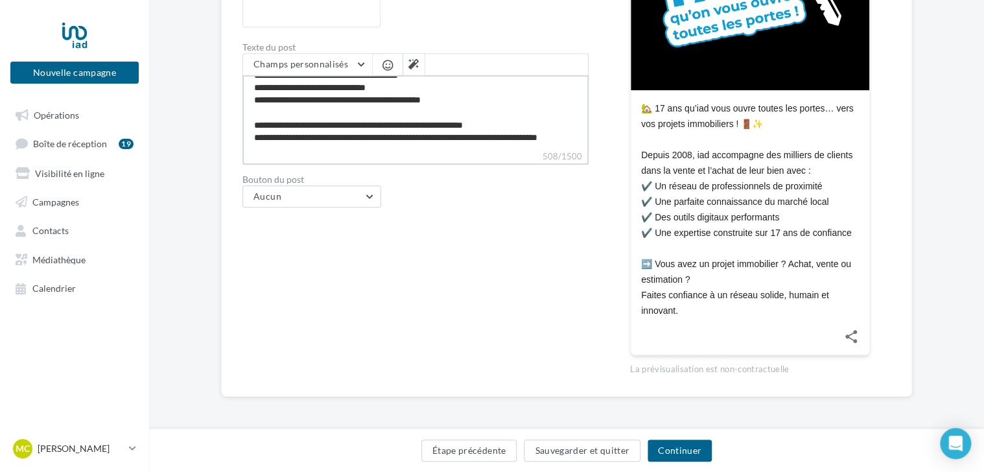
type textarea "**********"
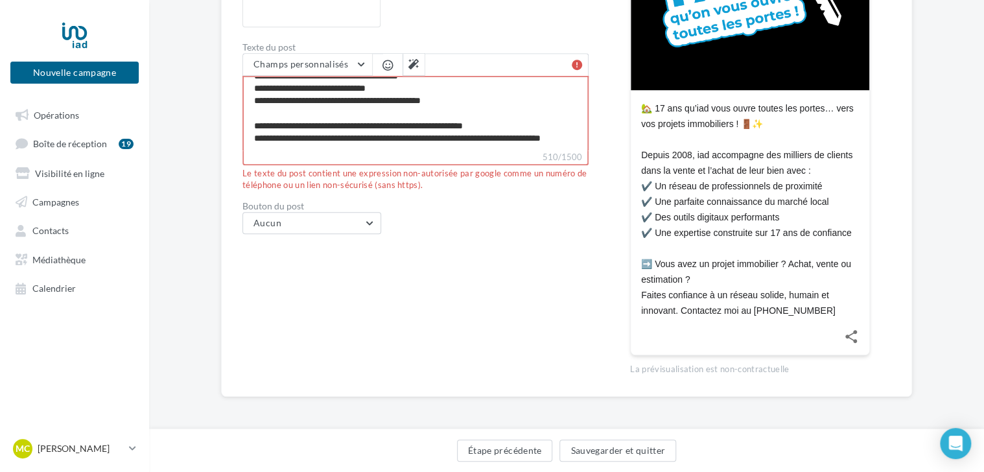
drag, startPoint x: 533, startPoint y: 134, endPoint x: 538, endPoint y: 142, distance: 9.6
click at [538, 142] on textarea "**********" at bounding box center [416, 113] width 346 height 75
type textarea "**********"
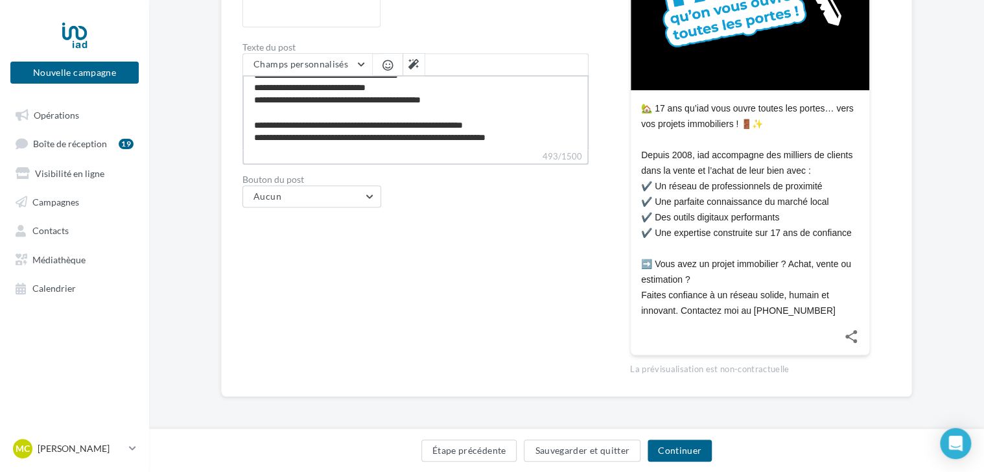
type textarea "**********"
click at [681, 445] on button "Continuer" at bounding box center [680, 451] width 64 height 22
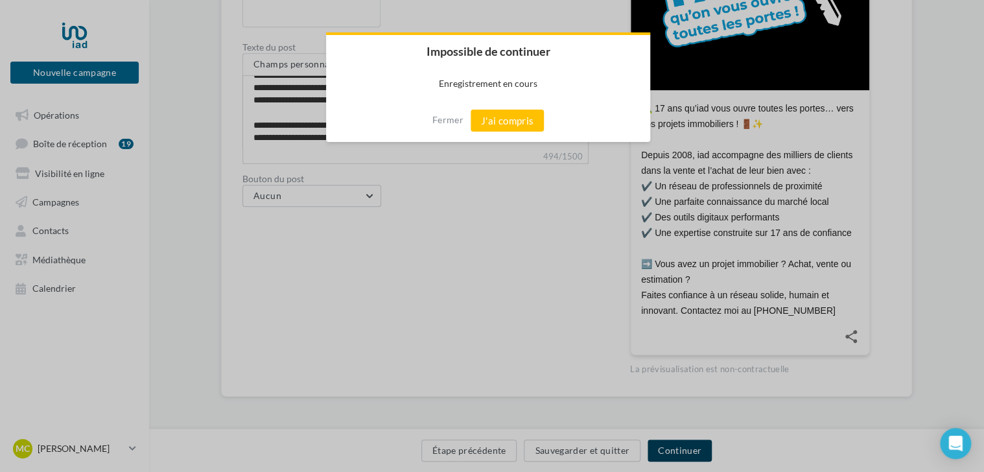
scroll to position [346, 0]
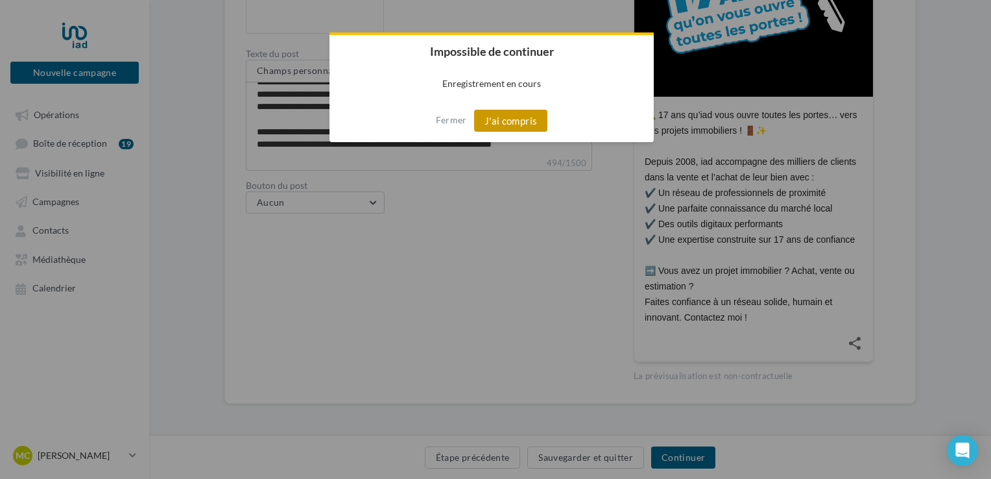
click at [533, 118] on button "J'ai compris" at bounding box center [511, 121] width 74 height 22
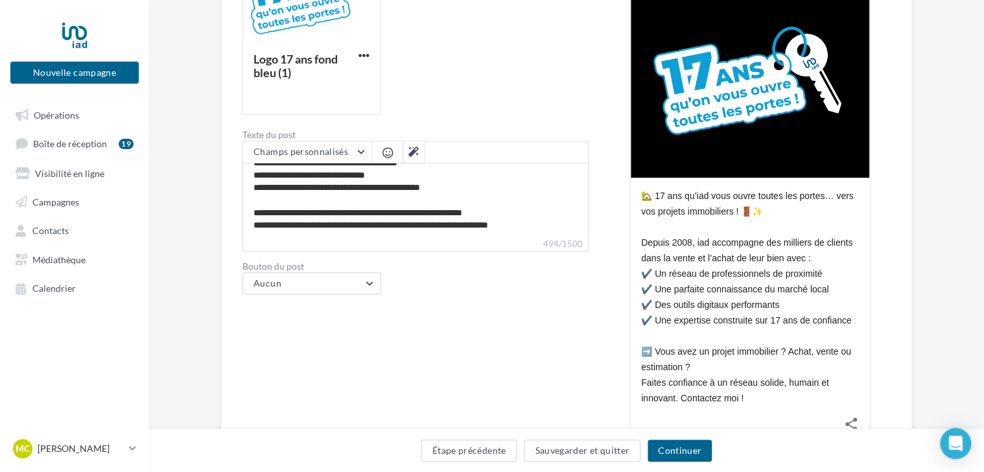
scroll to position [268, 0]
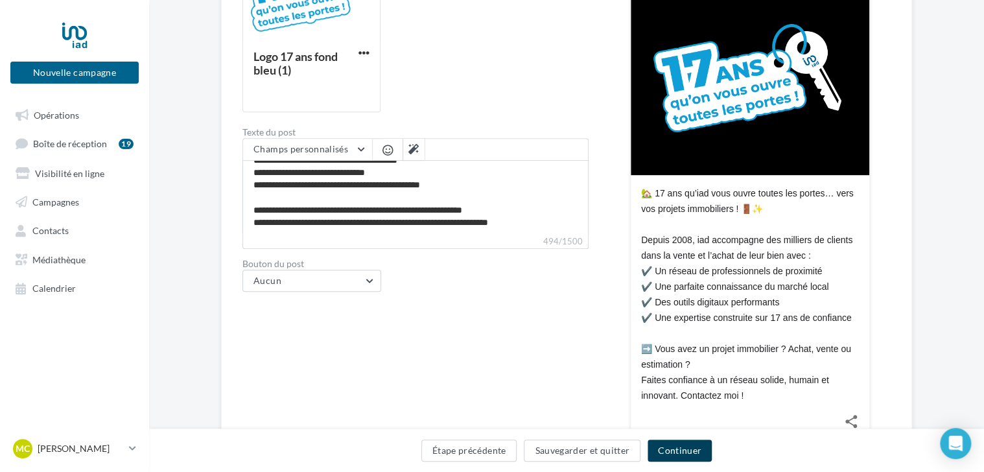
click at [693, 455] on button "Continuer" at bounding box center [680, 451] width 64 height 22
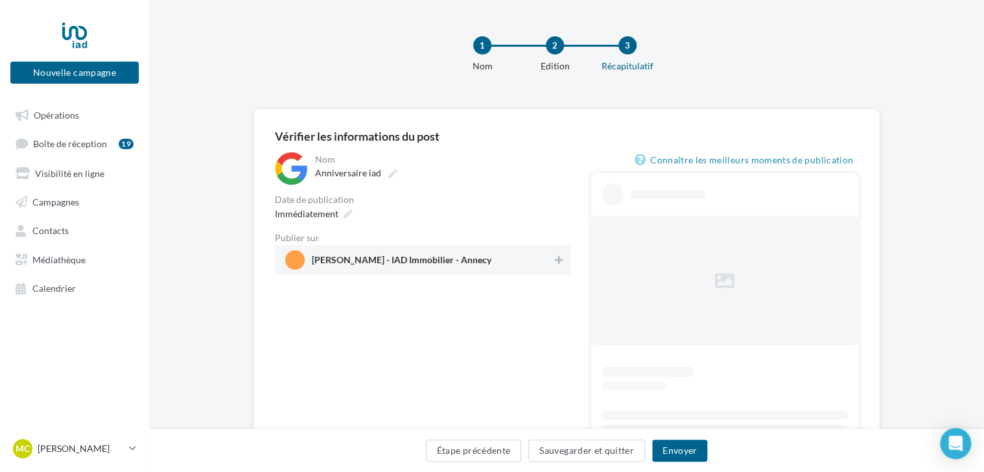
click at [550, 261] on span "Magali CARLE - IAD Immobilier - Annecy" at bounding box center [418, 259] width 267 height 19
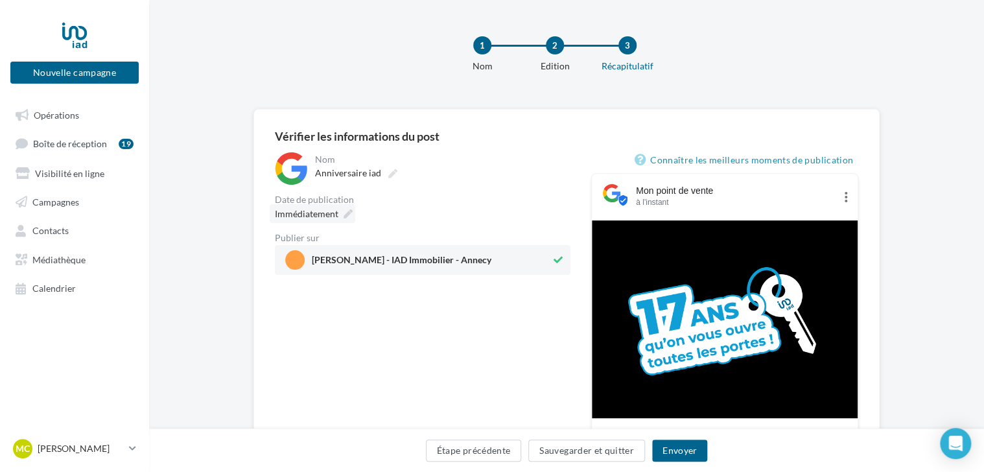
click at [350, 213] on icon at bounding box center [348, 213] width 9 height 9
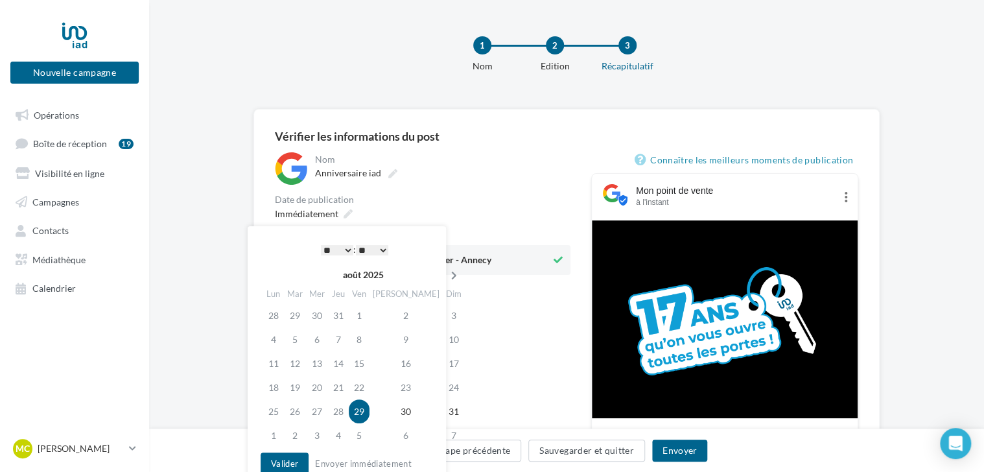
click at [446, 272] on icon at bounding box center [454, 275] width 16 height 9
click at [321, 368] on td "10" at bounding box center [319, 363] width 22 height 24
click at [329, 252] on select "* * * * * * * * * * ** ** ** ** ** ** ** ** ** ** ** ** ** **" at bounding box center [337, 250] width 32 height 10
click at [302, 455] on button "Valider" at bounding box center [285, 464] width 48 height 22
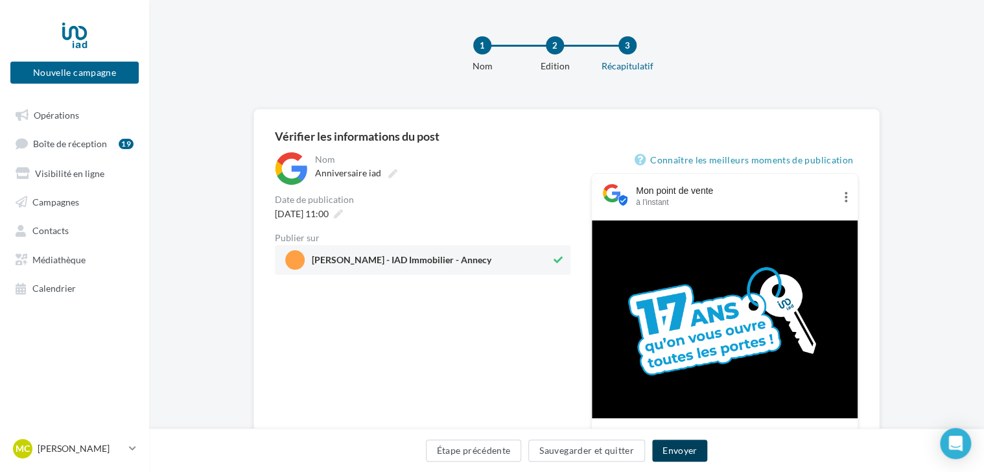
click at [684, 456] on button "Envoyer" at bounding box center [679, 451] width 55 height 22
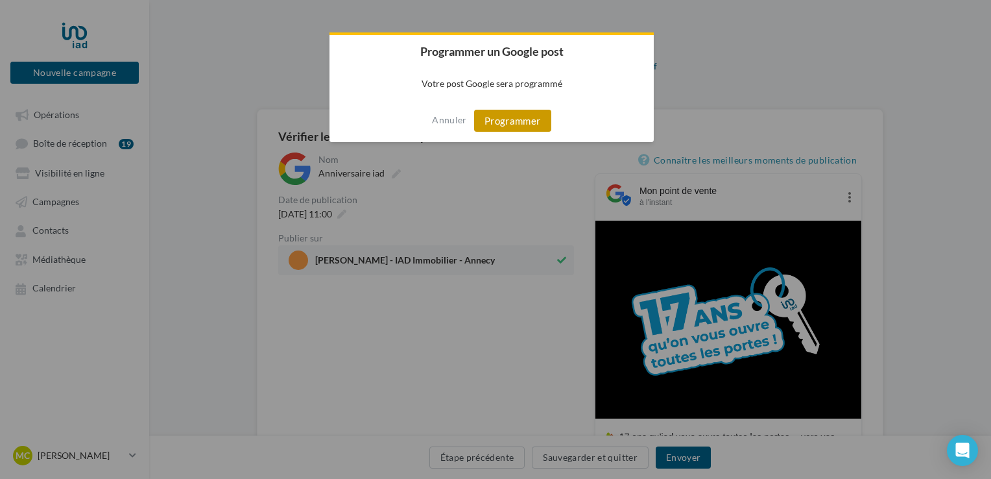
click at [532, 118] on button "Programmer" at bounding box center [512, 121] width 77 height 22
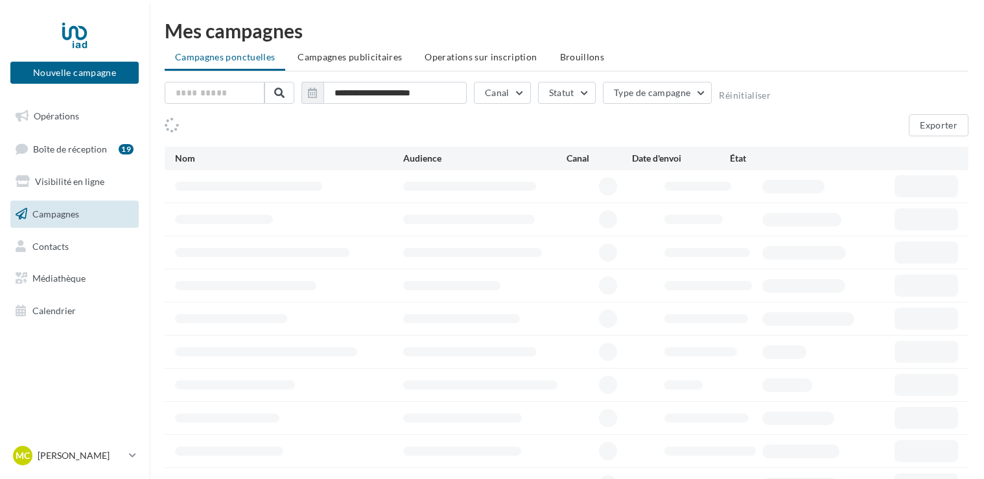
click at [58, 118] on span "Opérations" at bounding box center [56, 115] width 45 height 11
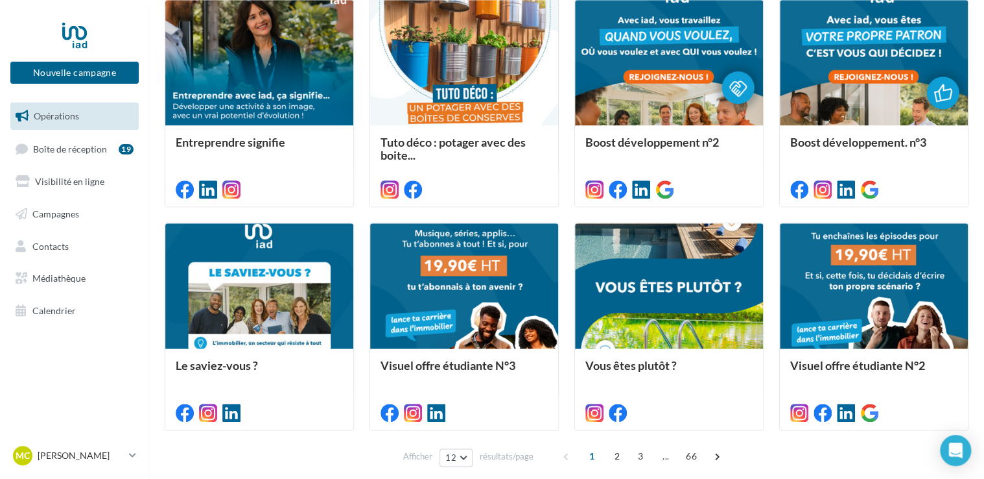
scroll to position [658, 0]
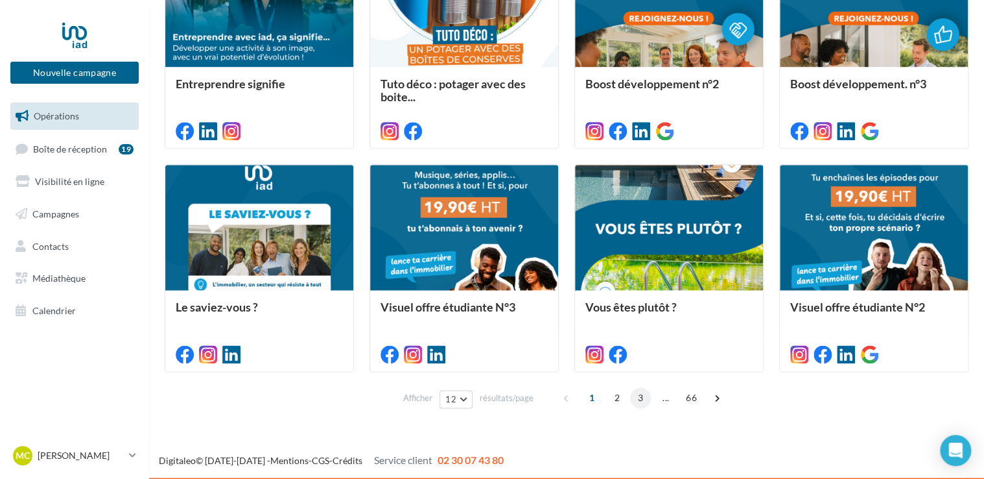
click at [644, 401] on span "3" at bounding box center [640, 397] width 21 height 21
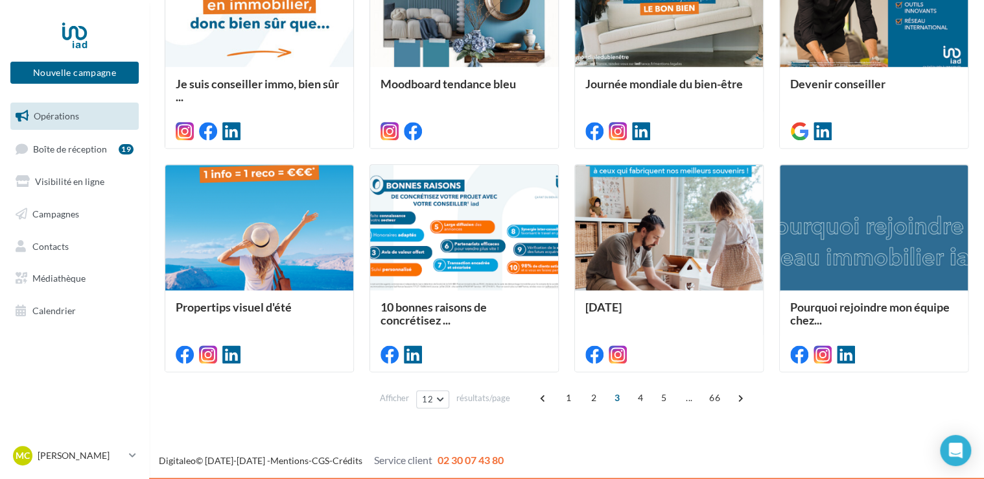
scroll to position [558, 0]
